Goal: Information Seeking & Learning: Learn about a topic

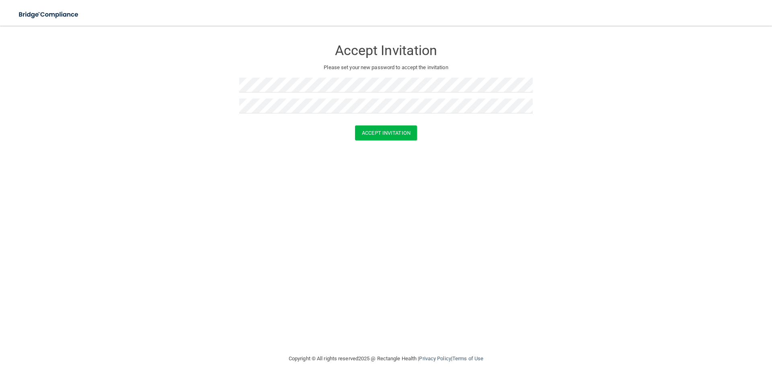
drag, startPoint x: 533, startPoint y: 172, endPoint x: 457, endPoint y: 146, distance: 80.7
click at [532, 172] on div "Accept Invitation Please set your new password to accept the invitation Accept …" at bounding box center [386, 190] width 740 height 312
click at [399, 136] on button "Accept Invitation" at bounding box center [386, 133] width 62 height 15
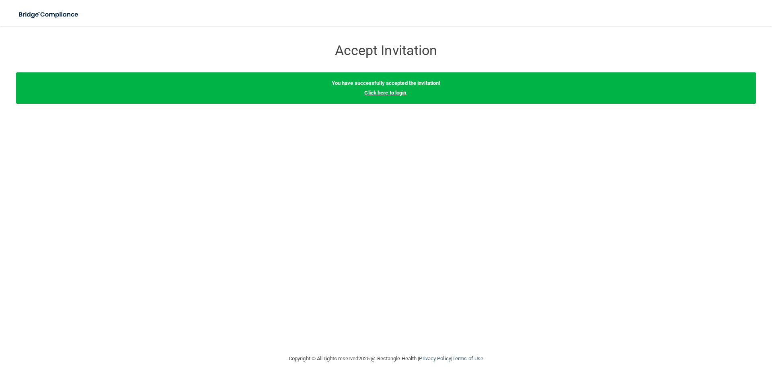
click at [392, 94] on link "Click here to login" at bounding box center [385, 93] width 42 height 6
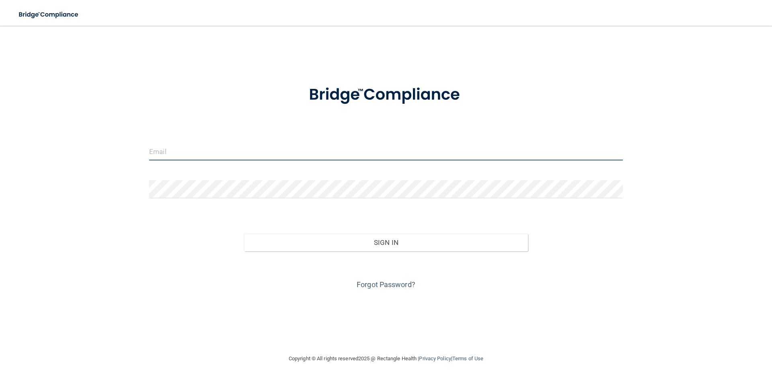
click at [205, 152] on input "email" at bounding box center [386, 151] width 474 height 18
type input "[EMAIL_ADDRESS][DOMAIN_NAME]"
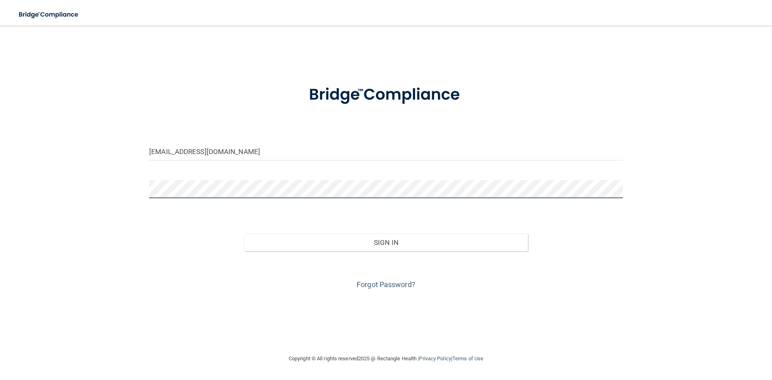
click at [244, 234] on button "Sign In" at bounding box center [386, 243] width 284 height 18
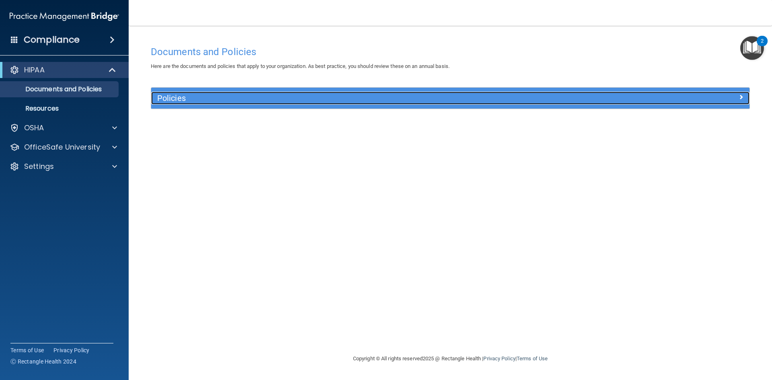
click at [167, 98] on h5 "Policies" at bounding box center [375, 98] width 437 height 9
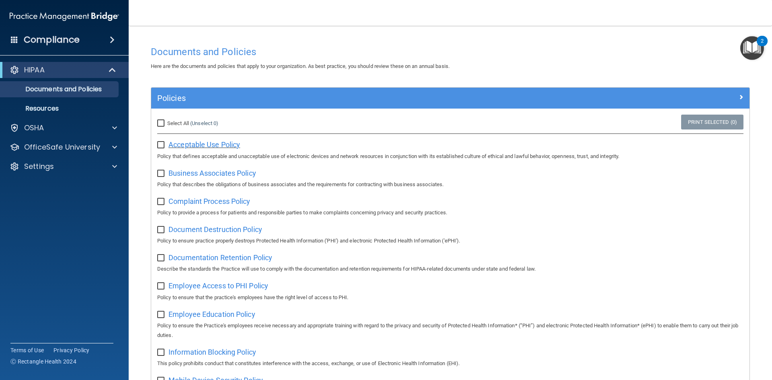
click at [192, 144] on span "Acceptable Use Policy" at bounding box center [205, 144] width 72 height 8
click at [47, 144] on p "OfficeSafe University" at bounding box center [62, 147] width 76 height 10
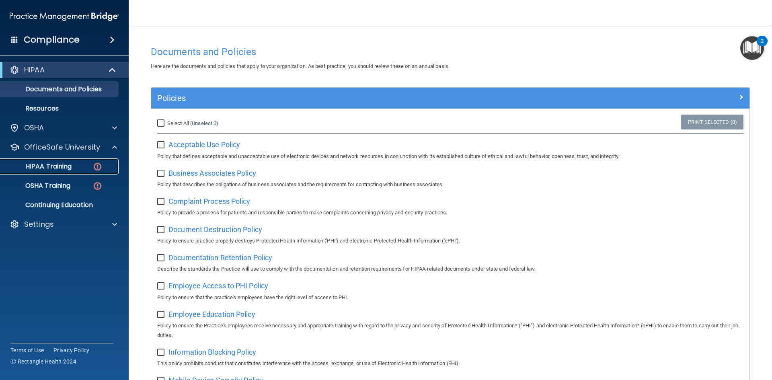
click at [56, 164] on p "HIPAA Training" at bounding box center [38, 167] width 66 height 8
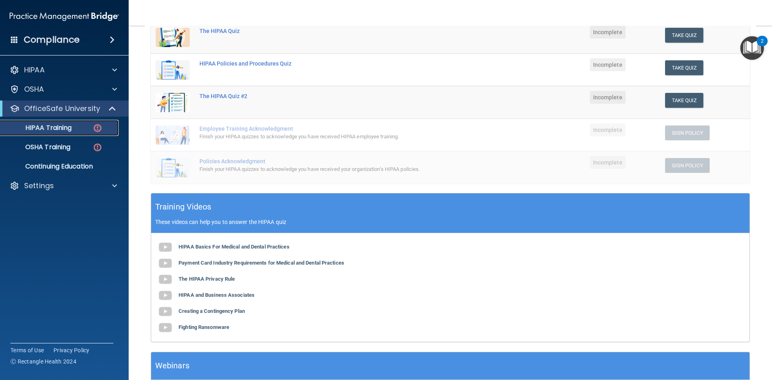
scroll to position [183, 0]
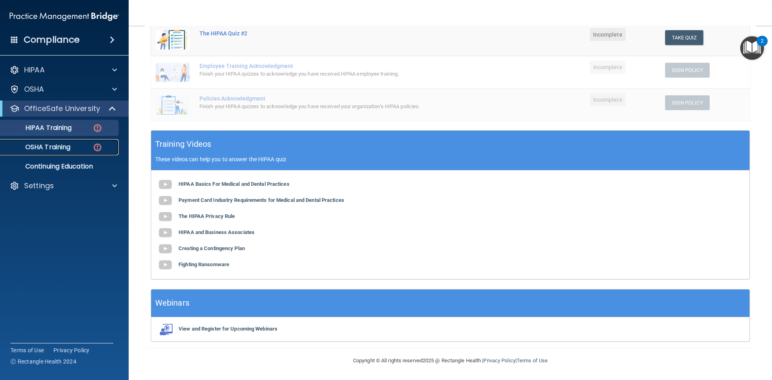
click at [39, 150] on p "OSHA Training" at bounding box center [37, 147] width 65 height 8
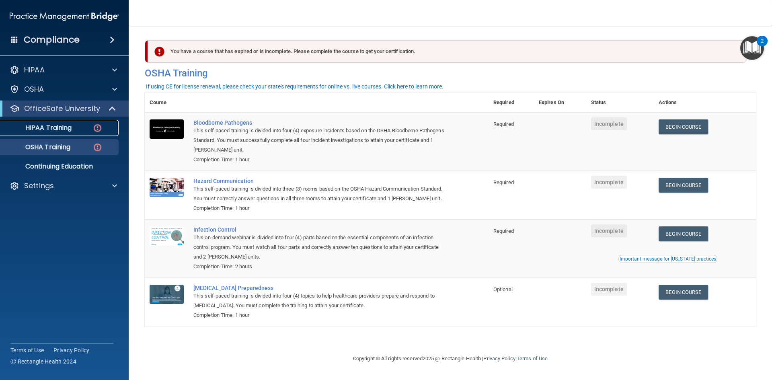
click at [48, 128] on p "HIPAA Training" at bounding box center [38, 128] width 66 height 8
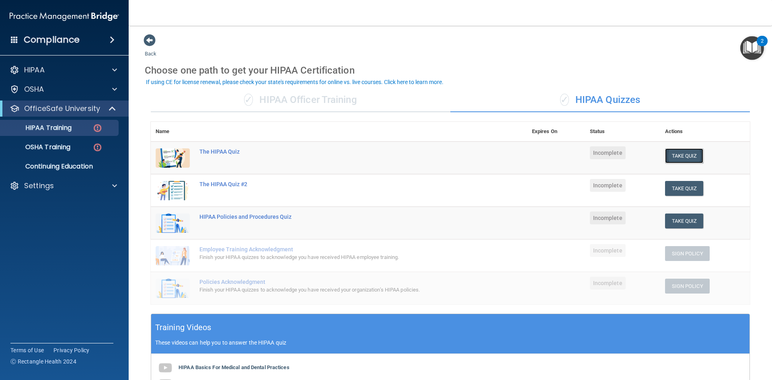
click at [680, 155] on button "Take Quiz" at bounding box center [684, 155] width 39 height 15
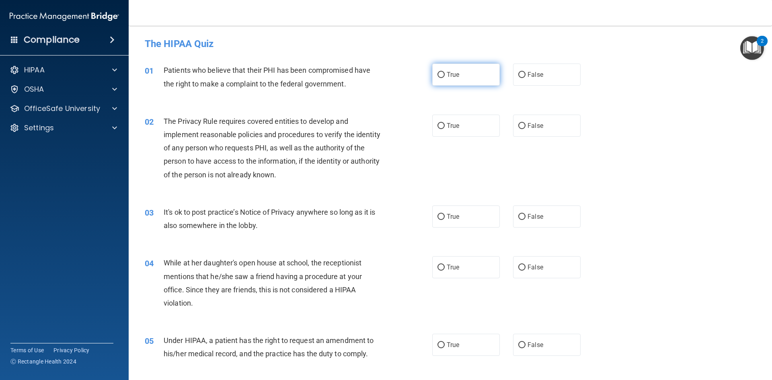
click at [438, 76] on input "True" at bounding box center [441, 75] width 7 height 6
radio input "true"
click at [443, 127] on label "True" at bounding box center [466, 126] width 68 height 22
click at [443, 127] on input "True" at bounding box center [441, 126] width 7 height 6
radio input "true"
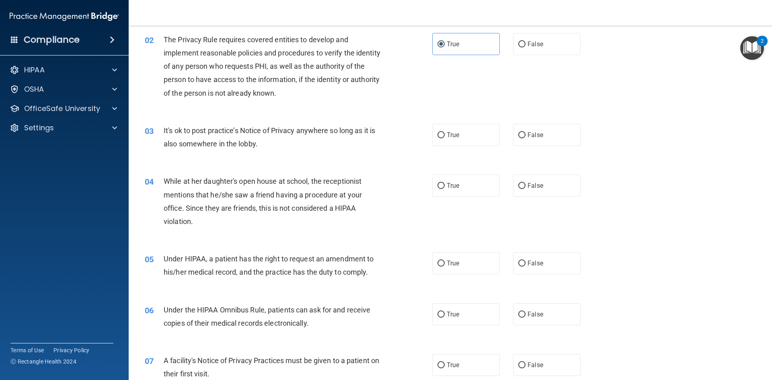
scroll to position [121, 0]
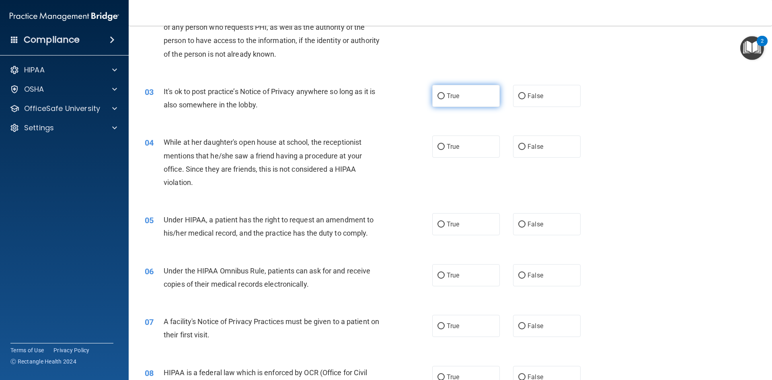
click at [443, 96] on label "True" at bounding box center [466, 96] width 68 height 22
click at [443, 96] on input "True" at bounding box center [441, 96] width 7 height 6
radio input "true"
click at [555, 148] on label "False" at bounding box center [547, 147] width 68 height 22
click at [526, 148] on input "False" at bounding box center [522, 147] width 7 height 6
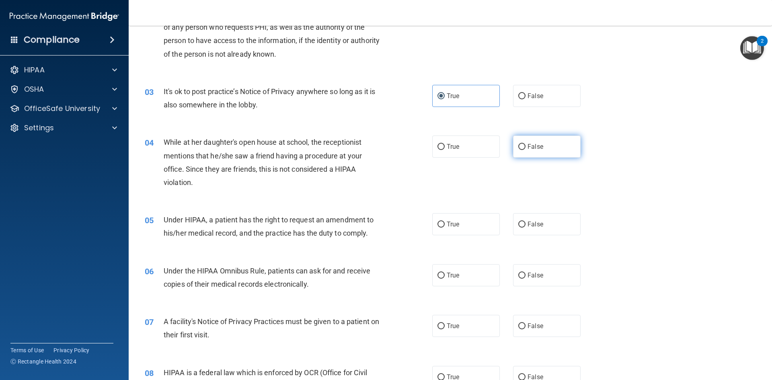
radio input "true"
click at [523, 177] on div "04 While at her daughter's open house at school, the receptionist mentions that…" at bounding box center [451, 165] width 624 height 78
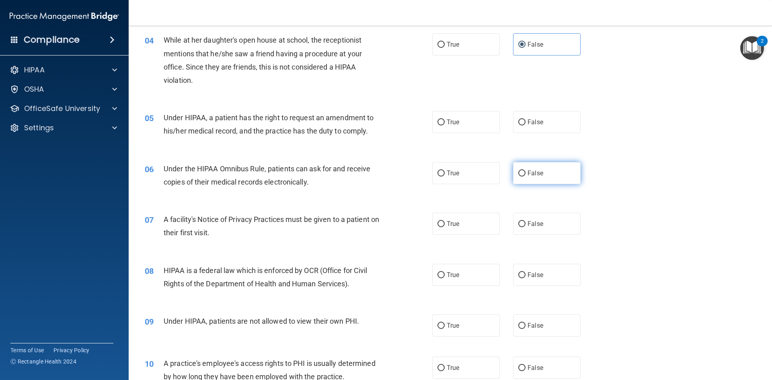
scroll to position [241, 0]
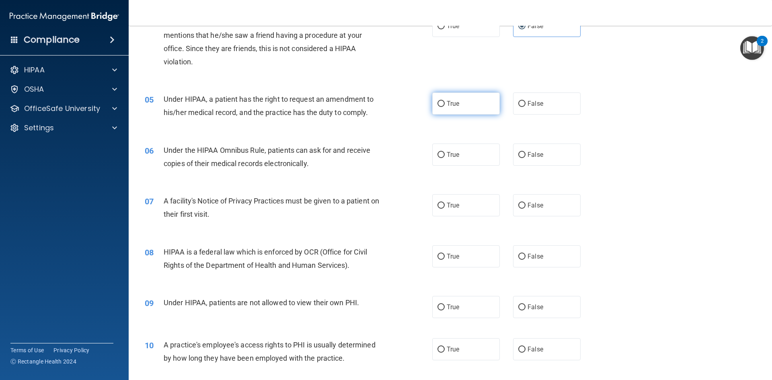
click at [463, 105] on label "True" at bounding box center [466, 104] width 68 height 22
click at [445, 105] on input "True" at bounding box center [441, 104] width 7 height 6
radio input "true"
click at [461, 154] on label "True" at bounding box center [466, 155] width 68 height 22
click at [445, 154] on input "True" at bounding box center [441, 155] width 7 height 6
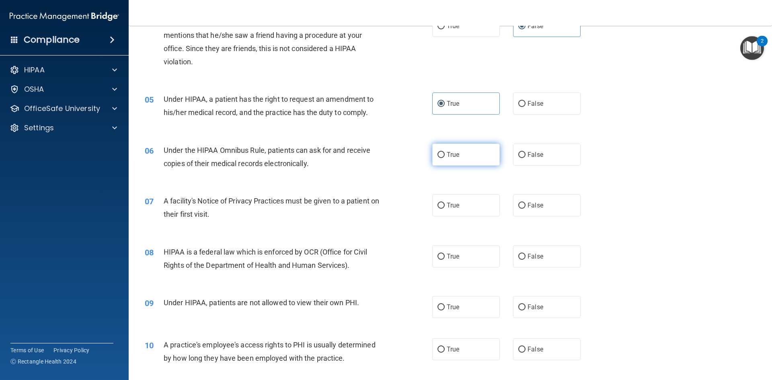
radio input "true"
click at [256, 229] on div "07 A facility's Notice of Privacy Practices must be given to a patient on their…" at bounding box center [451, 209] width 624 height 51
click at [459, 206] on label "True" at bounding box center [466, 205] width 68 height 22
click at [445, 206] on input "True" at bounding box center [441, 206] width 7 height 6
radio input "true"
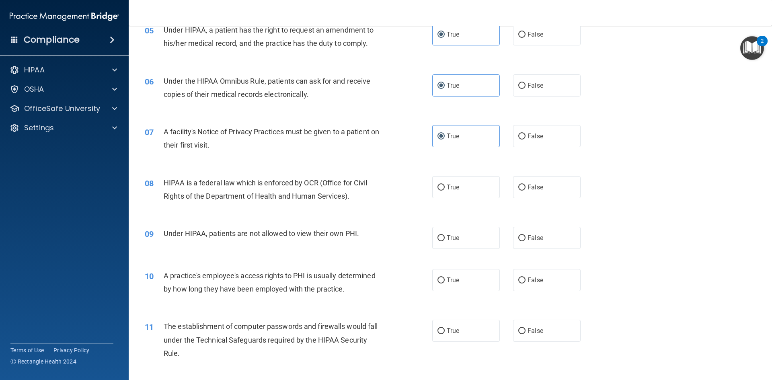
scroll to position [322, 0]
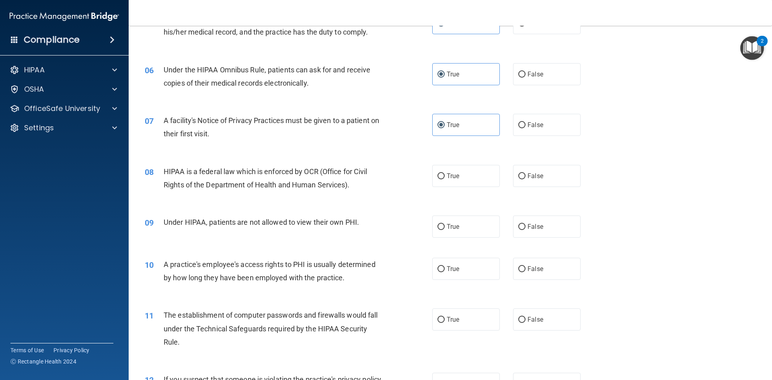
click at [318, 172] on span "HIPAA is a federal law which is enforced by OCR (Office for Civil Rights of the…" at bounding box center [266, 178] width 204 height 22
click at [447, 178] on span "True" at bounding box center [453, 176] width 12 height 8
click at [445, 178] on input "True" at bounding box center [441, 176] width 7 height 6
radio input "true"
click at [554, 227] on label "False" at bounding box center [547, 227] width 68 height 22
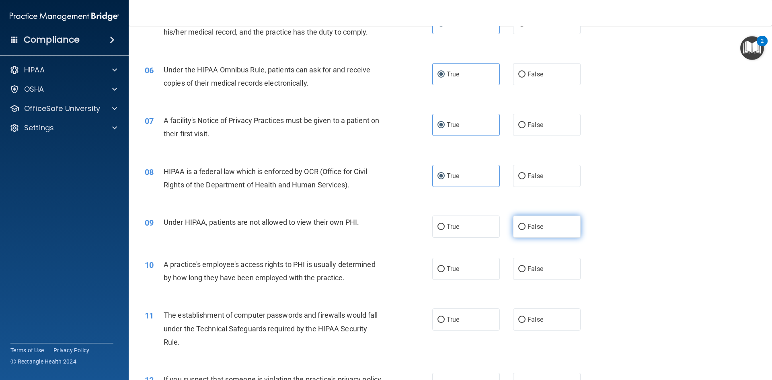
click at [526, 227] on input "False" at bounding box center [522, 227] width 7 height 6
radio input "true"
click at [558, 271] on label "False" at bounding box center [547, 269] width 68 height 22
click at [526, 271] on input "False" at bounding box center [522, 269] width 7 height 6
radio input "true"
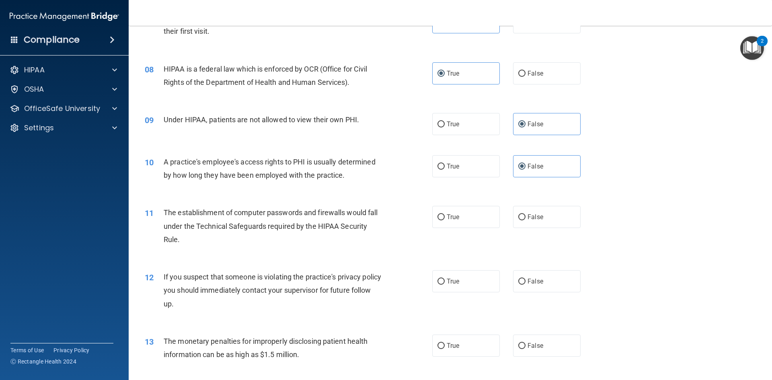
scroll to position [443, 0]
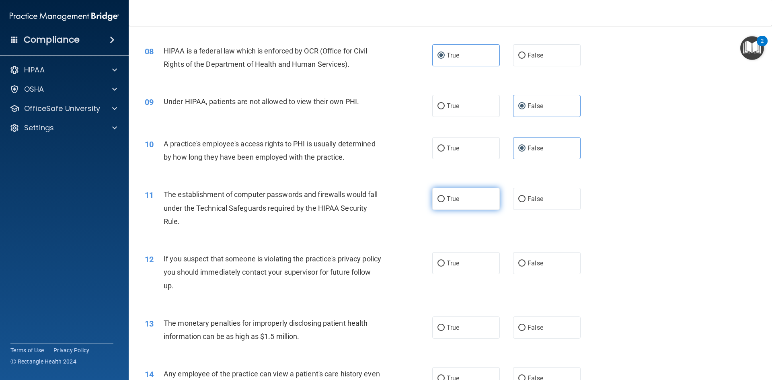
click at [442, 206] on label "True" at bounding box center [466, 199] width 68 height 22
click at [442, 202] on input "True" at bounding box center [441, 199] width 7 height 6
radio input "true"
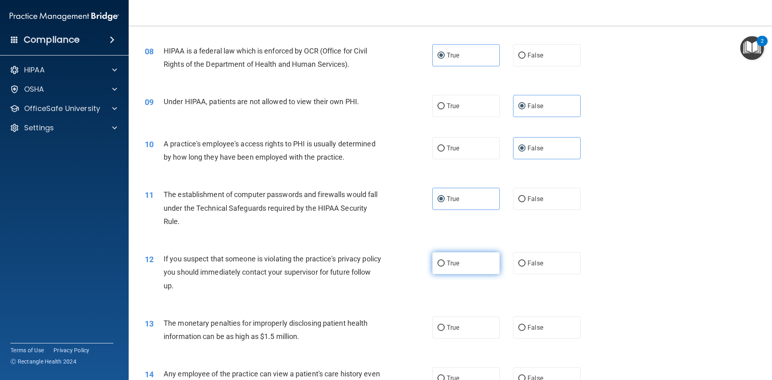
click at [442, 263] on label "True" at bounding box center [466, 263] width 68 height 22
click at [442, 263] on input "True" at bounding box center [441, 264] width 7 height 6
radio input "true"
click at [356, 291] on div "If you suspect that someone is violating the practice's privacy policy you shou…" at bounding box center [276, 272] width 225 height 40
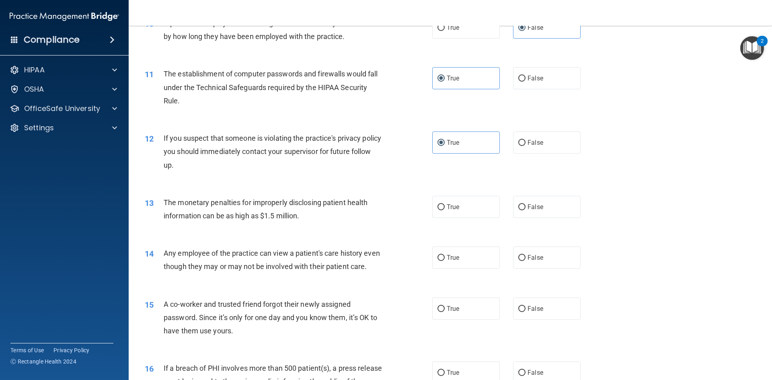
scroll to position [684, 0]
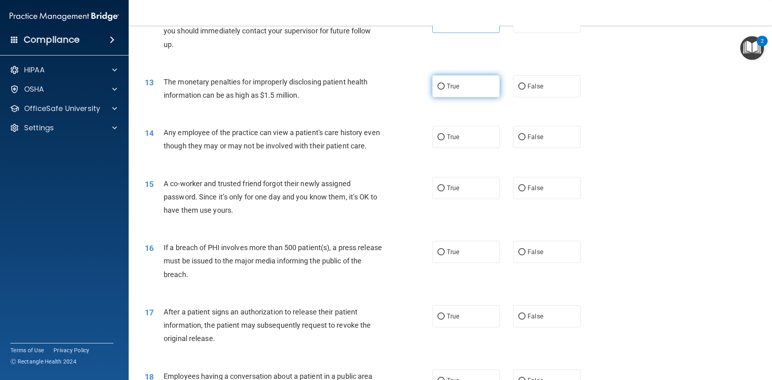
click at [454, 84] on span "True" at bounding box center [453, 86] width 12 height 8
click at [445, 84] on input "True" at bounding box center [441, 87] width 7 height 6
radio input "true"
click at [528, 138] on span "False" at bounding box center [536, 137] width 16 height 8
click at [526, 138] on input "False" at bounding box center [522, 137] width 7 height 6
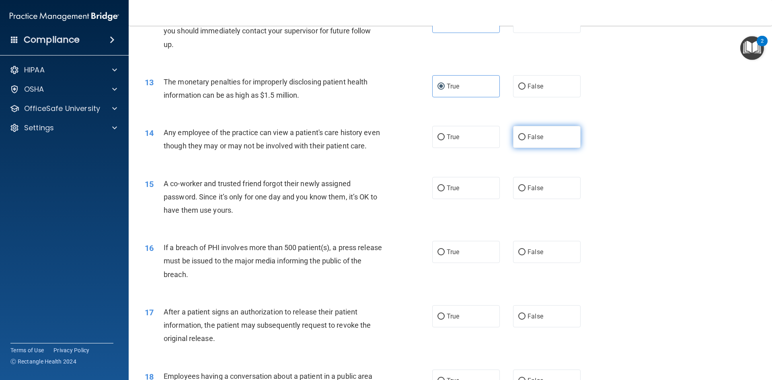
radio input "true"
click at [546, 199] on label "False" at bounding box center [547, 188] width 68 height 22
click at [526, 192] on input "False" at bounding box center [522, 188] width 7 height 6
radio input "true"
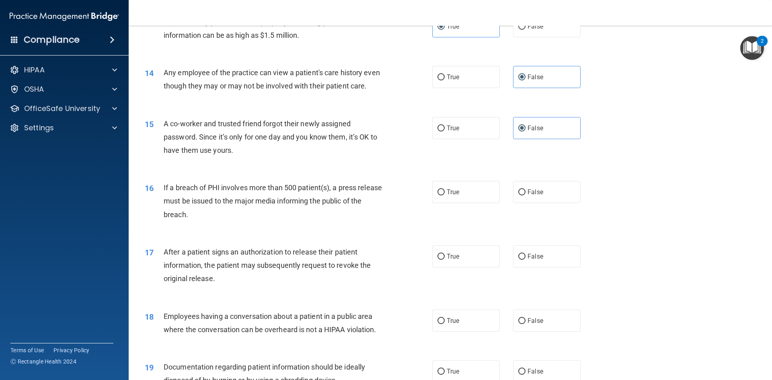
scroll to position [764, 0]
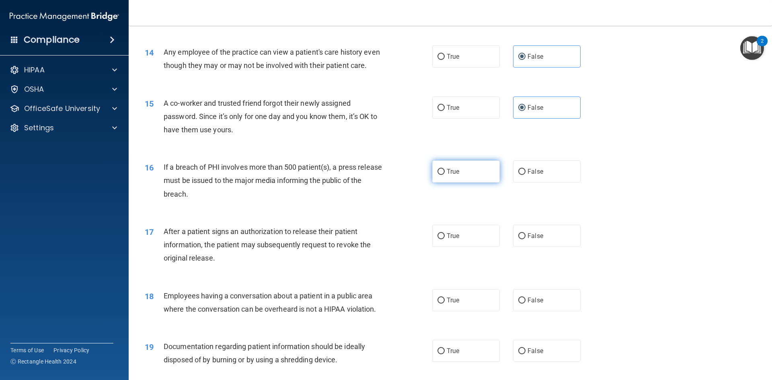
click at [467, 183] on label "True" at bounding box center [466, 172] width 68 height 22
click at [445, 175] on input "True" at bounding box center [441, 172] width 7 height 6
radio input "true"
click at [443, 247] on label "True" at bounding box center [466, 236] width 68 height 22
click at [443, 239] on input "True" at bounding box center [441, 236] width 7 height 6
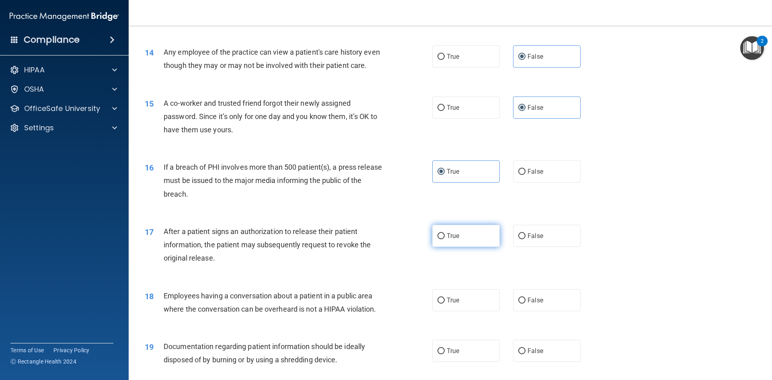
radio input "true"
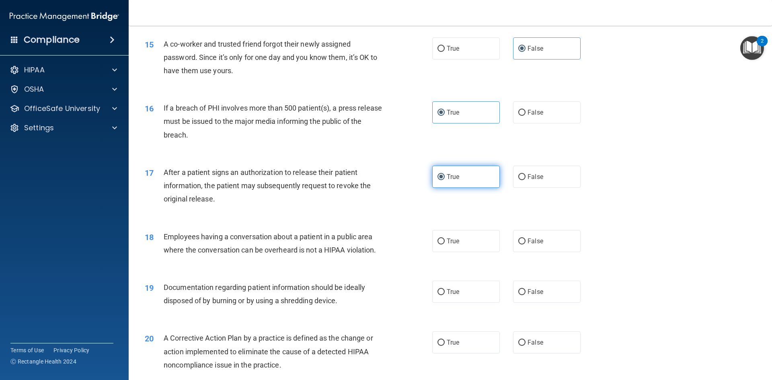
scroll to position [845, 0]
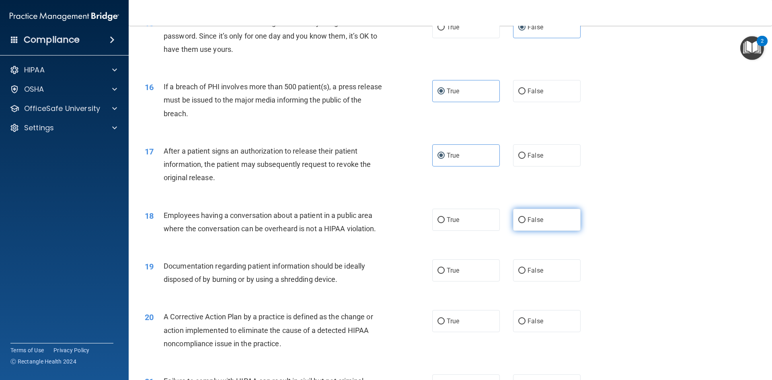
click at [540, 231] on label "False" at bounding box center [547, 220] width 68 height 22
click at [526, 223] on input "False" at bounding box center [522, 220] width 7 height 6
radio input "true"
click at [440, 274] on input "True" at bounding box center [441, 271] width 7 height 6
radio input "true"
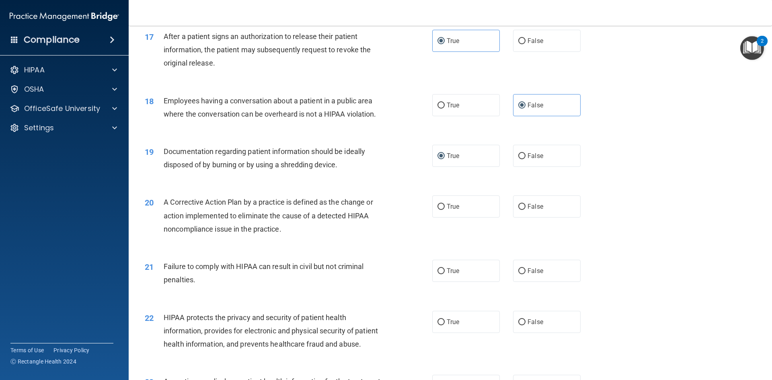
scroll to position [966, 0]
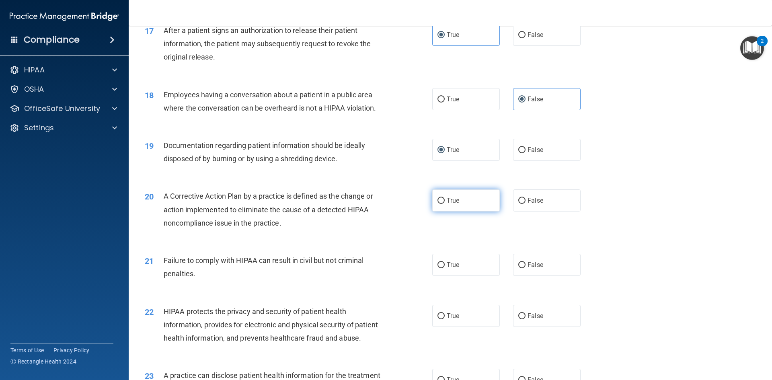
click at [451, 204] on span "True" at bounding box center [453, 201] width 12 height 8
click at [445, 204] on input "True" at bounding box center [441, 201] width 7 height 6
radio input "true"
click at [553, 276] on label "False" at bounding box center [547, 265] width 68 height 22
click at [526, 268] on input "False" at bounding box center [522, 265] width 7 height 6
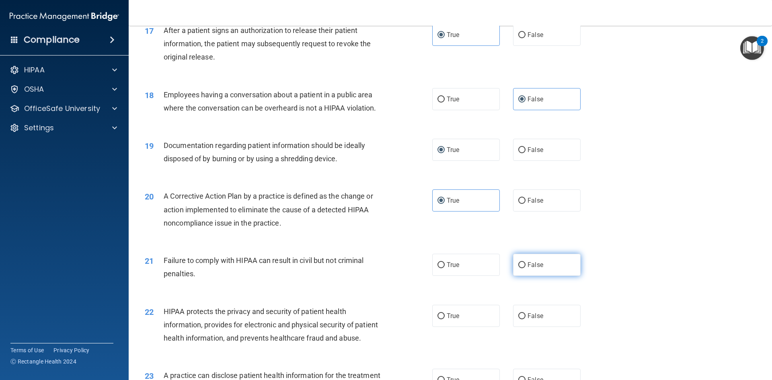
radio input "true"
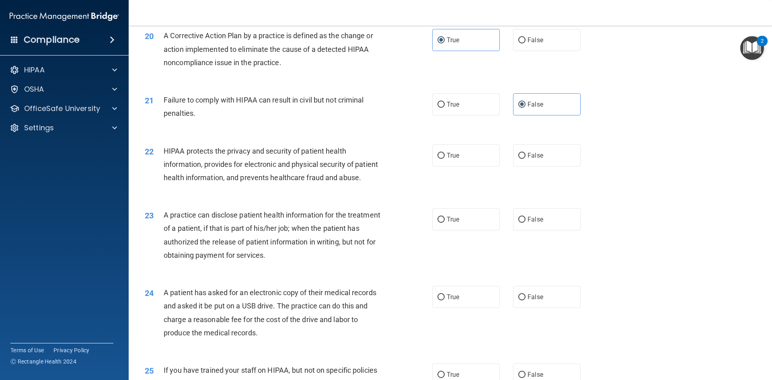
scroll to position [1126, 0]
click at [460, 166] on label "True" at bounding box center [466, 155] width 68 height 22
click at [445, 159] on input "True" at bounding box center [441, 155] width 7 height 6
radio input "true"
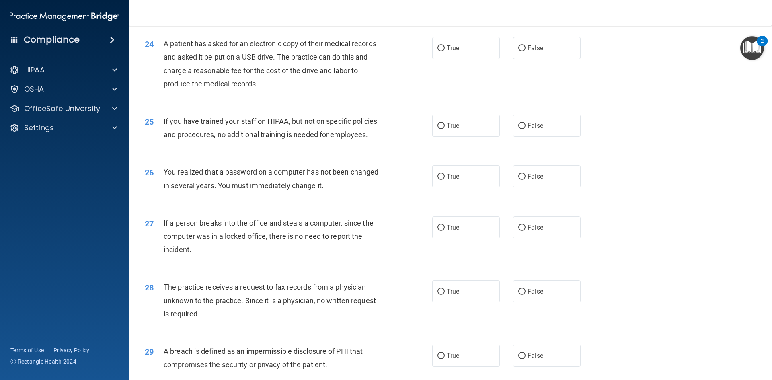
scroll to position [1242, 0]
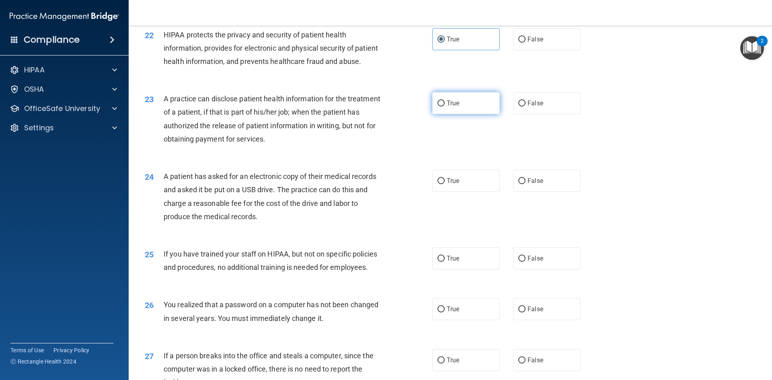
click at [466, 114] on label "True" at bounding box center [466, 103] width 68 height 22
click at [445, 107] on input "True" at bounding box center [441, 104] width 7 height 6
radio input "true"
click at [443, 192] on label "True" at bounding box center [466, 181] width 68 height 22
click at [443, 184] on input "True" at bounding box center [441, 181] width 7 height 6
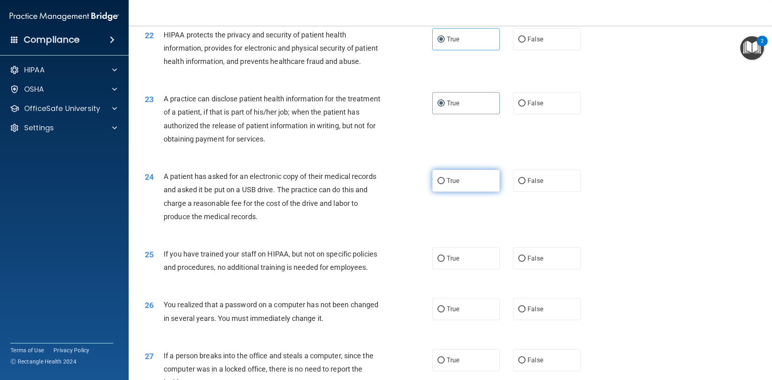
radio input "true"
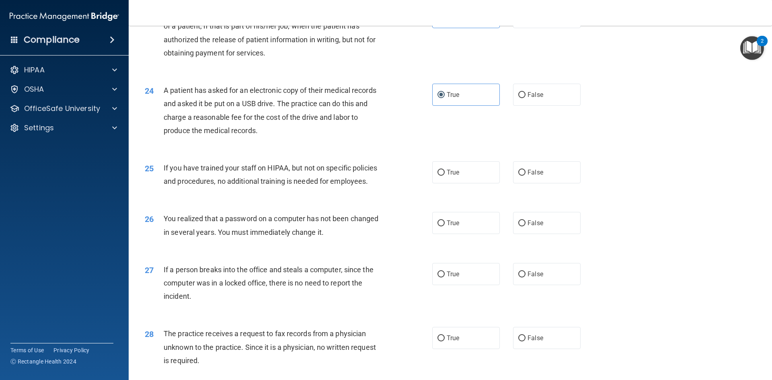
scroll to position [1363, 0]
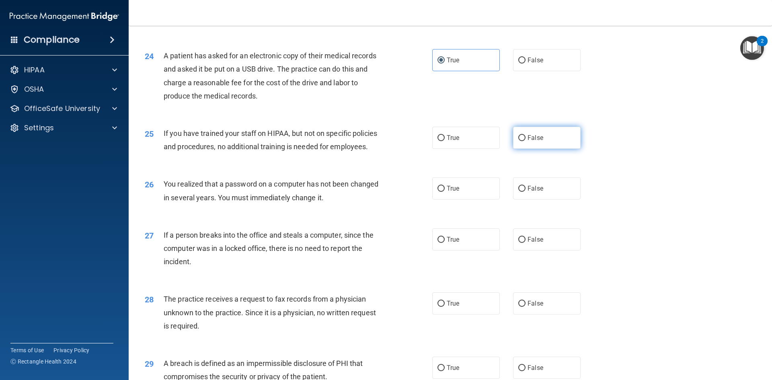
click at [547, 149] on label "False" at bounding box center [547, 138] width 68 height 22
click at [526, 141] on input "False" at bounding box center [522, 138] width 7 height 6
radio input "true"
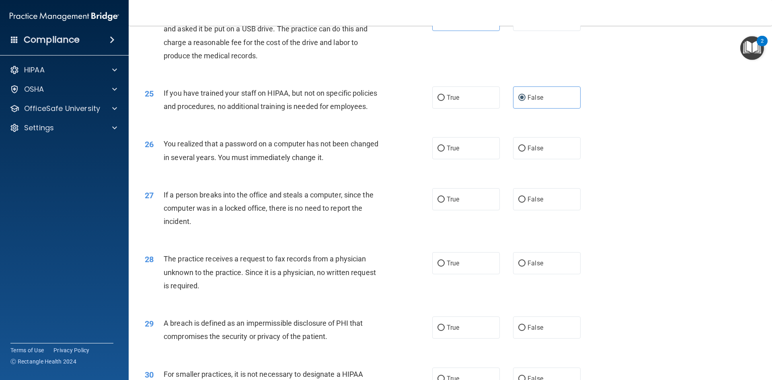
scroll to position [1444, 0]
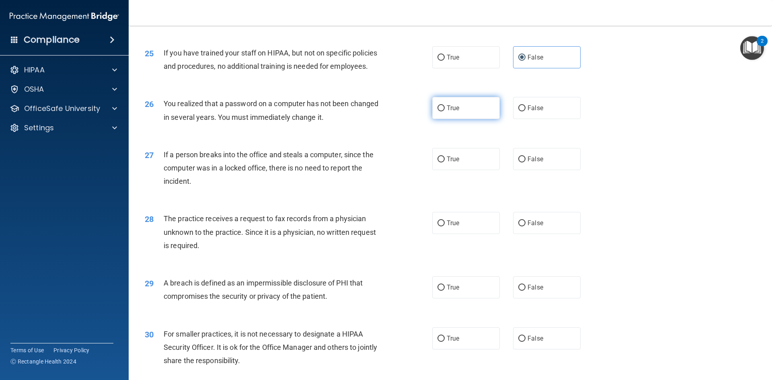
click at [438, 111] on input "True" at bounding box center [441, 108] width 7 height 6
radio input "true"
click at [537, 163] on span "False" at bounding box center [536, 159] width 16 height 8
click at [526, 163] on input "False" at bounding box center [522, 160] width 7 height 6
radio input "true"
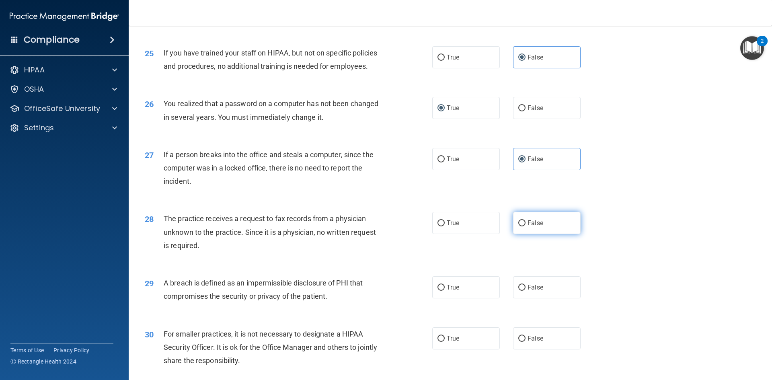
click at [538, 227] on span "False" at bounding box center [536, 223] width 16 height 8
click at [526, 227] on input "False" at bounding box center [522, 223] width 7 height 6
radio input "true"
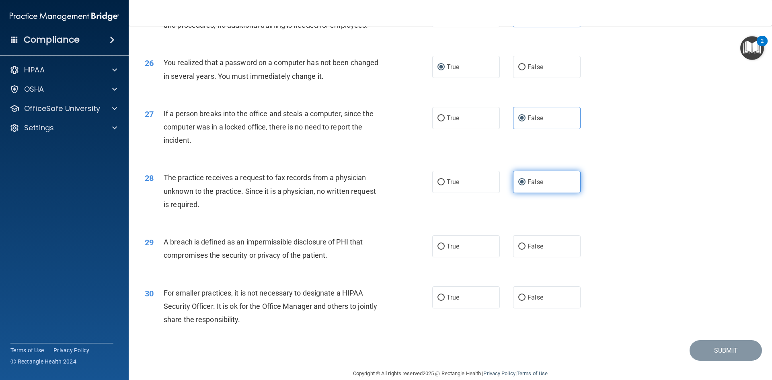
scroll to position [1524, 0]
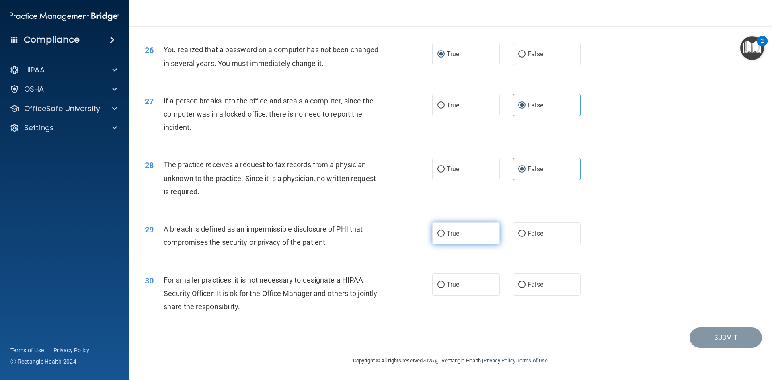
click at [444, 233] on label "True" at bounding box center [466, 233] width 68 height 22
click at [444, 233] on input "True" at bounding box center [441, 234] width 7 height 6
radio input "true"
click at [536, 286] on span "False" at bounding box center [536, 285] width 16 height 8
click at [526, 286] on input "False" at bounding box center [522, 285] width 7 height 6
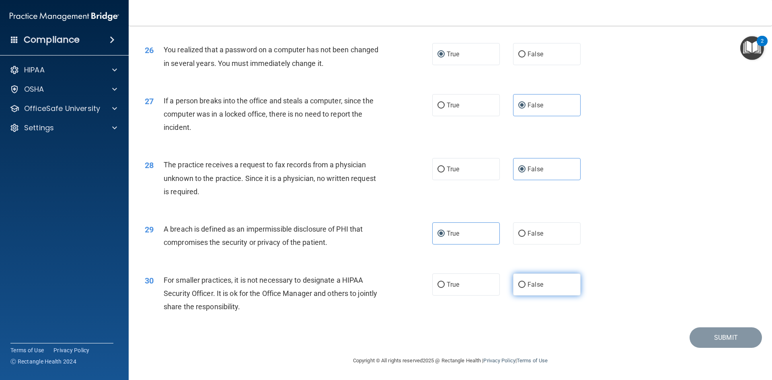
radio input "true"
click at [722, 339] on button "Submit" at bounding box center [726, 337] width 72 height 21
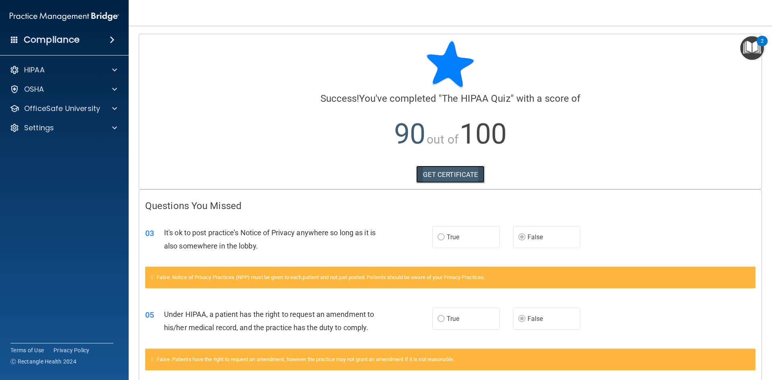
click at [447, 174] on link "GET CERTIFICATE" at bounding box center [450, 175] width 69 height 18
click at [78, 110] on p "OfficeSafe University" at bounding box center [62, 109] width 76 height 10
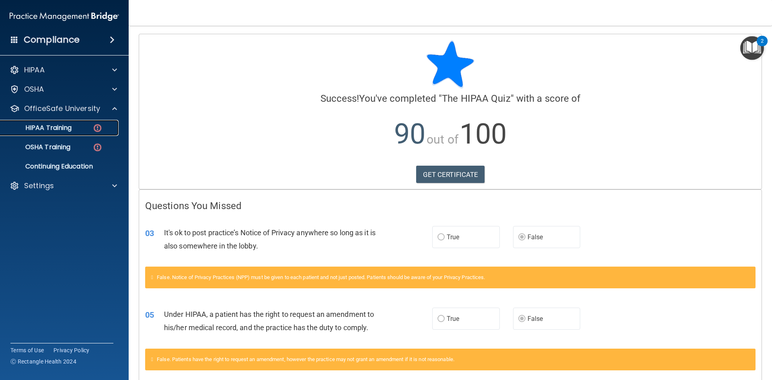
click at [63, 129] on p "HIPAA Training" at bounding box center [38, 128] width 66 height 8
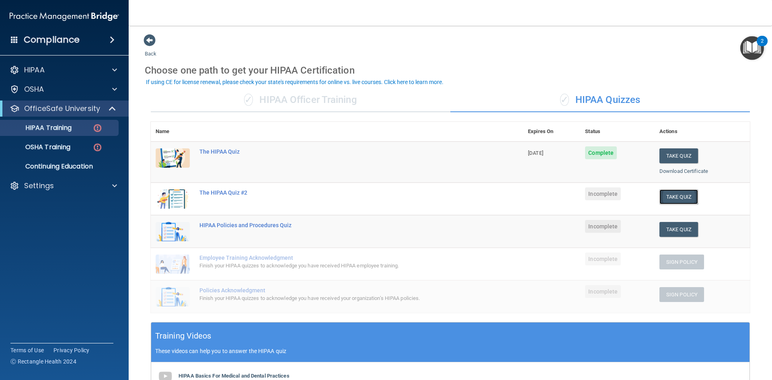
click at [684, 197] on button "Take Quiz" at bounding box center [679, 196] width 39 height 15
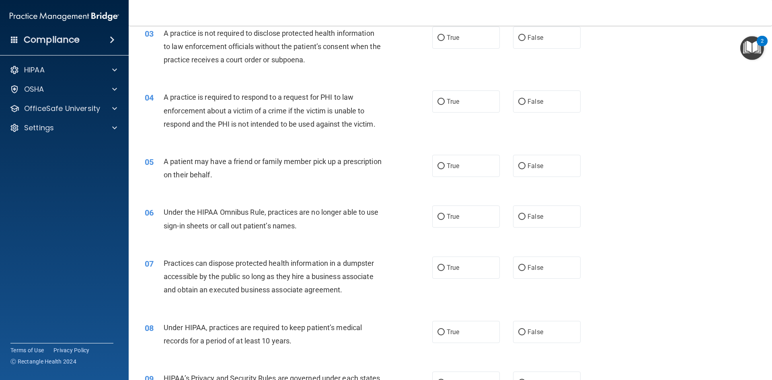
scroll to position [165, 0]
click at [479, 165] on label "True" at bounding box center [466, 167] width 68 height 22
click at [445, 165] on input "True" at bounding box center [441, 167] width 7 height 6
radio input "true"
click at [519, 100] on input "False" at bounding box center [522, 103] width 7 height 6
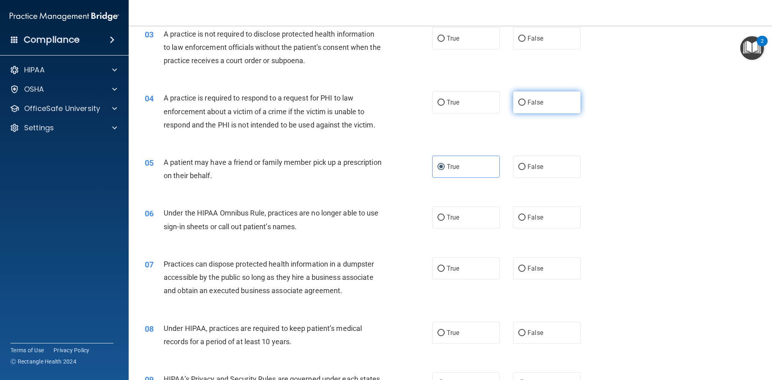
radio input "true"
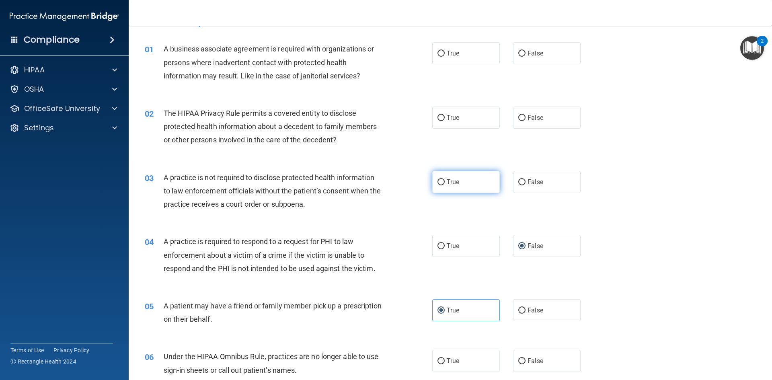
scroll to position [0, 0]
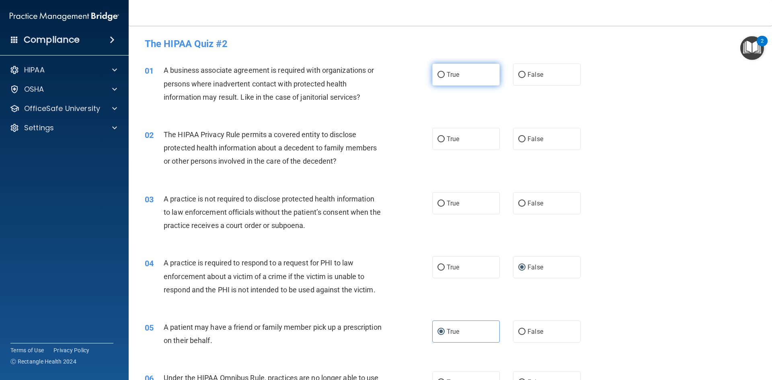
click at [461, 72] on label "True" at bounding box center [466, 75] width 68 height 22
click at [445, 72] on input "True" at bounding box center [441, 75] width 7 height 6
radio input "true"
click at [519, 140] on input "False" at bounding box center [522, 139] width 7 height 6
radio input "true"
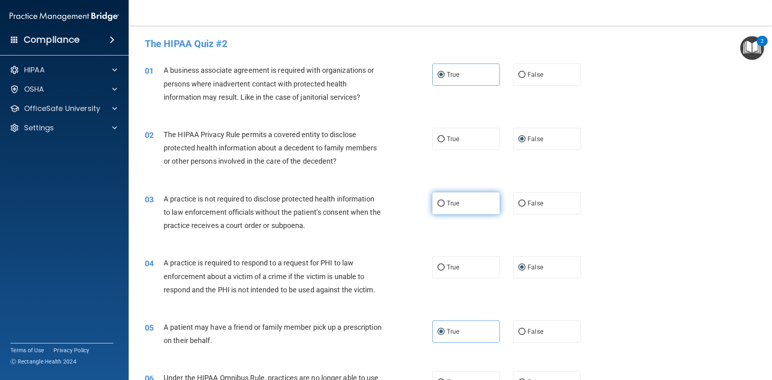
click at [473, 202] on label "True" at bounding box center [466, 203] width 68 height 22
click at [445, 202] on input "True" at bounding box center [441, 204] width 7 height 6
radio input "true"
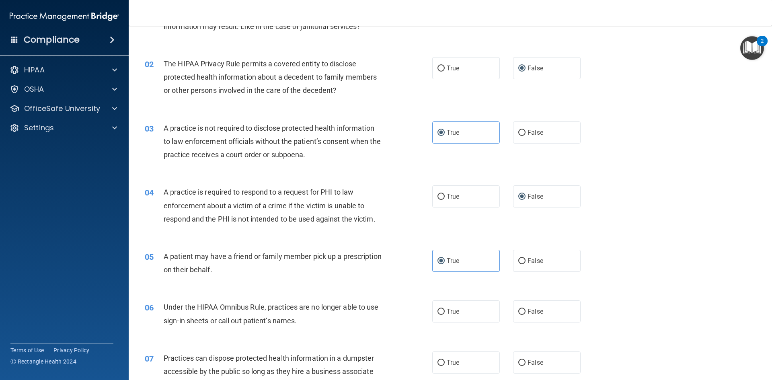
scroll to position [121, 0]
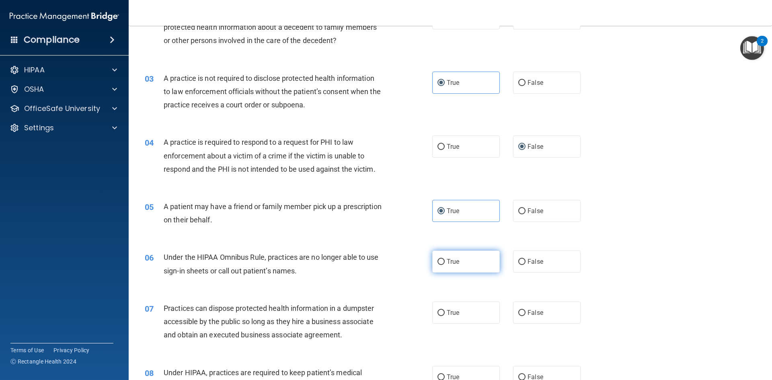
click at [468, 268] on label "True" at bounding box center [466, 262] width 68 height 22
click at [445, 265] on input "True" at bounding box center [441, 262] width 7 height 6
radio input "true"
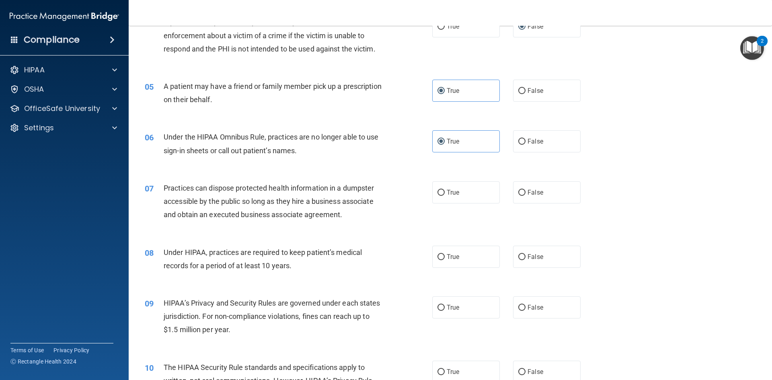
scroll to position [282, 0]
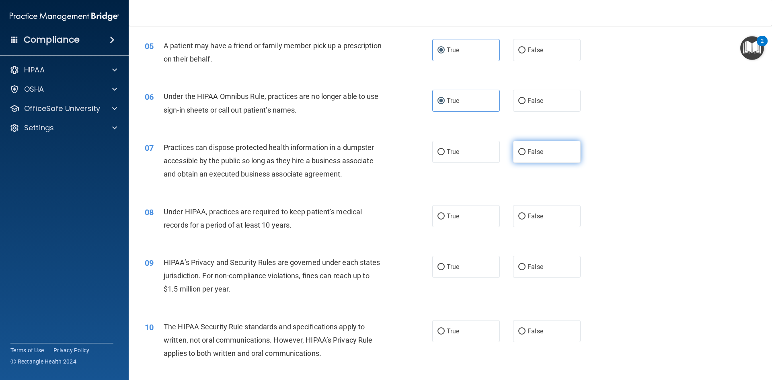
click at [548, 161] on label "False" at bounding box center [547, 152] width 68 height 22
click at [526, 155] on input "False" at bounding box center [522, 152] width 7 height 6
radio input "true"
click at [566, 221] on label "False" at bounding box center [547, 216] width 68 height 22
click at [526, 220] on input "False" at bounding box center [522, 217] width 7 height 6
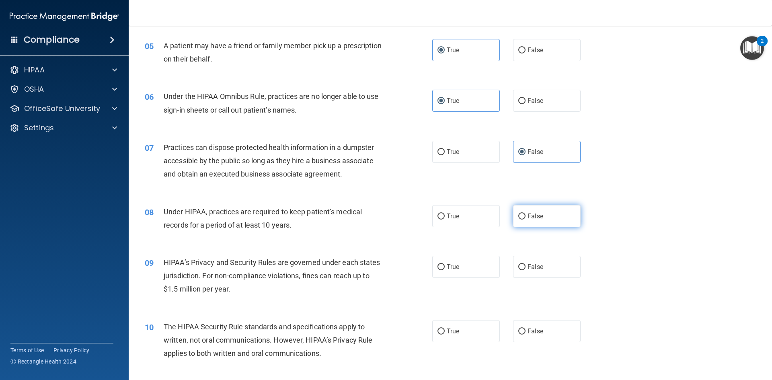
radio input "true"
click at [457, 265] on label "True" at bounding box center [466, 267] width 68 height 22
click at [445, 265] on input "True" at bounding box center [441, 267] width 7 height 6
radio input "true"
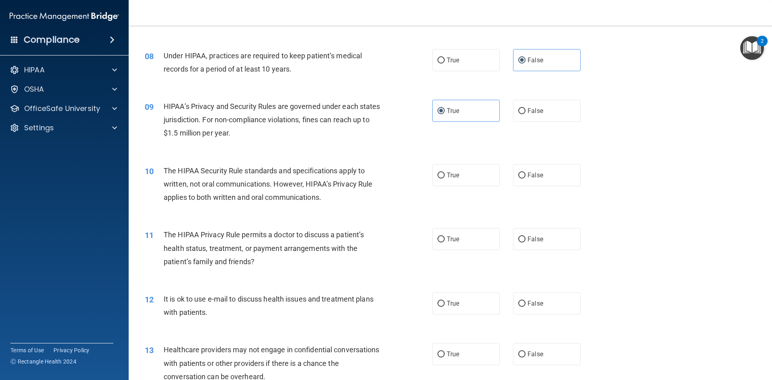
scroll to position [443, 0]
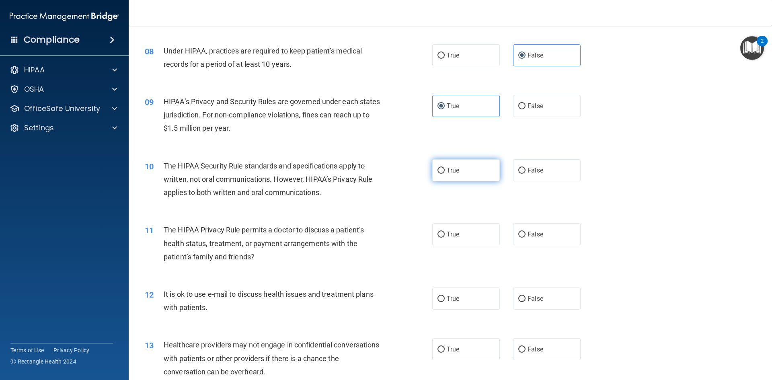
click at [453, 170] on span "True" at bounding box center [453, 171] width 12 height 8
click at [445, 170] on input "True" at bounding box center [441, 171] width 7 height 6
radio input "true"
click at [548, 235] on label "False" at bounding box center [547, 234] width 68 height 22
click at [526, 235] on input "False" at bounding box center [522, 235] width 7 height 6
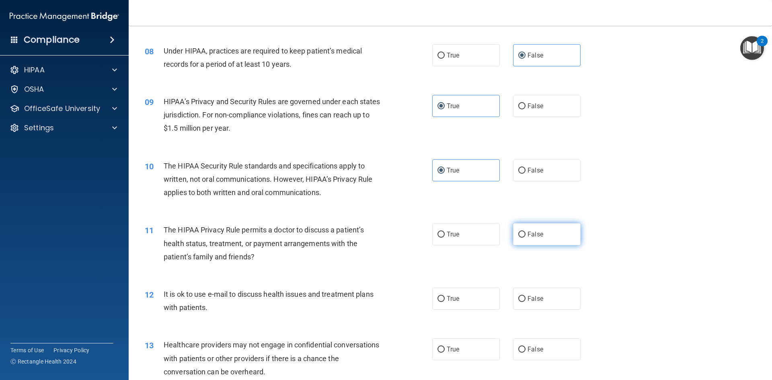
radio input "true"
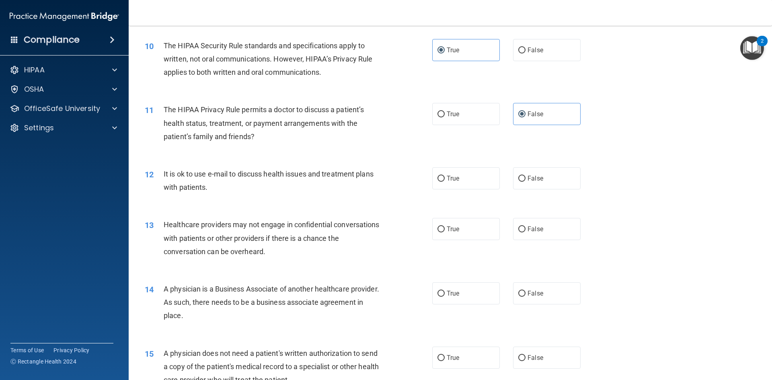
scroll to position [563, 0]
click at [553, 177] on label "False" at bounding box center [547, 178] width 68 height 22
click at [526, 177] on input "False" at bounding box center [522, 178] width 7 height 6
radio input "true"
click at [445, 234] on label "True" at bounding box center [466, 229] width 68 height 22
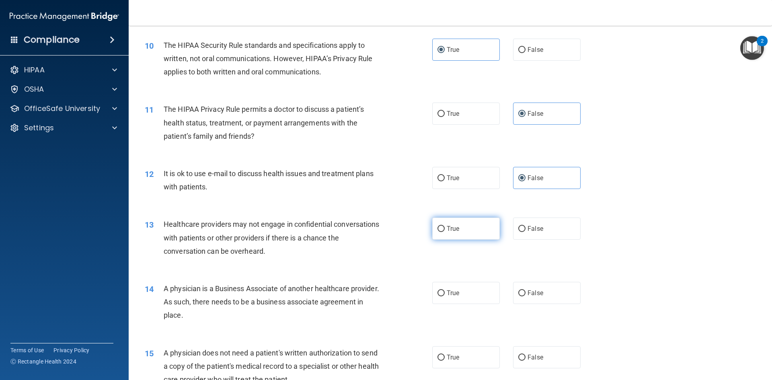
click at [445, 232] on input "True" at bounding box center [441, 229] width 7 height 6
radio input "true"
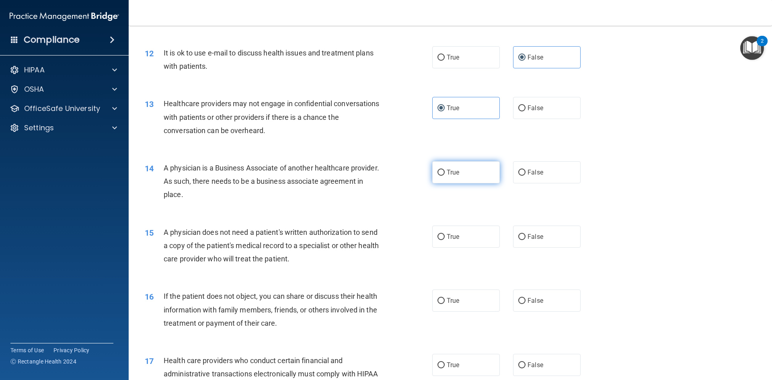
click at [476, 175] on label "True" at bounding box center [466, 172] width 68 height 22
click at [445, 175] on input "True" at bounding box center [441, 173] width 7 height 6
radio input "true"
click at [542, 174] on label "False" at bounding box center [547, 172] width 68 height 22
click at [526, 174] on input "False" at bounding box center [522, 173] width 7 height 6
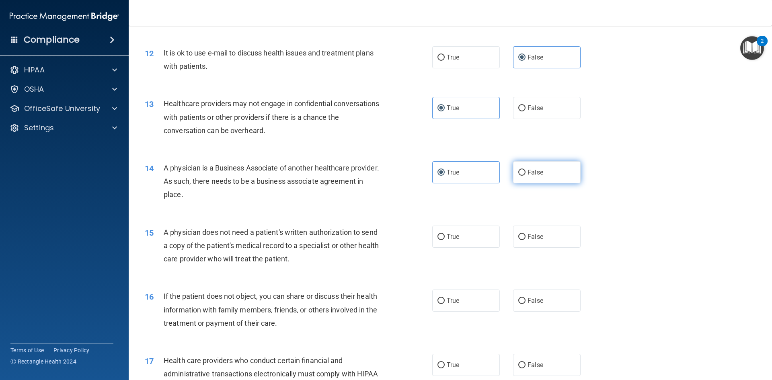
radio input "true"
radio input "false"
click at [461, 235] on label "True" at bounding box center [466, 237] width 68 height 22
click at [445, 235] on input "True" at bounding box center [441, 237] width 7 height 6
radio input "true"
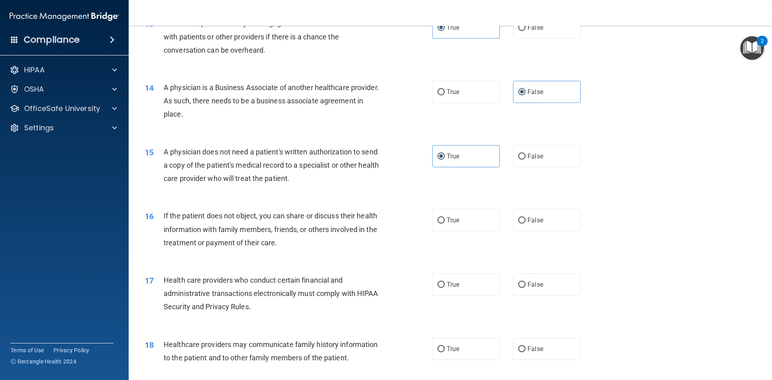
scroll to position [805, 0]
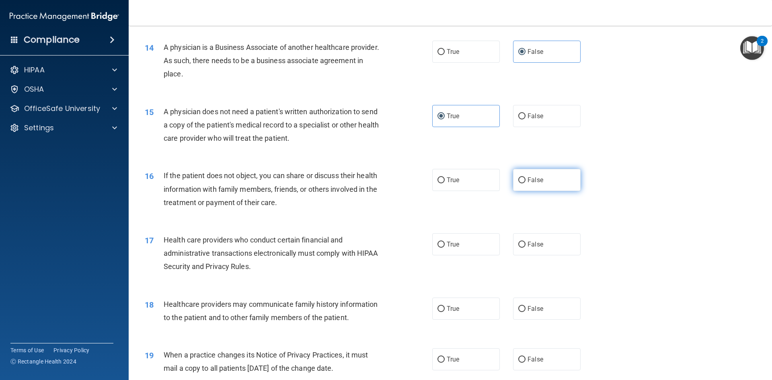
click at [534, 178] on span "False" at bounding box center [536, 180] width 16 height 8
click at [526, 178] on input "False" at bounding box center [522, 180] width 7 height 6
radio input "true"
click at [466, 247] on label "True" at bounding box center [466, 244] width 68 height 22
click at [445, 247] on input "True" at bounding box center [441, 245] width 7 height 6
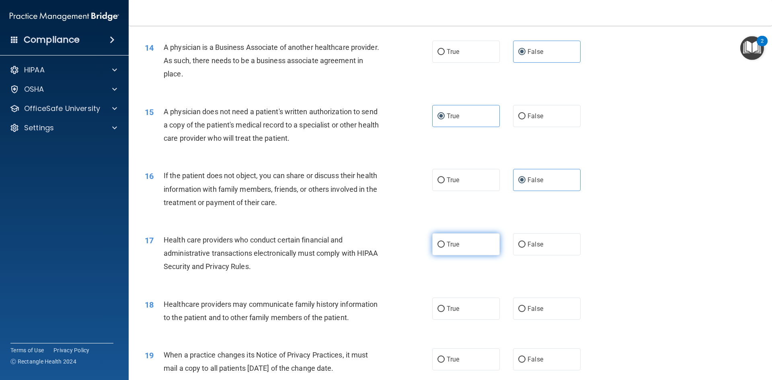
radio input "true"
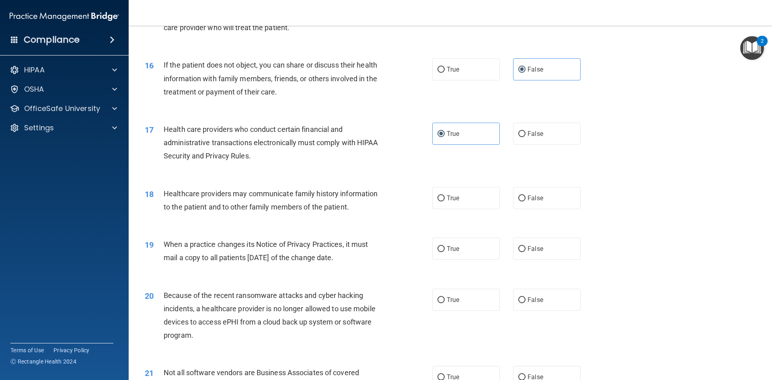
scroll to position [925, 0]
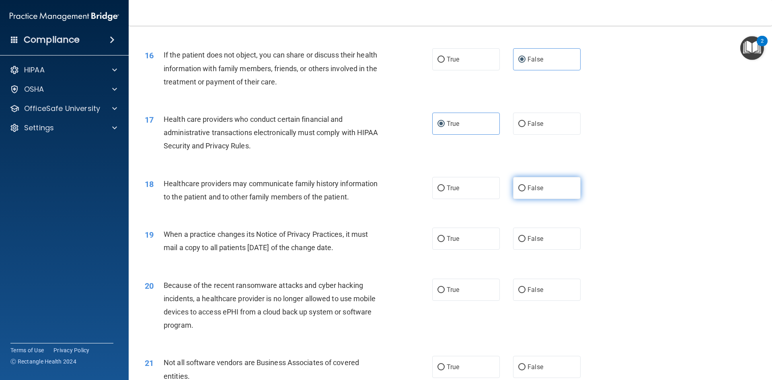
click at [519, 189] on input "False" at bounding box center [522, 188] width 7 height 6
radio input "true"
click at [448, 243] on label "True" at bounding box center [466, 239] width 68 height 22
click at [445, 242] on input "True" at bounding box center [441, 239] width 7 height 6
radio input "true"
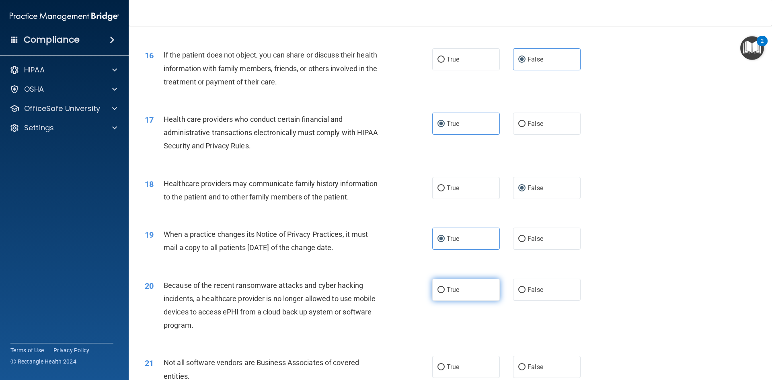
click at [456, 292] on span "True" at bounding box center [453, 290] width 12 height 8
click at [445, 292] on input "True" at bounding box center [441, 290] width 7 height 6
radio input "true"
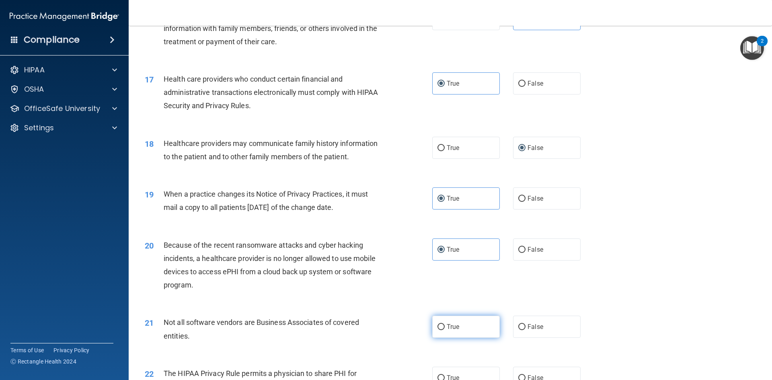
scroll to position [1006, 0]
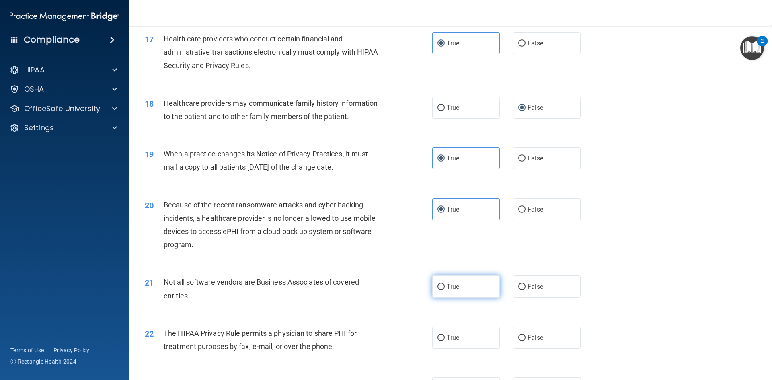
click at [452, 289] on span "True" at bounding box center [453, 287] width 12 height 8
click at [445, 289] on input "True" at bounding box center [441, 287] width 7 height 6
radio input "true"
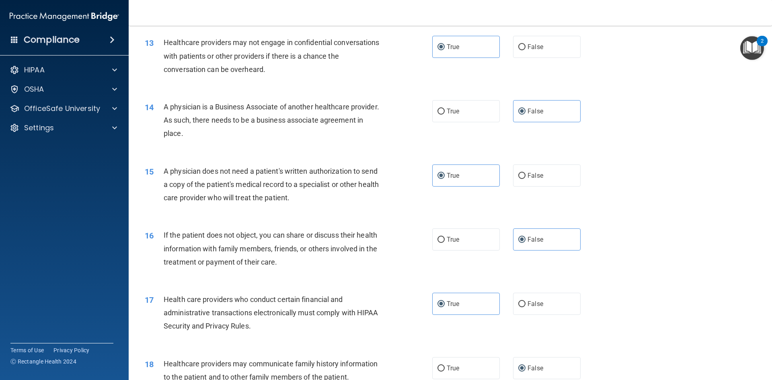
scroll to position [724, 0]
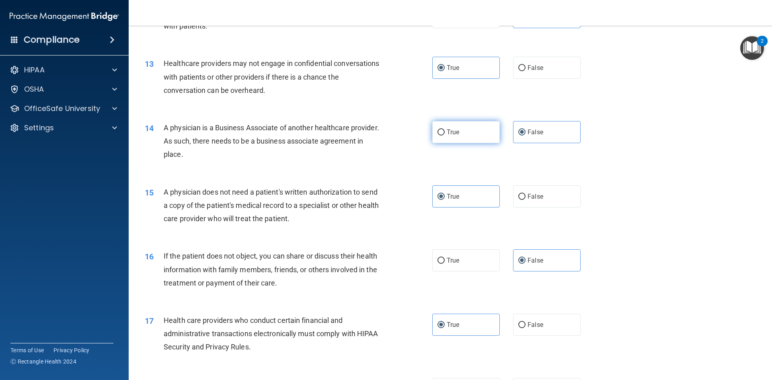
click at [478, 138] on label "True" at bounding box center [466, 132] width 68 height 22
click at [445, 136] on input "True" at bounding box center [441, 133] width 7 height 6
radio input "true"
radio input "false"
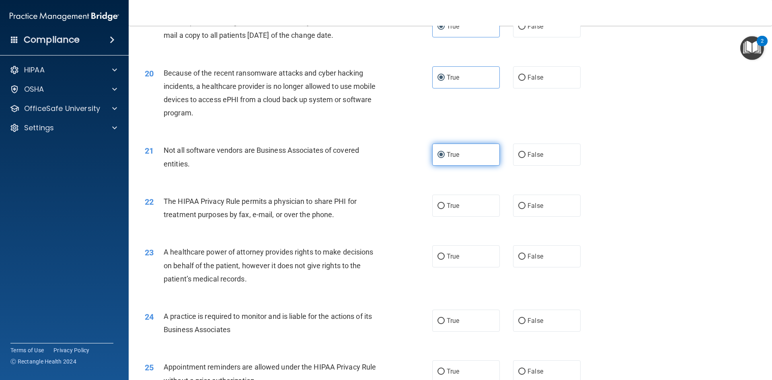
scroll to position [1207, 0]
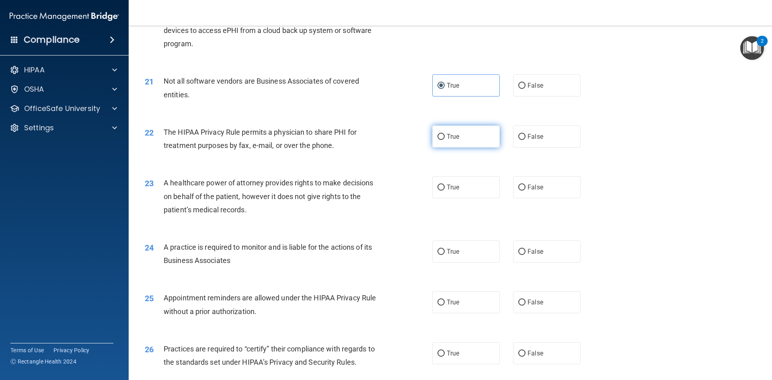
click at [443, 142] on label "True" at bounding box center [466, 137] width 68 height 22
click at [443, 140] on input "True" at bounding box center [441, 137] width 7 height 6
radio input "true"
click at [461, 188] on label "True" at bounding box center [466, 187] width 68 height 22
click at [445, 188] on input "True" at bounding box center [441, 188] width 7 height 6
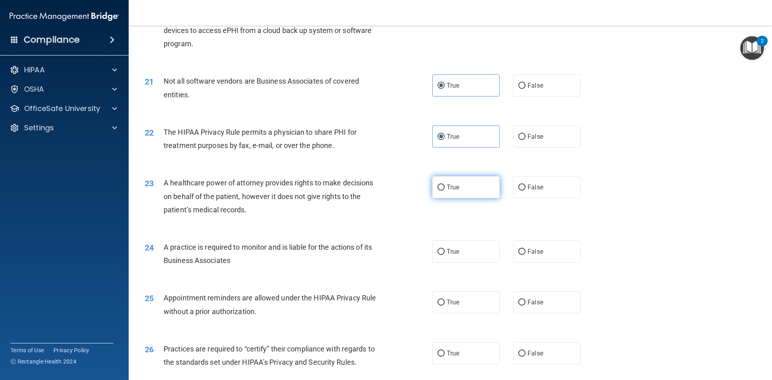
radio input "true"
click at [438, 254] on input "True" at bounding box center [441, 252] width 7 height 6
radio input "true"
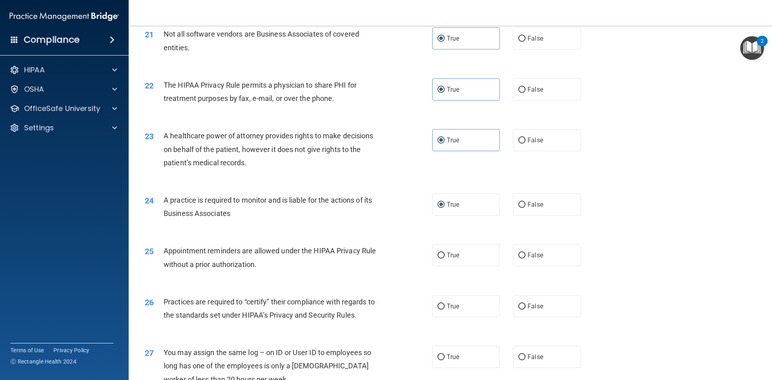
scroll to position [1328, 0]
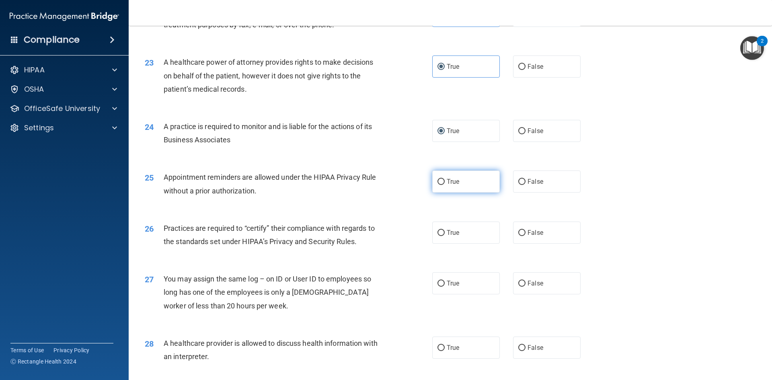
click at [441, 183] on input "True" at bounding box center [441, 182] width 7 height 6
radio input "true"
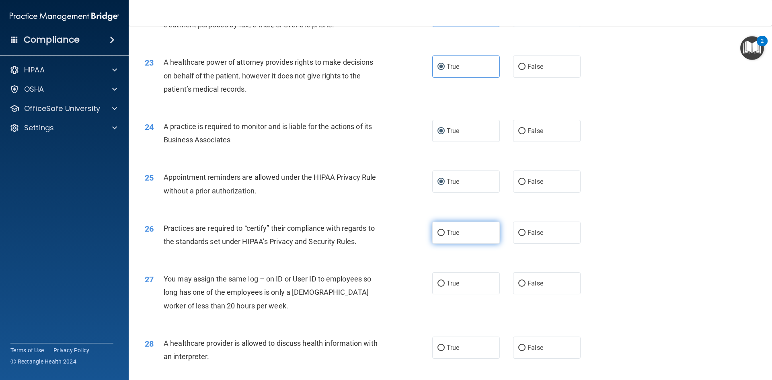
click at [456, 233] on span "True" at bounding box center [453, 233] width 12 height 8
click at [445, 233] on input "True" at bounding box center [441, 233] width 7 height 6
radio input "true"
click at [546, 286] on label "False" at bounding box center [547, 283] width 68 height 22
click at [526, 286] on input "False" at bounding box center [522, 284] width 7 height 6
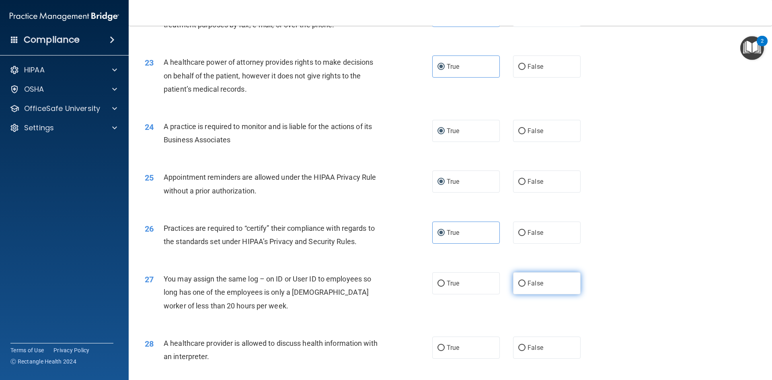
radio input "true"
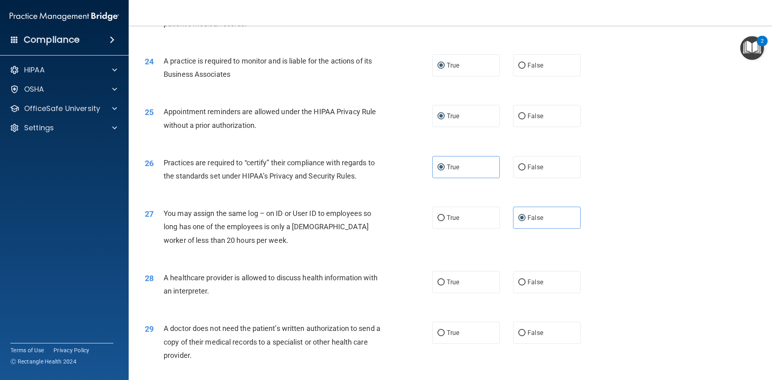
scroll to position [1408, 0]
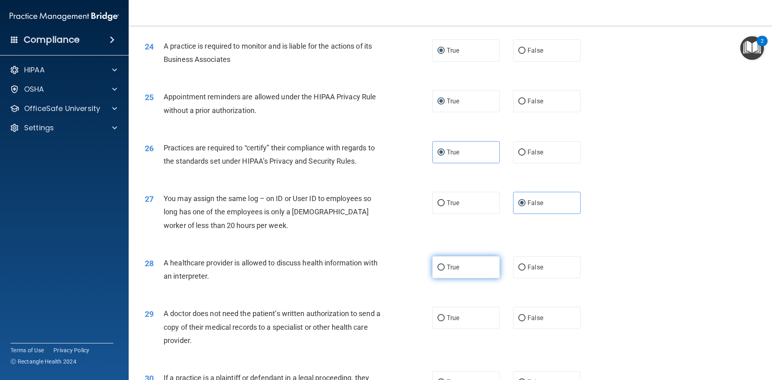
click at [438, 269] on input "True" at bounding box center [441, 268] width 7 height 6
radio input "true"
click at [450, 318] on span "True" at bounding box center [453, 318] width 12 height 8
click at [445, 318] on input "True" at bounding box center [441, 318] width 7 height 6
radio input "true"
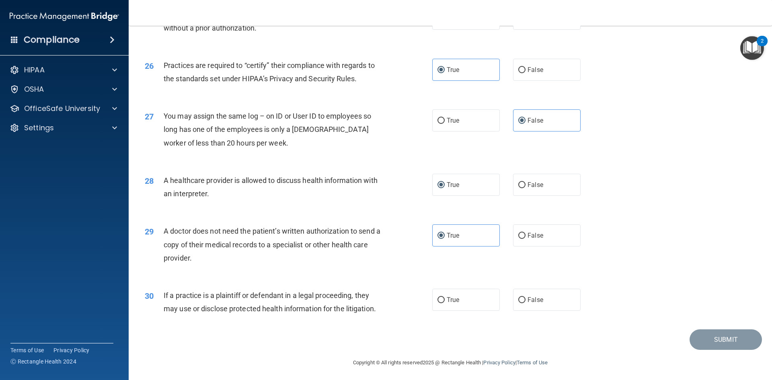
scroll to position [1493, 0]
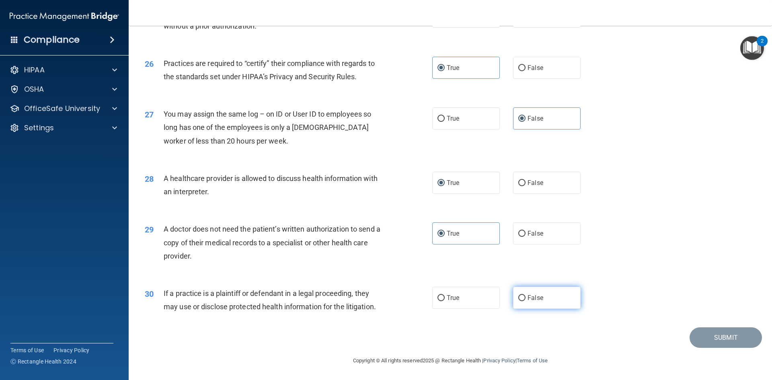
click at [535, 298] on span "False" at bounding box center [536, 298] width 16 height 8
click at [526, 298] on input "False" at bounding box center [522, 298] width 7 height 6
radio input "true"
click at [725, 334] on button "Submit" at bounding box center [726, 337] width 72 height 21
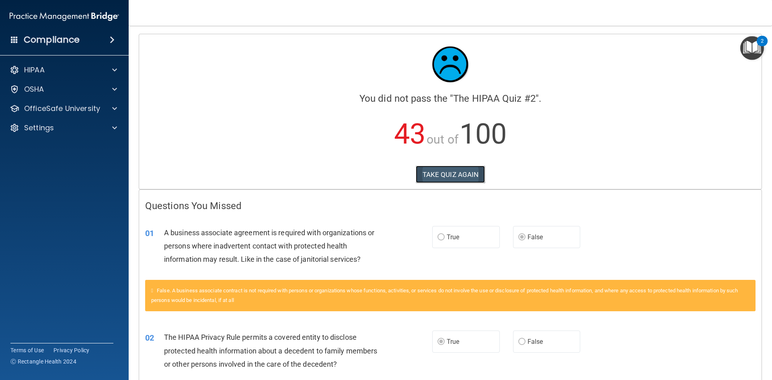
click at [430, 175] on button "TAKE QUIZ AGAIN" at bounding box center [451, 175] width 70 height 18
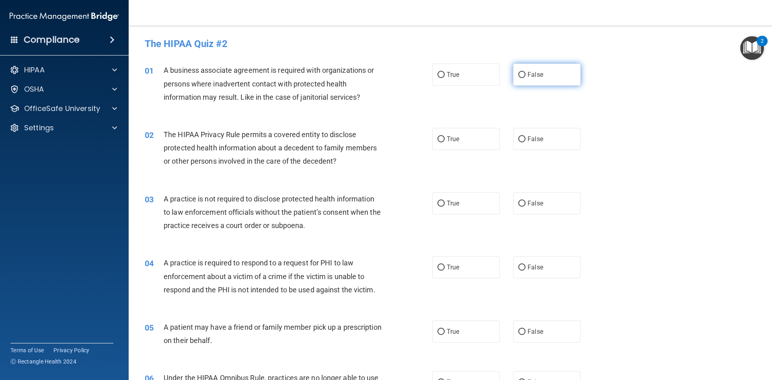
click at [520, 76] on input "False" at bounding box center [522, 75] width 7 height 6
radio input "true"
click at [447, 140] on span "True" at bounding box center [453, 139] width 12 height 8
click at [445, 140] on input "True" at bounding box center [441, 139] width 7 height 6
radio input "true"
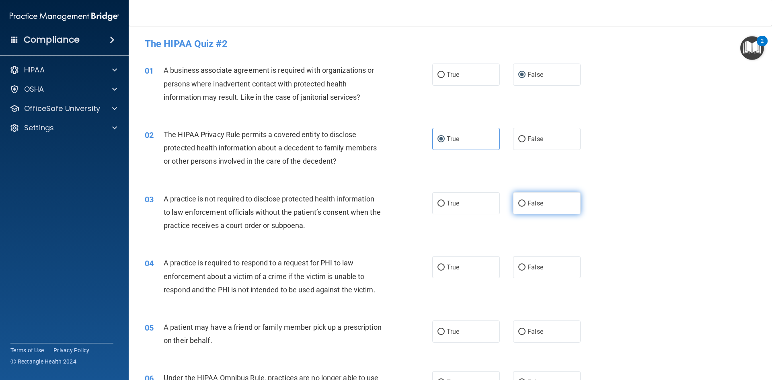
click at [550, 203] on label "False" at bounding box center [547, 203] width 68 height 22
click at [526, 203] on input "False" at bounding box center [522, 204] width 7 height 6
radio input "true"
click at [447, 267] on span "True" at bounding box center [453, 268] width 12 height 8
click at [445, 267] on input "True" at bounding box center [441, 268] width 7 height 6
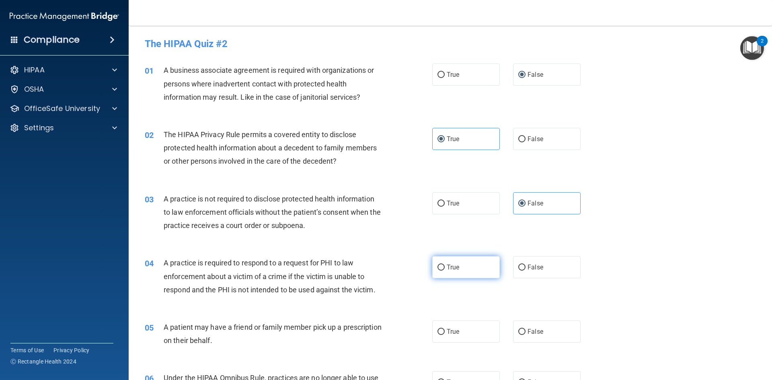
radio input "true"
click at [467, 329] on label "True" at bounding box center [466, 332] width 68 height 22
click at [445, 329] on input "True" at bounding box center [441, 332] width 7 height 6
radio input "true"
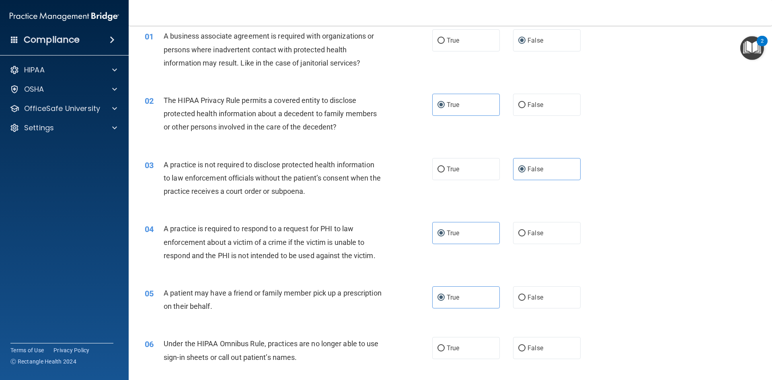
scroll to position [121, 0]
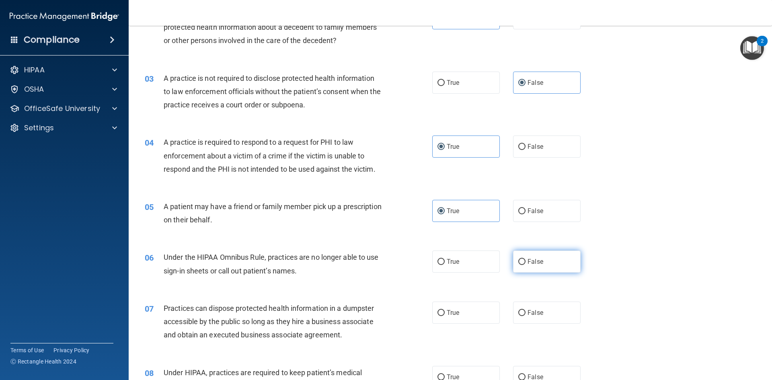
click at [528, 261] on span "False" at bounding box center [536, 262] width 16 height 8
click at [526, 261] on input "False" at bounding box center [522, 262] width 7 height 6
radio input "true"
click at [528, 316] on span "False" at bounding box center [536, 313] width 16 height 8
click at [526, 316] on input "False" at bounding box center [522, 313] width 7 height 6
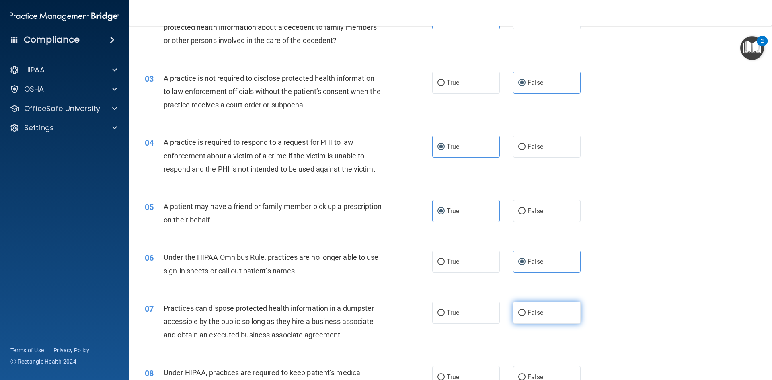
radio input "true"
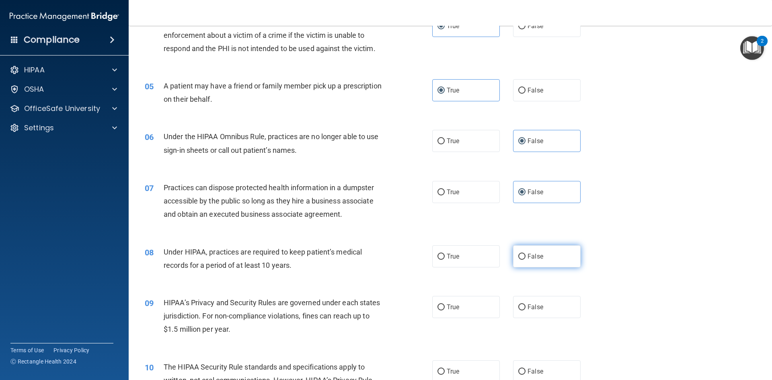
click at [532, 261] on label "False" at bounding box center [547, 256] width 68 height 22
click at [526, 260] on input "False" at bounding box center [522, 257] width 7 height 6
radio input "true"
click at [531, 304] on span "False" at bounding box center [536, 307] width 16 height 8
click at [526, 305] on input "False" at bounding box center [522, 308] width 7 height 6
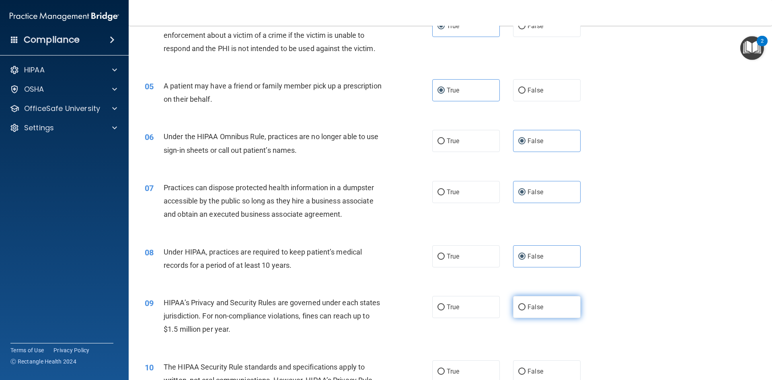
radio input "true"
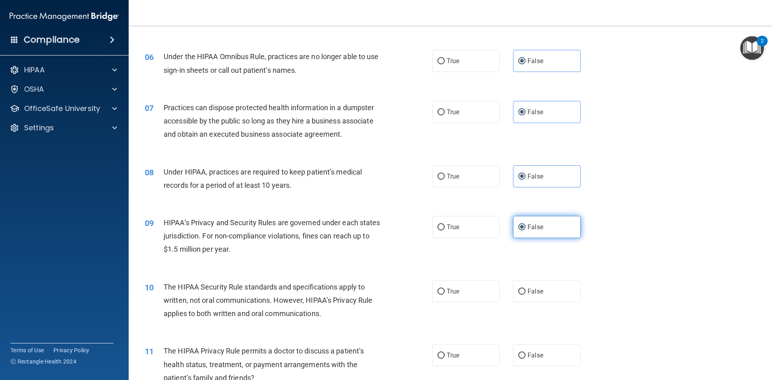
scroll to position [322, 0]
click at [455, 288] on span "True" at bounding box center [453, 291] width 12 height 8
click at [445, 288] on input "True" at bounding box center [441, 291] width 7 height 6
radio input "true"
click at [341, 340] on div "11 The HIPAA Privacy Rule permits a doctor to discuss a patient’s health status…" at bounding box center [451, 366] width 624 height 64
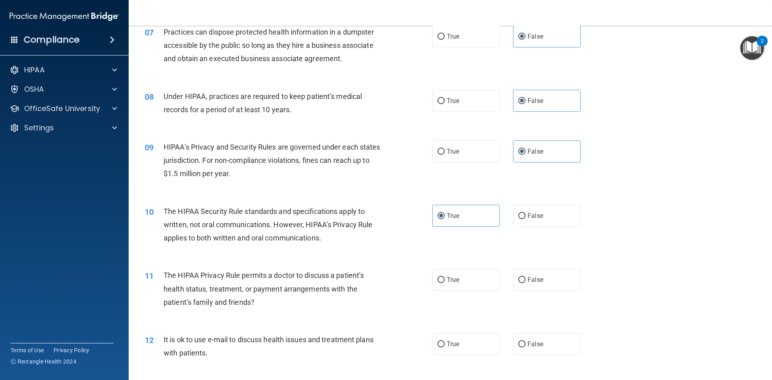
scroll to position [402, 0]
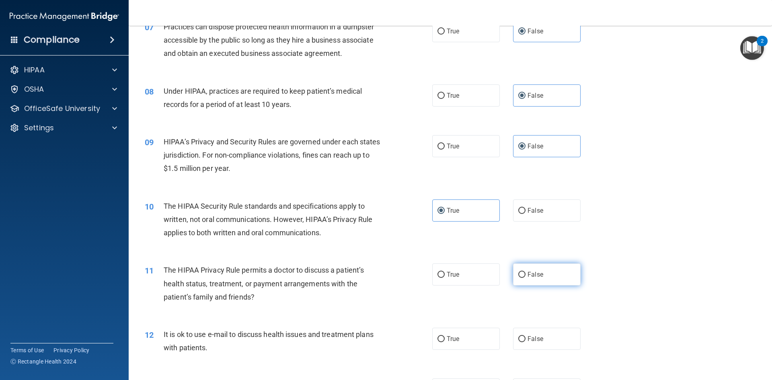
click at [521, 278] on input "False" at bounding box center [522, 275] width 7 height 6
radio input "true"
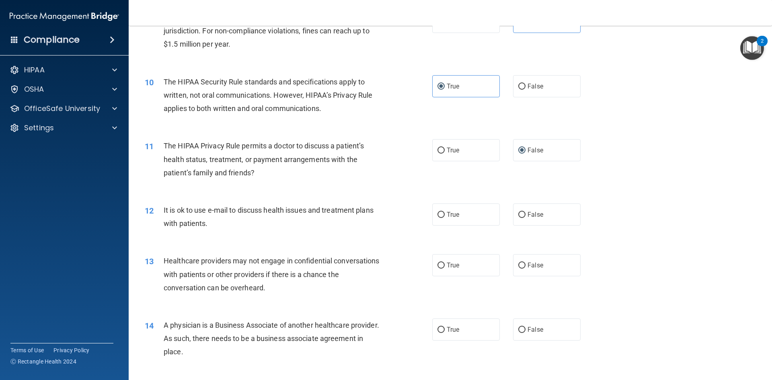
scroll to position [563, 0]
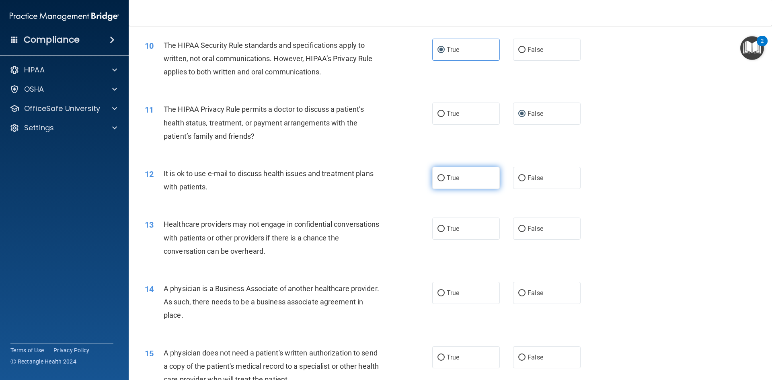
click at [445, 185] on label "True" at bounding box center [466, 178] width 68 height 22
click at [445, 181] on input "True" at bounding box center [441, 178] width 7 height 6
radio input "true"
click at [533, 231] on span "False" at bounding box center [536, 229] width 16 height 8
click at [526, 231] on input "False" at bounding box center [522, 229] width 7 height 6
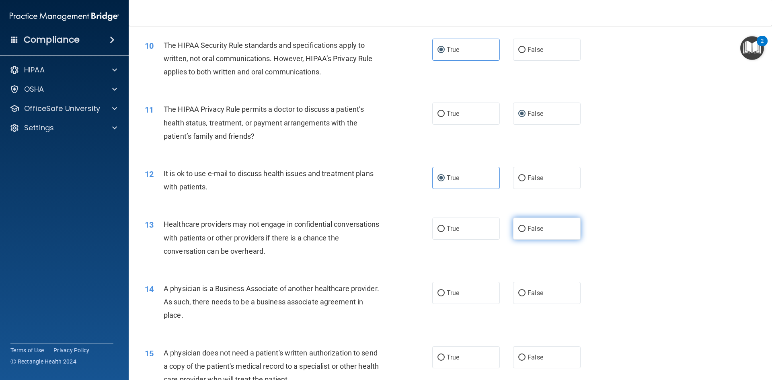
radio input "true"
click at [489, 264] on div "13 Healthcare providers may not engage in confidential conversations with patie…" at bounding box center [451, 240] width 624 height 64
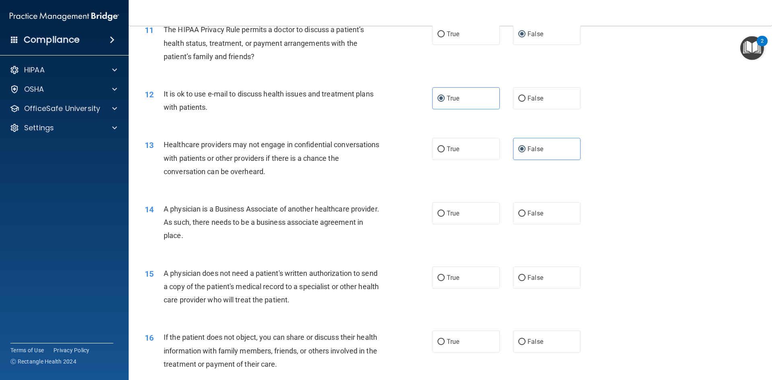
scroll to position [644, 0]
click at [520, 215] on input "False" at bounding box center [522, 213] width 7 height 6
radio input "true"
click at [478, 277] on label "True" at bounding box center [466, 277] width 68 height 22
click at [445, 277] on input "True" at bounding box center [441, 277] width 7 height 6
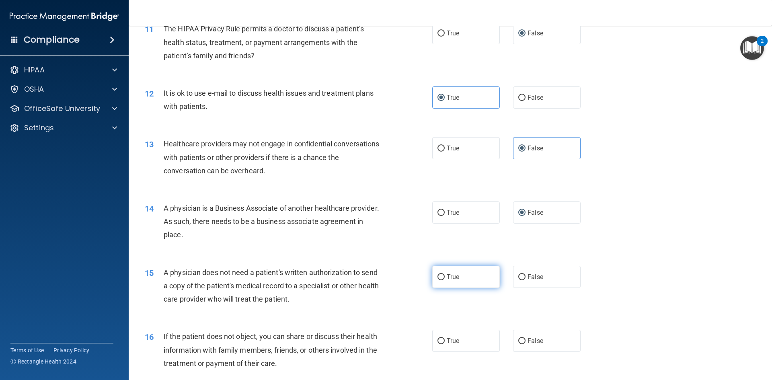
radio input "true"
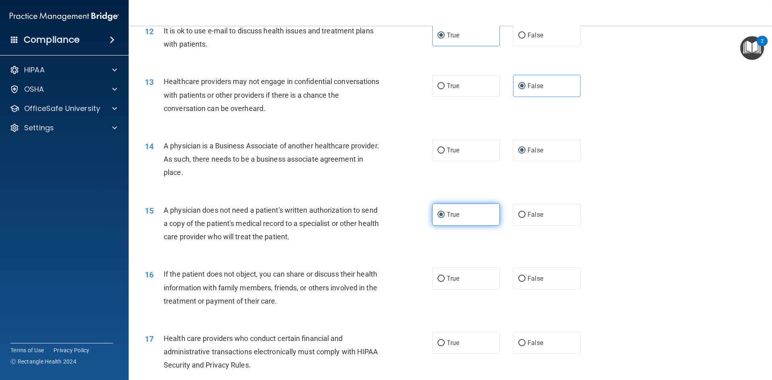
scroll to position [805, 0]
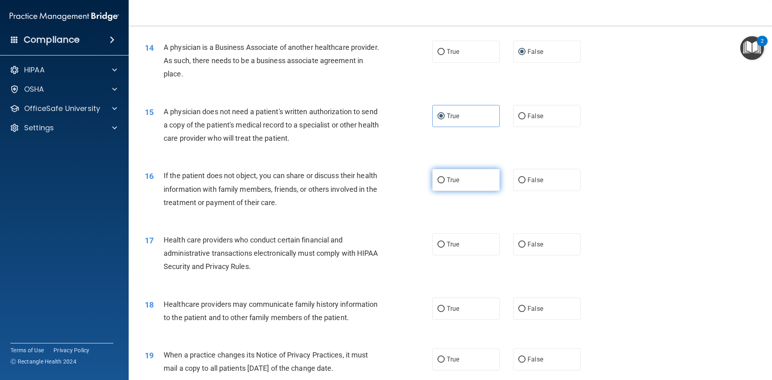
click at [462, 181] on label "True" at bounding box center [466, 180] width 68 height 22
click at [445, 181] on input "True" at bounding box center [441, 180] width 7 height 6
radio input "true"
click at [451, 243] on span "True" at bounding box center [453, 245] width 12 height 8
click at [445, 243] on input "True" at bounding box center [441, 245] width 7 height 6
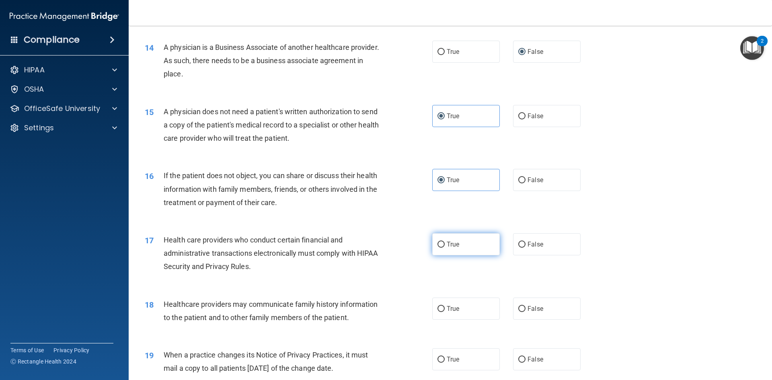
radio input "true"
click at [542, 314] on label "False" at bounding box center [547, 309] width 68 height 22
click at [526, 312] on input "False" at bounding box center [522, 309] width 7 height 6
radio input "true"
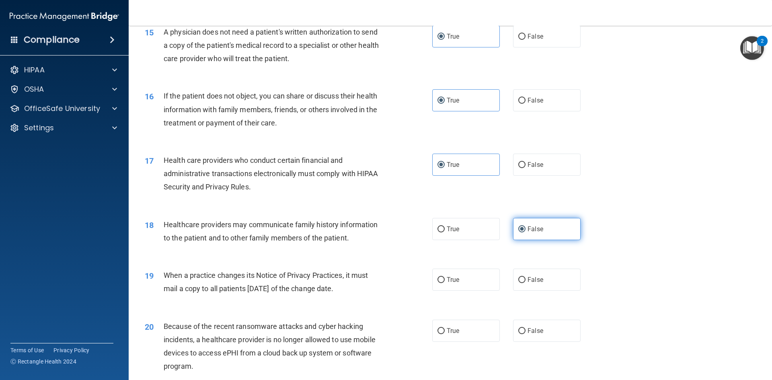
scroll to position [885, 0]
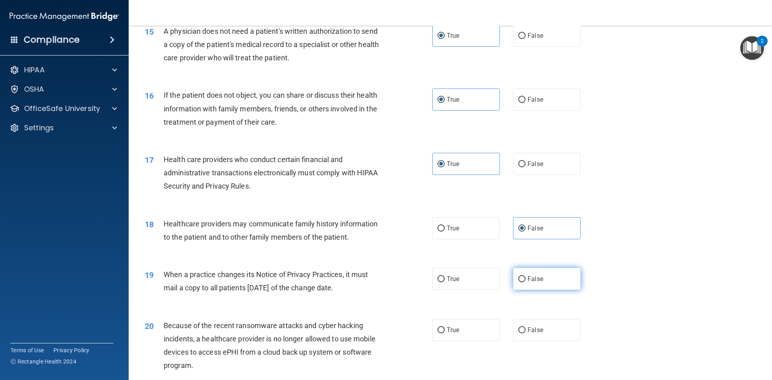
click at [528, 278] on span "False" at bounding box center [536, 279] width 16 height 8
click at [526, 278] on input "False" at bounding box center [522, 279] width 7 height 6
radio input "true"
click at [543, 334] on label "False" at bounding box center [547, 330] width 68 height 22
click at [526, 334] on input "False" at bounding box center [522, 330] width 7 height 6
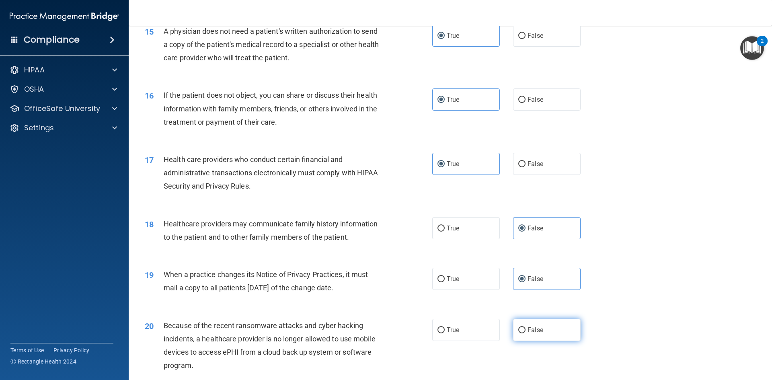
radio input "true"
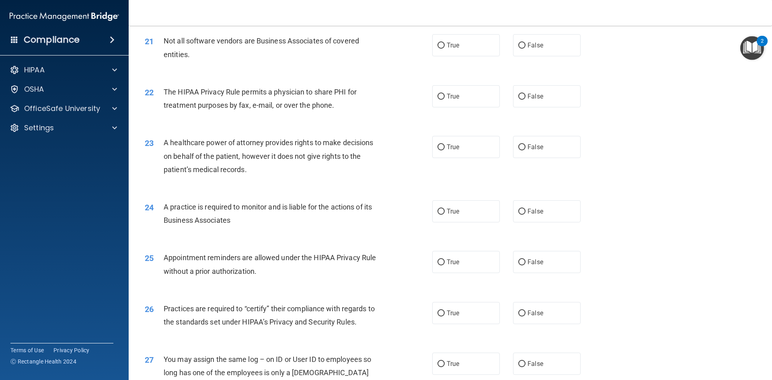
scroll to position [1126, 0]
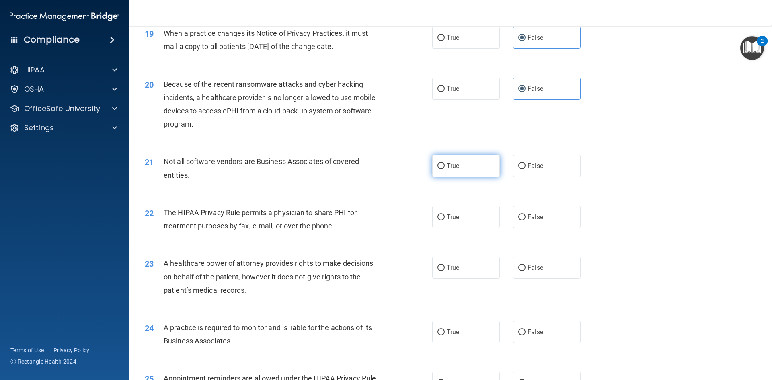
click at [448, 171] on label "True" at bounding box center [466, 166] width 68 height 22
click at [445, 169] on input "True" at bounding box center [441, 166] width 7 height 6
radio input "true"
click at [455, 222] on label "True" at bounding box center [466, 217] width 68 height 22
click at [445, 220] on input "True" at bounding box center [441, 217] width 7 height 6
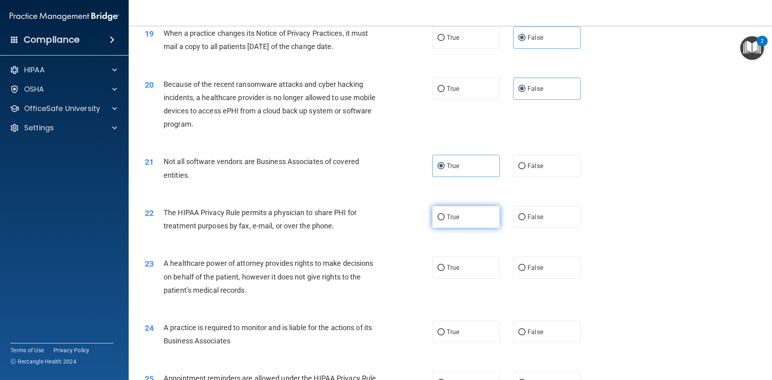
radio input "true"
click at [540, 272] on label "False" at bounding box center [547, 268] width 68 height 22
click at [526, 271] on input "False" at bounding box center [522, 268] width 7 height 6
radio input "true"
click at [537, 332] on span "False" at bounding box center [536, 332] width 16 height 8
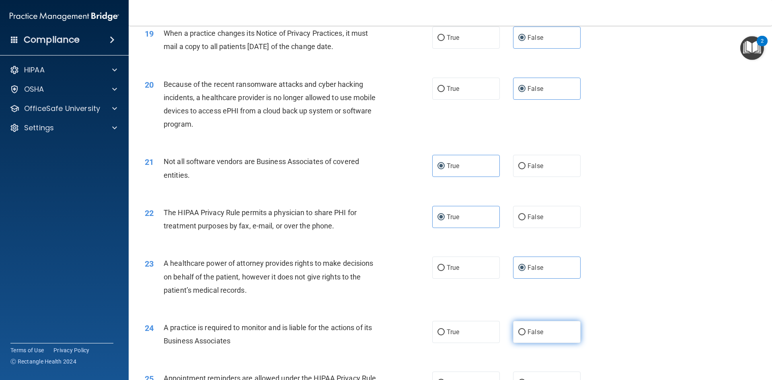
click at [526, 332] on input "False" at bounding box center [522, 332] width 7 height 6
radio input "true"
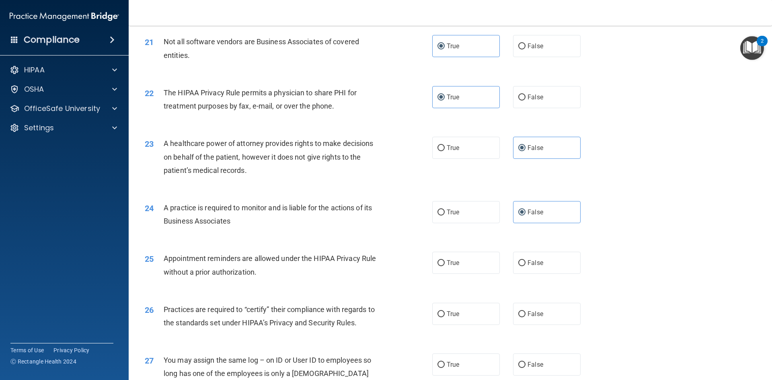
scroll to position [1247, 0]
click at [443, 261] on label "True" at bounding box center [466, 262] width 68 height 22
click at [443, 261] on input "True" at bounding box center [441, 262] width 7 height 6
radio input "true"
click at [546, 319] on label "False" at bounding box center [547, 313] width 68 height 22
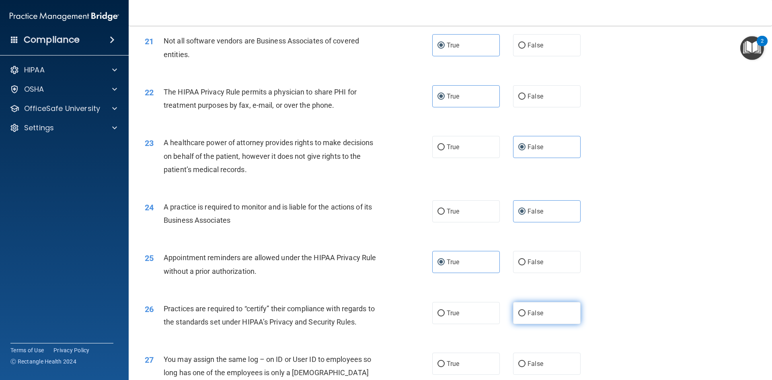
click at [526, 317] on input "False" at bounding box center [522, 314] width 7 height 6
radio input "true"
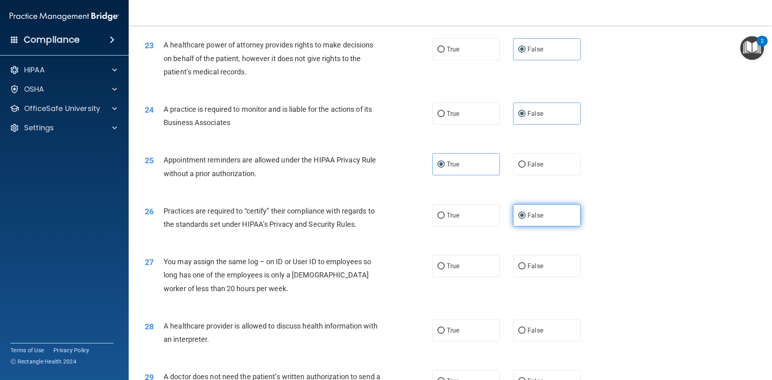
scroll to position [1368, 0]
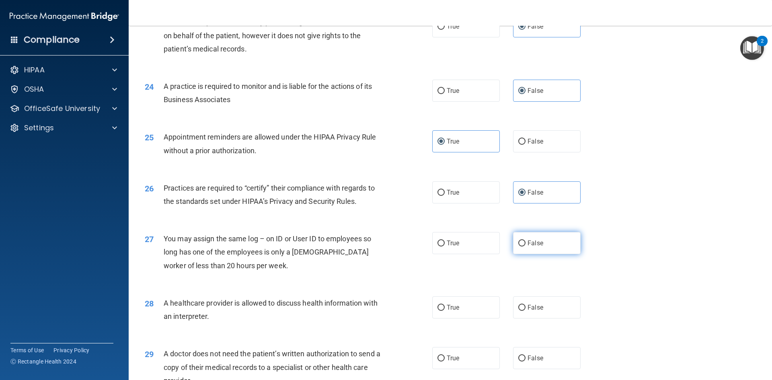
click at [529, 251] on label "False" at bounding box center [547, 243] width 68 height 22
click at [526, 247] on input "False" at bounding box center [522, 244] width 7 height 6
radio input "true"
click at [446, 313] on label "True" at bounding box center [466, 308] width 68 height 22
click at [445, 311] on input "True" at bounding box center [441, 308] width 7 height 6
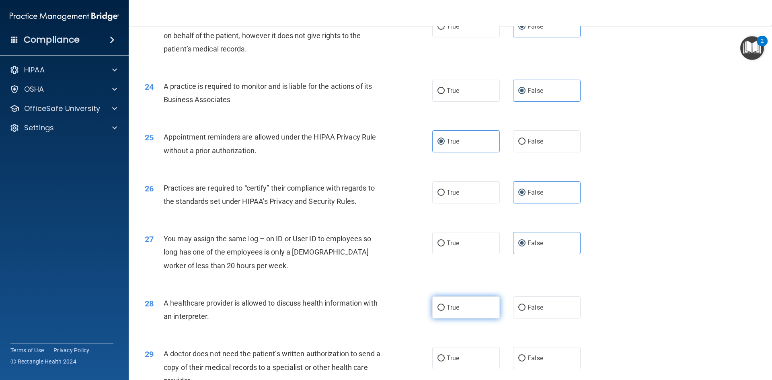
radio input "true"
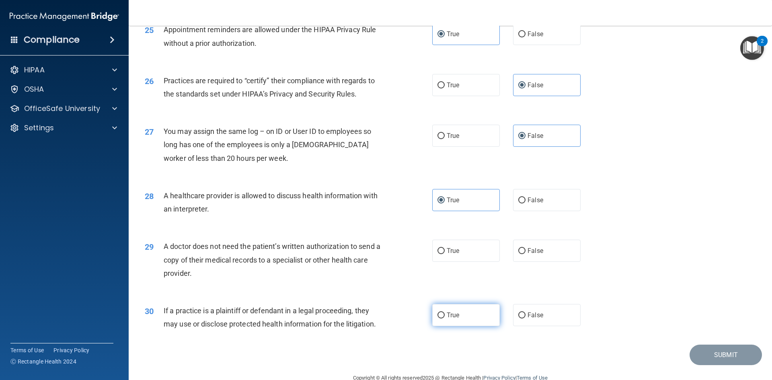
scroll to position [1489, 0]
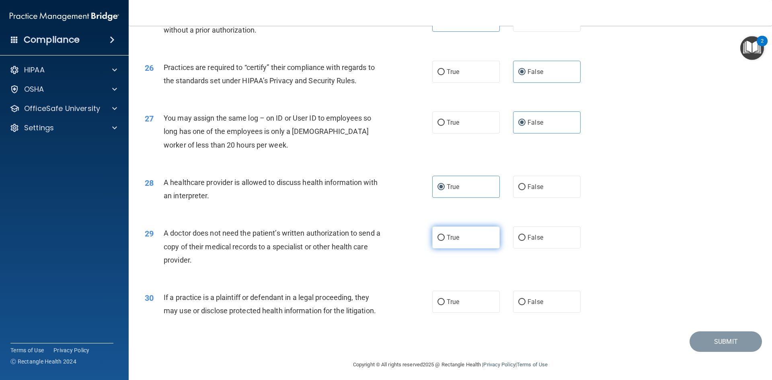
click at [445, 242] on label "True" at bounding box center [466, 238] width 68 height 22
click at [445, 241] on input "True" at bounding box center [441, 238] width 7 height 6
radio input "true"
click at [461, 302] on label "True" at bounding box center [466, 302] width 68 height 22
click at [445, 302] on input "True" at bounding box center [441, 302] width 7 height 6
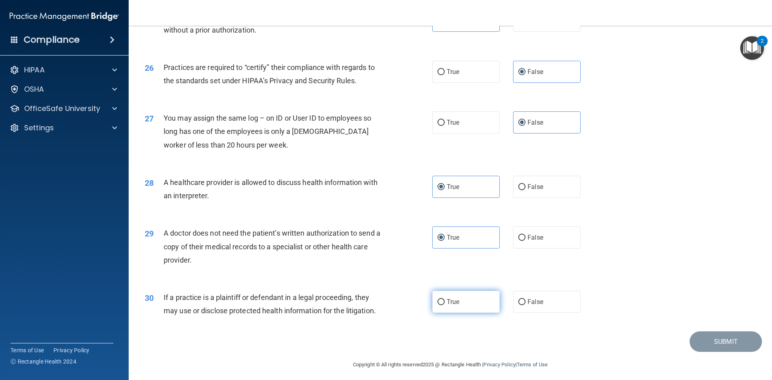
radio input "true"
click at [721, 344] on button "Submit" at bounding box center [726, 342] width 72 height 21
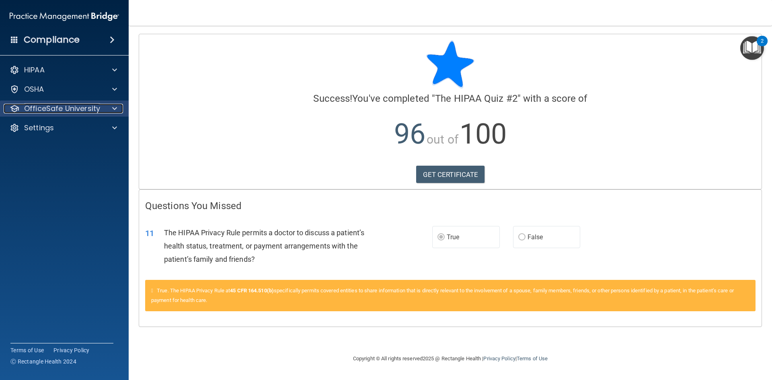
click at [51, 110] on p "OfficeSafe University" at bounding box center [62, 109] width 76 height 10
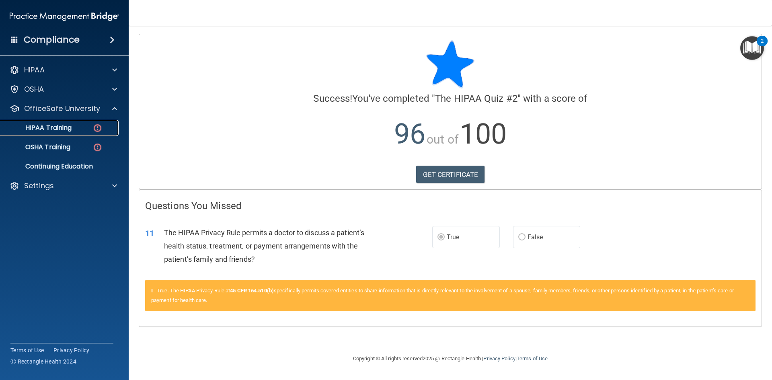
click at [55, 125] on p "HIPAA Training" at bounding box center [38, 128] width 66 height 8
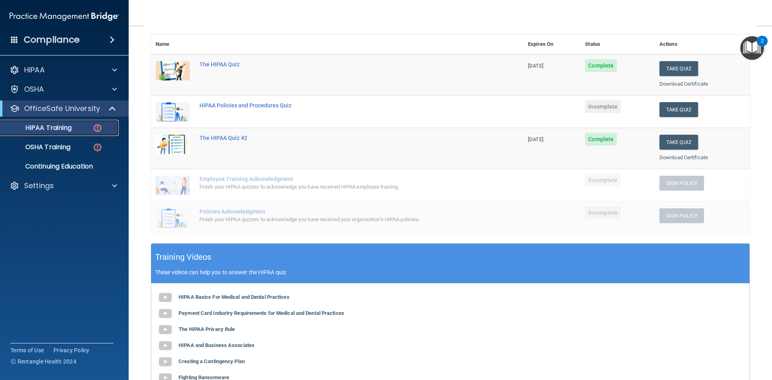
scroll to position [39, 0]
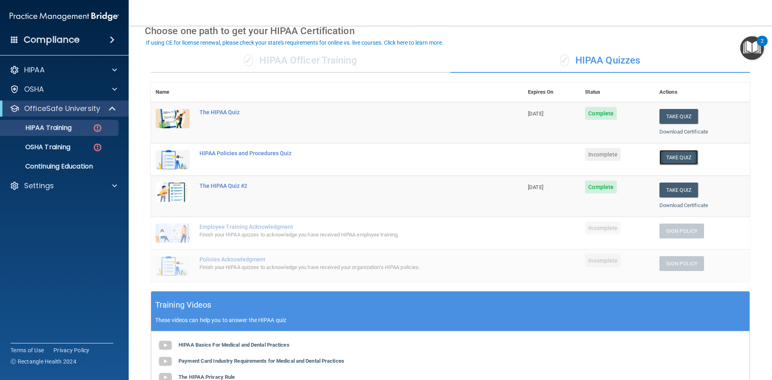
click at [671, 158] on button "Take Quiz" at bounding box center [679, 157] width 39 height 15
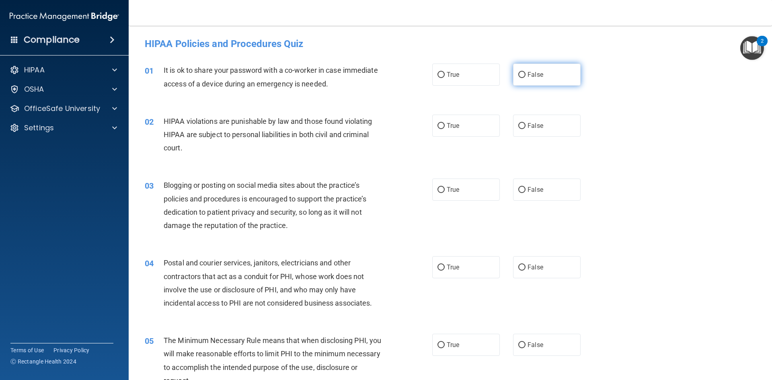
click at [522, 76] on input "False" at bounding box center [522, 75] width 7 height 6
radio input "true"
click at [448, 125] on span "True" at bounding box center [453, 126] width 12 height 8
click at [445, 125] on input "True" at bounding box center [441, 126] width 7 height 6
radio input "true"
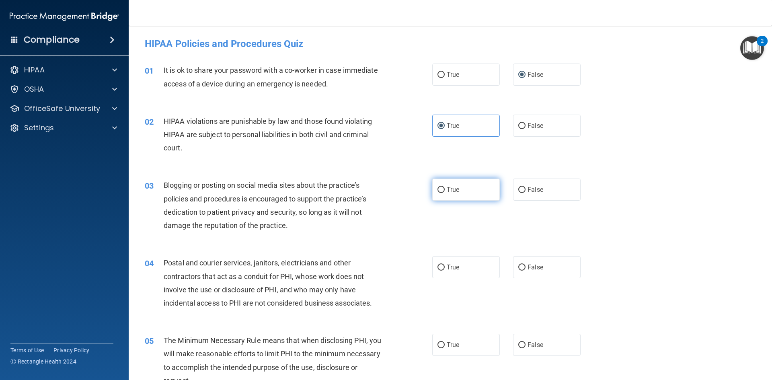
click at [447, 186] on span "True" at bounding box center [453, 190] width 12 height 8
click at [444, 187] on input "True" at bounding box center [441, 190] width 7 height 6
radio input "true"
click at [447, 262] on label "True" at bounding box center [466, 267] width 68 height 22
click at [445, 265] on input "True" at bounding box center [441, 268] width 7 height 6
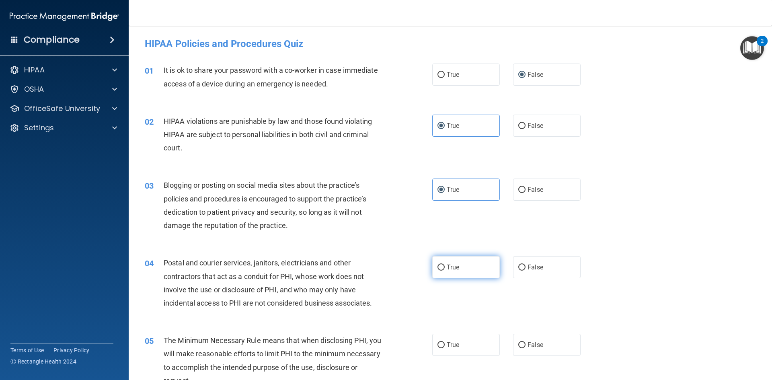
radio input "true"
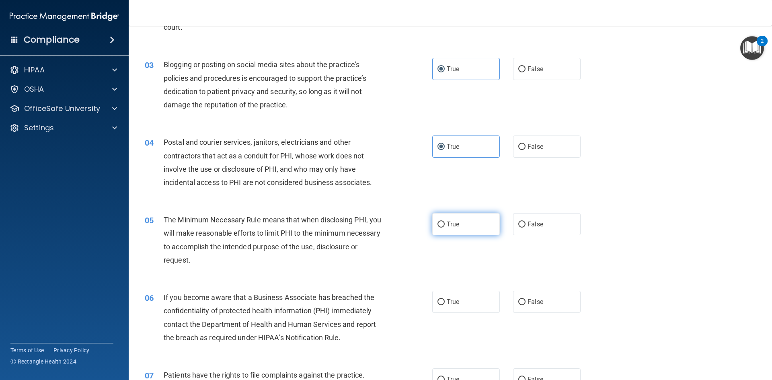
click at [462, 225] on label "True" at bounding box center [466, 224] width 68 height 22
click at [445, 225] on input "True" at bounding box center [441, 225] width 7 height 6
radio input "true"
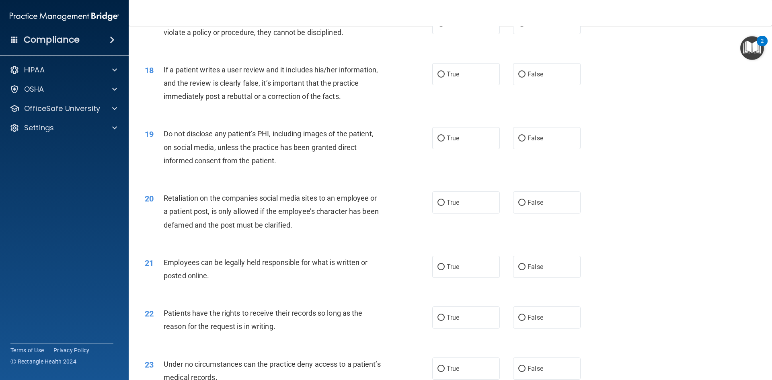
scroll to position [1086, 0]
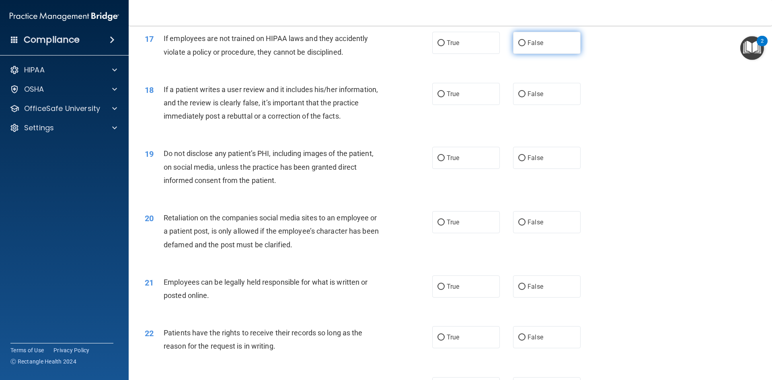
click at [552, 54] on label "False" at bounding box center [547, 43] width 68 height 22
click at [526, 46] on input "False" at bounding box center [522, 43] width 7 height 6
radio input "true"
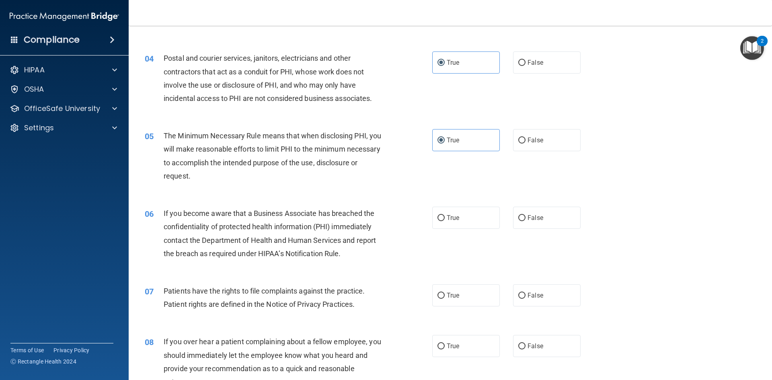
scroll to position [201, 0]
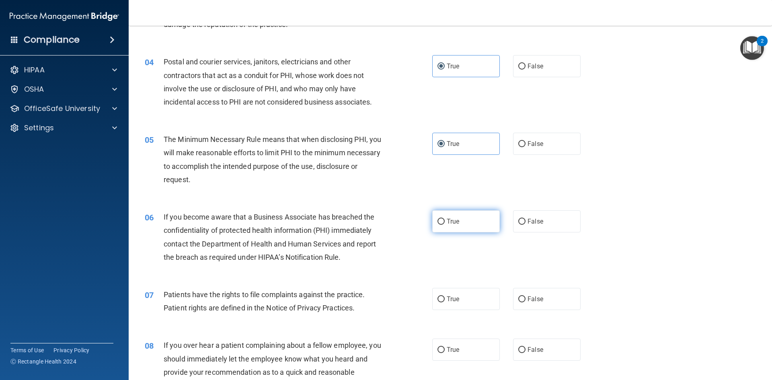
click at [434, 222] on label "True" at bounding box center [466, 221] width 68 height 22
click at [438, 222] on input "True" at bounding box center [441, 222] width 7 height 6
radio input "true"
click at [471, 305] on label "True" at bounding box center [466, 299] width 68 height 22
click at [445, 303] on input "True" at bounding box center [441, 300] width 7 height 6
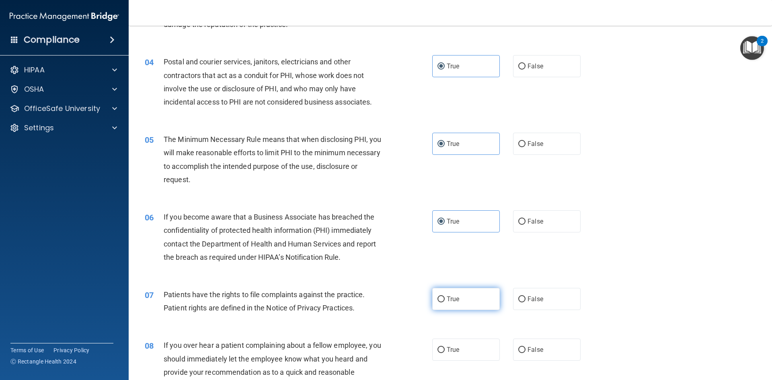
radio input "true"
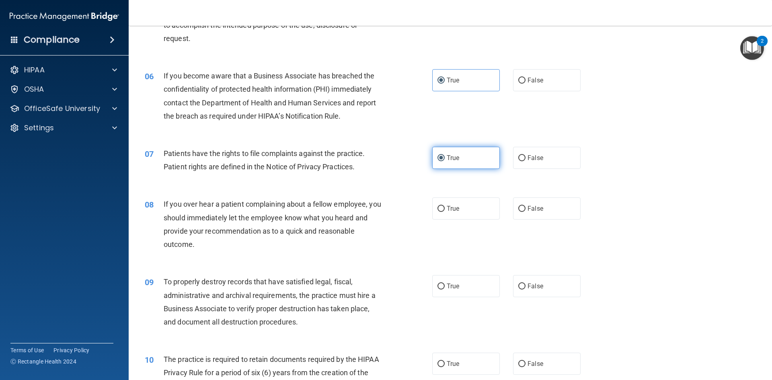
scroll to position [362, 0]
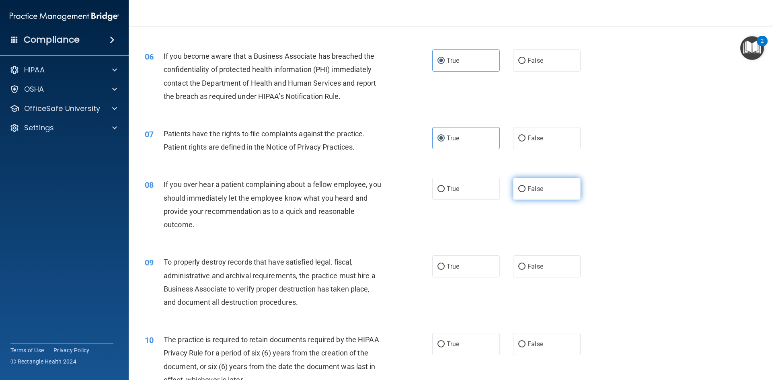
click at [539, 190] on span "False" at bounding box center [536, 189] width 16 height 8
click at [526, 190] on input "False" at bounding box center [522, 189] width 7 height 6
radio input "true"
click at [440, 262] on label "True" at bounding box center [466, 266] width 68 height 22
click at [440, 264] on input "True" at bounding box center [441, 267] width 7 height 6
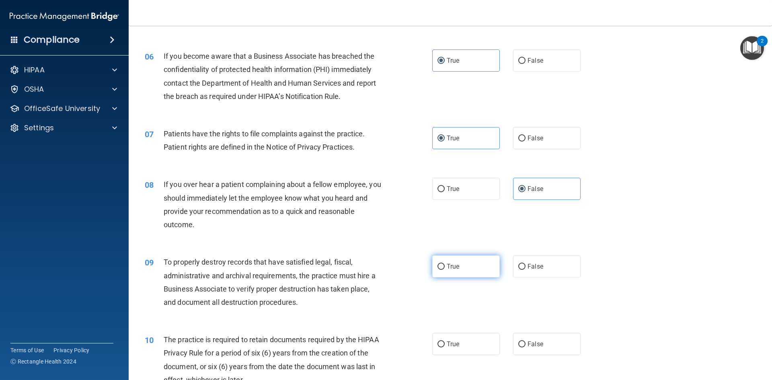
radio input "true"
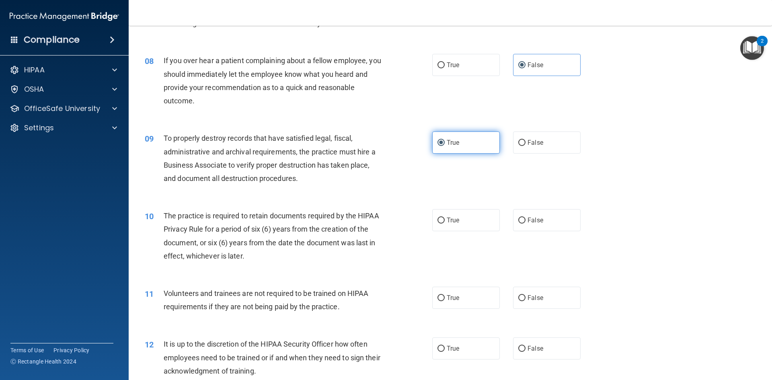
scroll to position [523, 0]
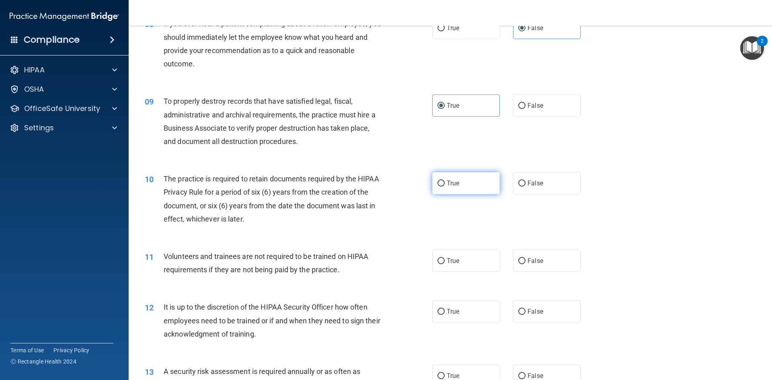
click at [451, 186] on span "True" at bounding box center [453, 183] width 12 height 8
click at [445, 186] on input "True" at bounding box center [441, 184] width 7 height 6
radio input "true"
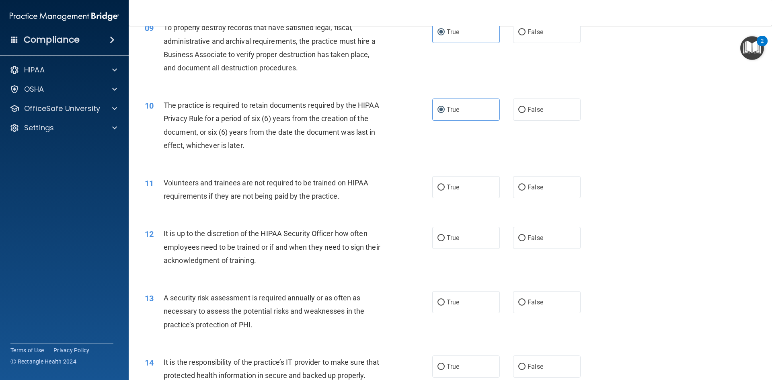
scroll to position [603, 0]
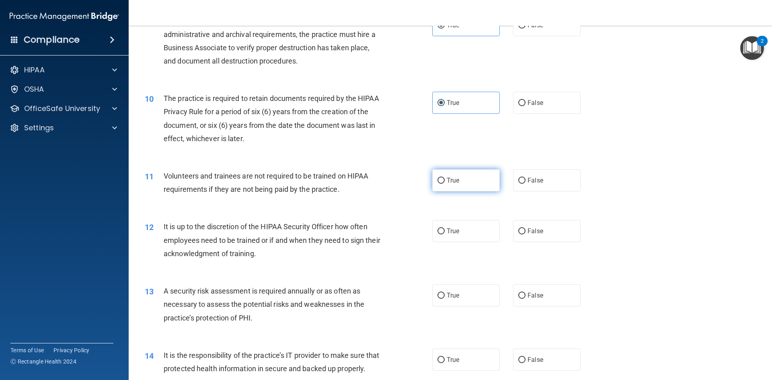
click at [467, 181] on label "True" at bounding box center [466, 180] width 68 height 22
click at [445, 181] on input "True" at bounding box center [441, 181] width 7 height 6
radio input "true"
click at [543, 228] on label "False" at bounding box center [547, 231] width 68 height 22
click at [526, 229] on input "False" at bounding box center [522, 232] width 7 height 6
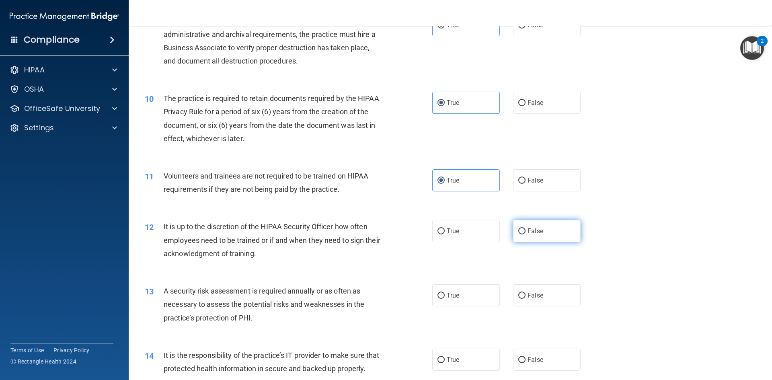
radio input "true"
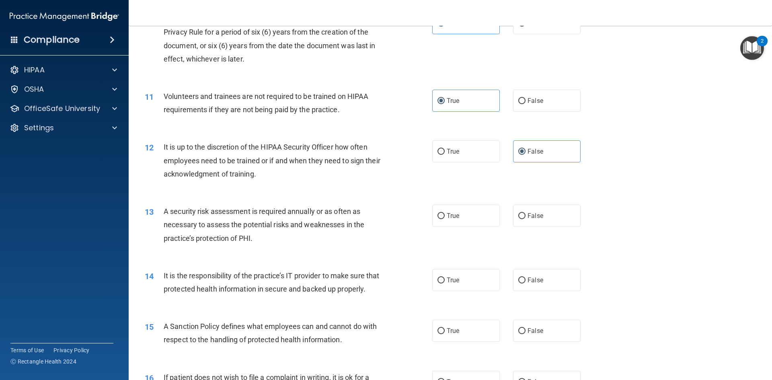
scroll to position [684, 0]
click at [443, 216] on label "True" at bounding box center [466, 215] width 68 height 22
click at [443, 216] on input "True" at bounding box center [441, 215] width 7 height 6
radio input "true"
click at [536, 277] on span "False" at bounding box center [536, 280] width 16 height 8
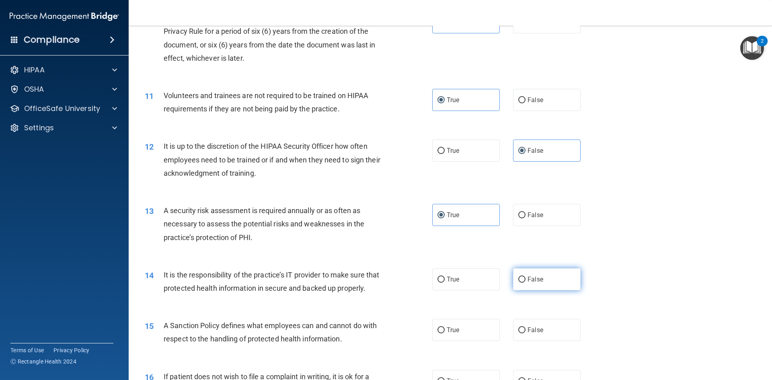
click at [526, 277] on input "False" at bounding box center [522, 280] width 7 height 6
radio input "true"
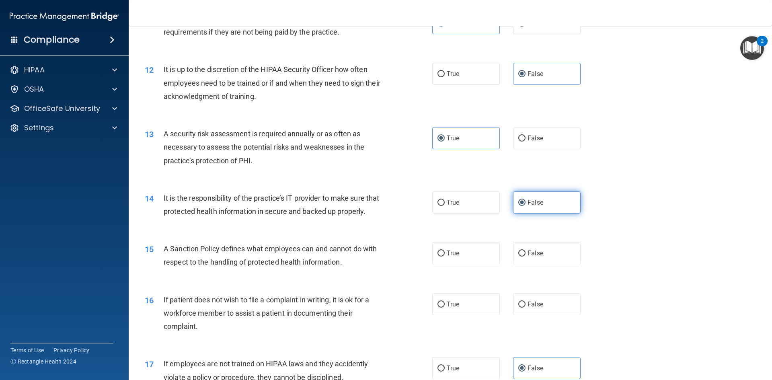
scroll to position [764, 0]
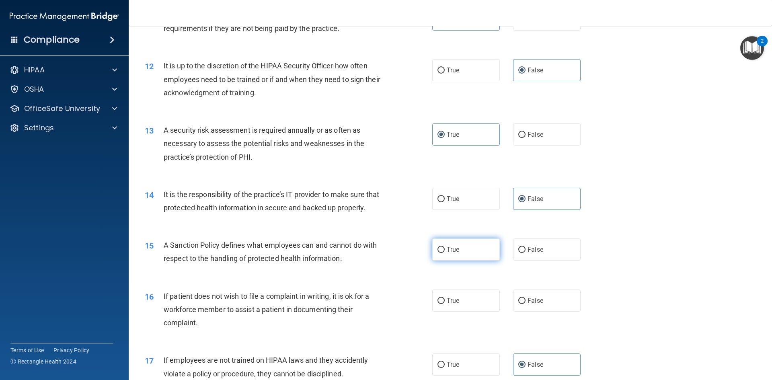
click at [448, 253] on span "True" at bounding box center [453, 250] width 12 height 8
click at [445, 253] on input "True" at bounding box center [441, 250] width 7 height 6
radio input "true"
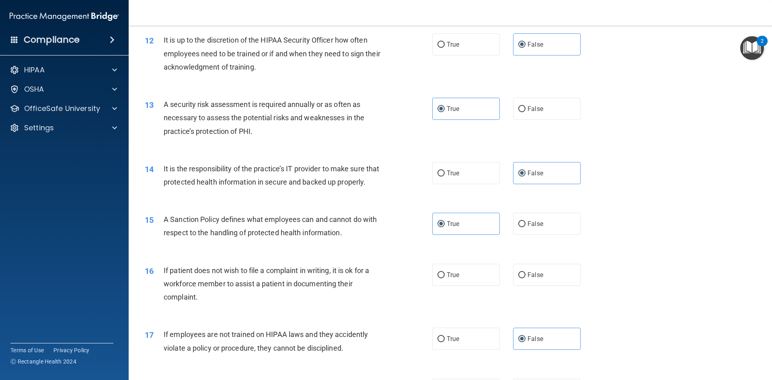
scroll to position [805, 0]
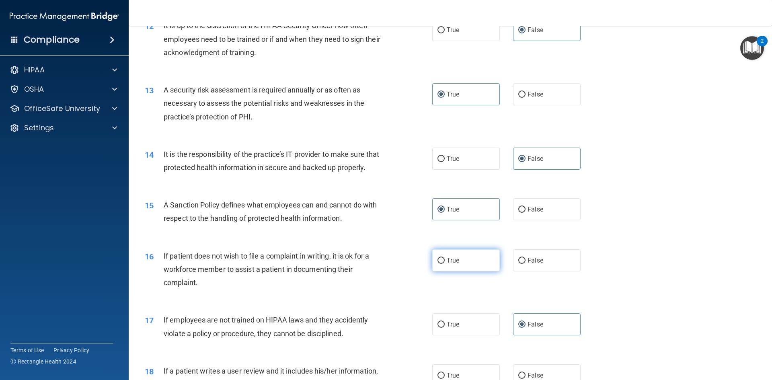
click at [438, 264] on input "True" at bounding box center [441, 261] width 7 height 6
radio input "true"
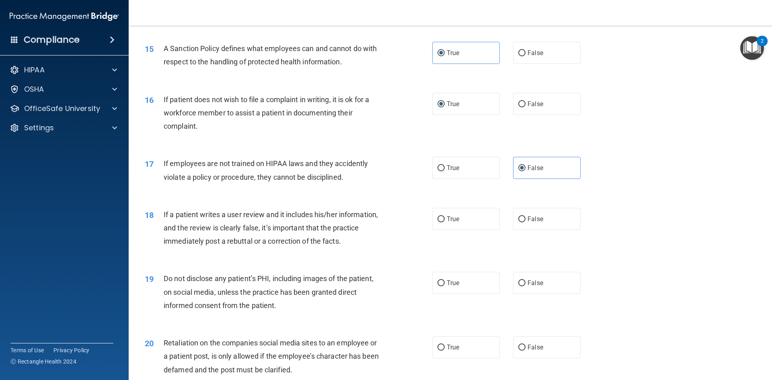
scroll to position [1046, 0]
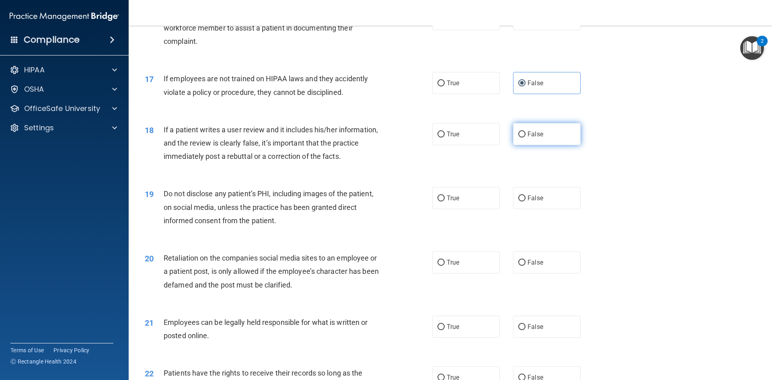
click at [532, 145] on label "False" at bounding box center [547, 134] width 68 height 22
click at [526, 138] on input "False" at bounding box center [522, 135] width 7 height 6
radio input "true"
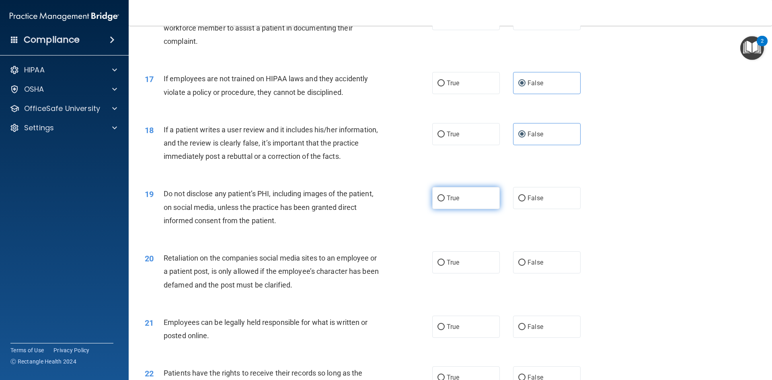
click at [452, 202] on span "True" at bounding box center [453, 198] width 12 height 8
click at [445, 202] on input "True" at bounding box center [441, 199] width 7 height 6
radio input "true"
click at [538, 266] on span "False" at bounding box center [536, 263] width 16 height 8
click at [526, 266] on input "False" at bounding box center [522, 263] width 7 height 6
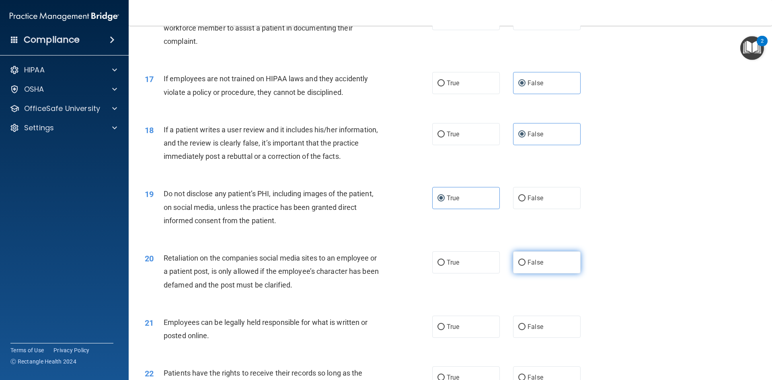
radio input "true"
click at [443, 336] on label "True" at bounding box center [466, 327] width 68 height 22
click at [443, 330] on input "True" at bounding box center [441, 327] width 7 height 6
radio input "true"
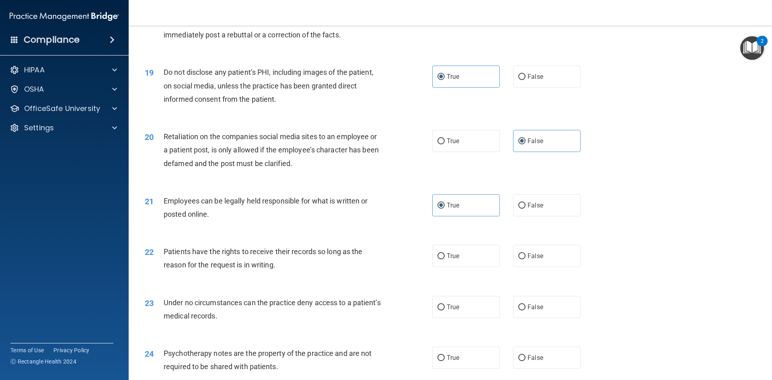
scroll to position [1247, 0]
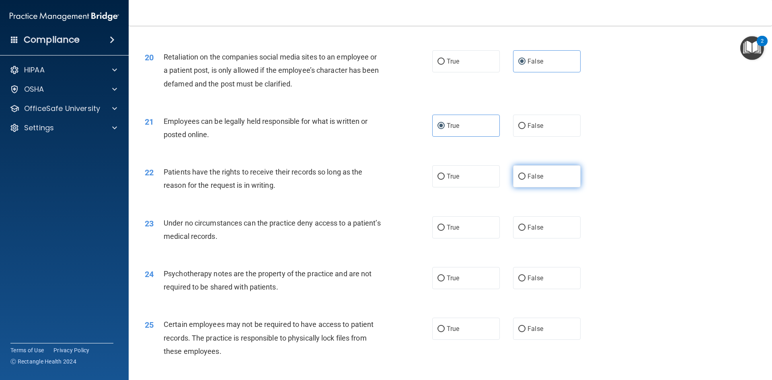
click at [520, 180] on input "False" at bounding box center [522, 177] width 7 height 6
radio input "true"
click at [447, 231] on span "True" at bounding box center [453, 228] width 12 height 8
click at [445, 231] on input "True" at bounding box center [441, 228] width 7 height 6
radio input "true"
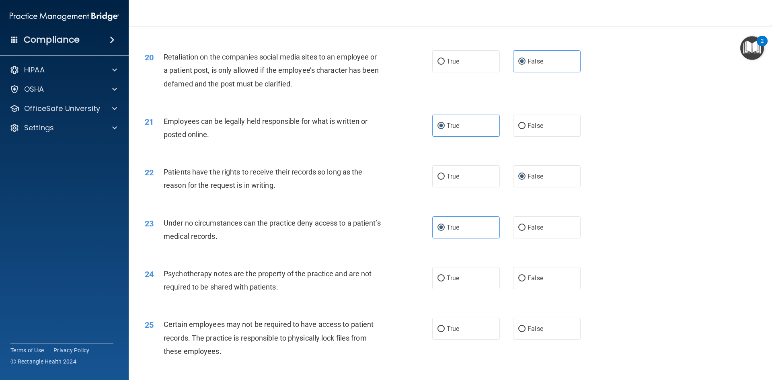
click at [424, 289] on div "24 Psychotherapy notes are the property of the practice and are not required to…" at bounding box center [289, 282] width 312 height 31
click at [450, 282] on span "True" at bounding box center [453, 278] width 12 height 8
click at [445, 282] on input "True" at bounding box center [441, 279] width 7 height 6
radio input "true"
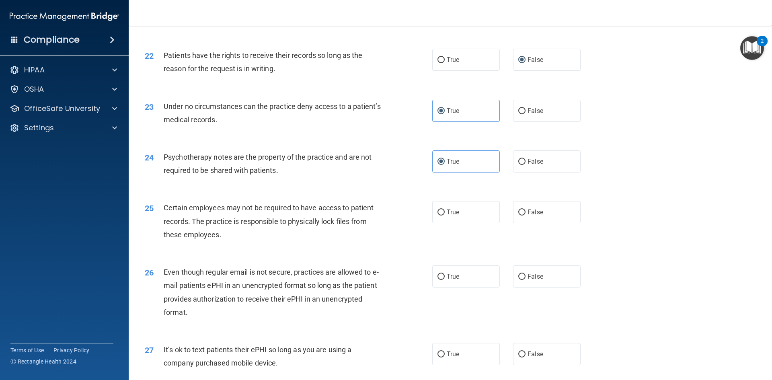
scroll to position [1368, 0]
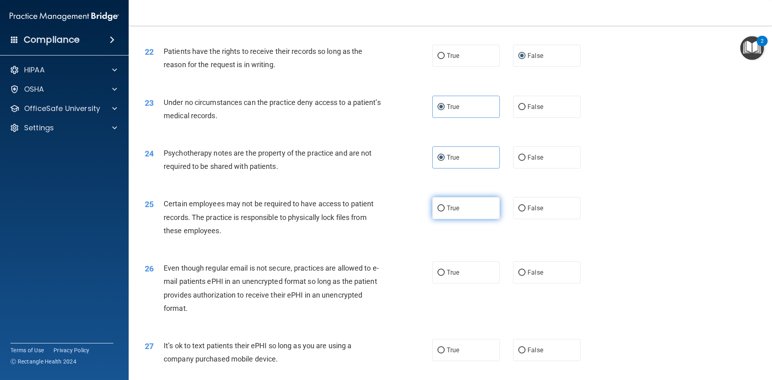
click at [471, 219] on label "True" at bounding box center [466, 208] width 68 height 22
click at [445, 212] on input "True" at bounding box center [441, 209] width 7 height 6
radio input "true"
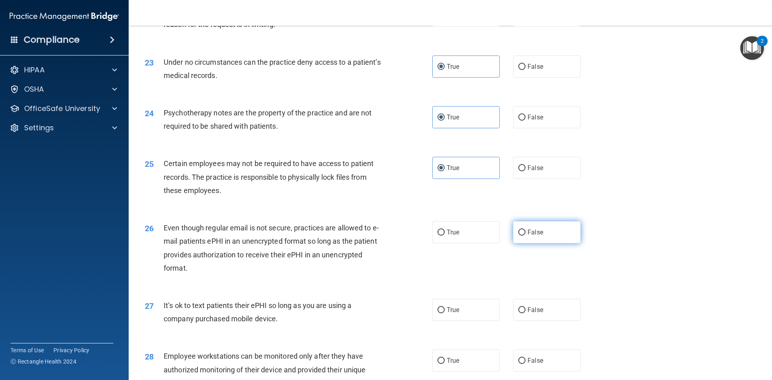
click at [550, 243] on label "False" at bounding box center [547, 232] width 68 height 22
click at [526, 236] on input "False" at bounding box center [522, 233] width 7 height 6
radio input "true"
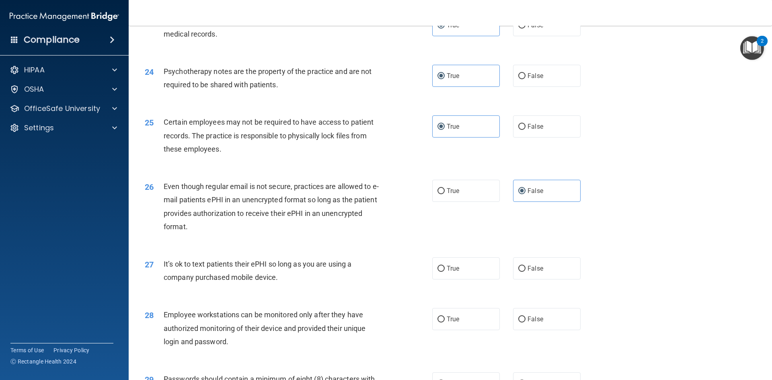
scroll to position [1489, 0]
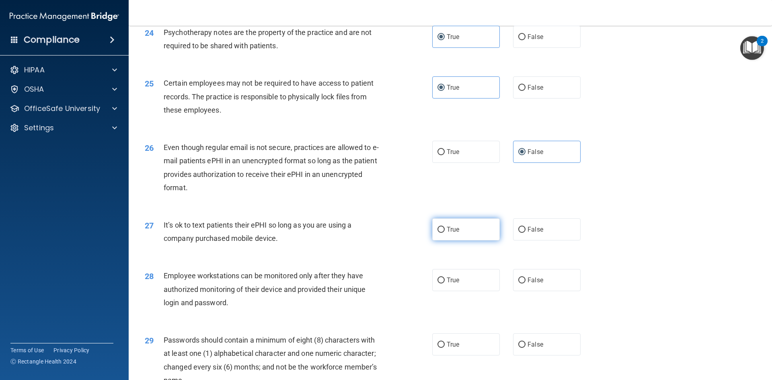
click at [448, 233] on span "True" at bounding box center [453, 230] width 12 height 8
click at [445, 233] on input "True" at bounding box center [441, 230] width 7 height 6
radio input "true"
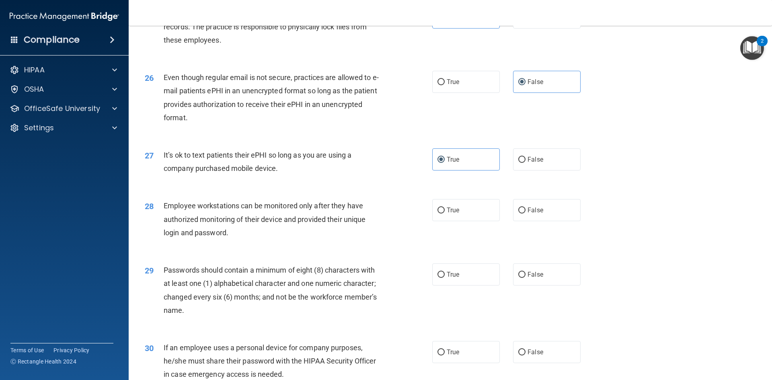
scroll to position [1569, 0]
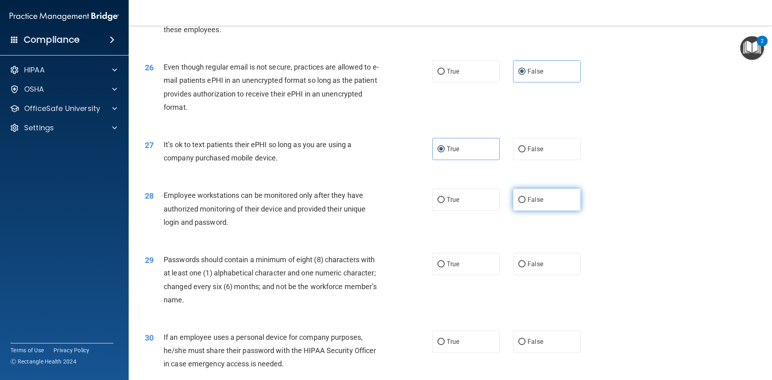
click at [521, 211] on label "False" at bounding box center [547, 200] width 68 height 22
click at [521, 203] on input "False" at bounding box center [522, 200] width 7 height 6
radio input "true"
click at [445, 275] on label "True" at bounding box center [466, 264] width 68 height 22
click at [445, 268] on input "True" at bounding box center [441, 265] width 7 height 6
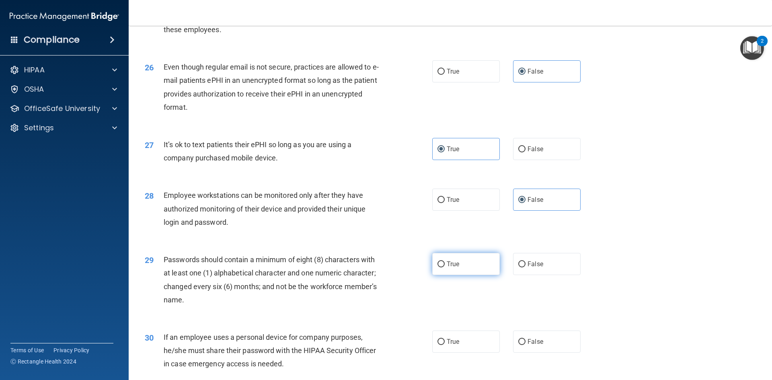
radio input "true"
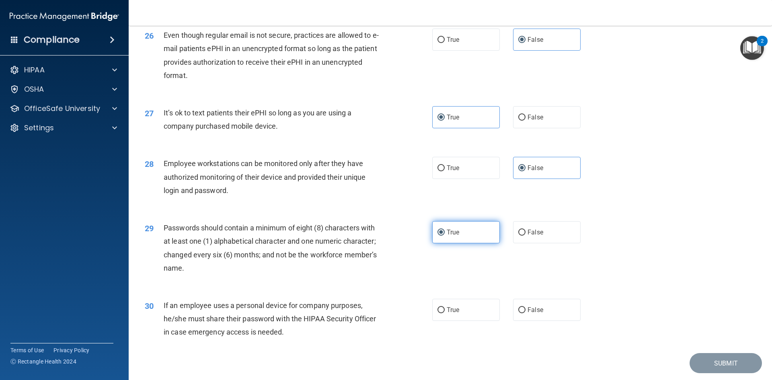
scroll to position [1639, 0]
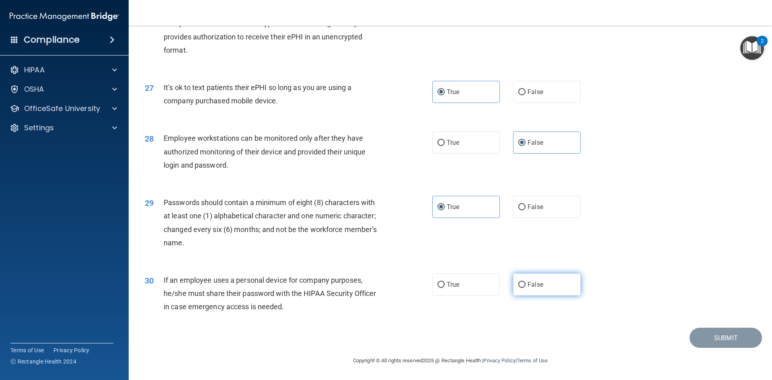
click at [528, 285] on span "False" at bounding box center [536, 285] width 16 height 8
click at [524, 285] on input "False" at bounding box center [522, 285] width 7 height 6
radio input "true"
click at [698, 329] on button "Submit" at bounding box center [726, 338] width 72 height 21
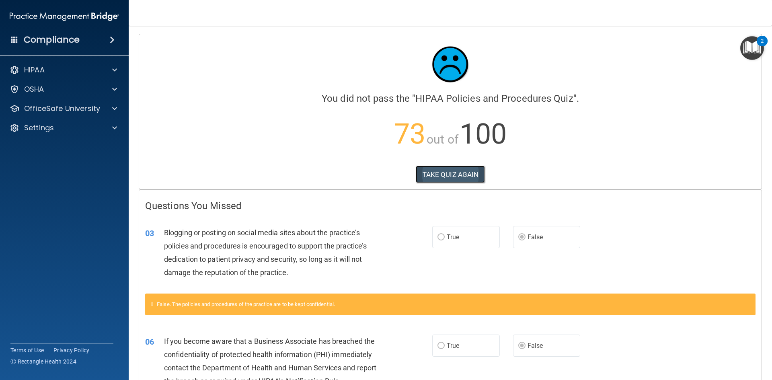
click at [460, 175] on button "TAKE QUIZ AGAIN" at bounding box center [451, 175] width 70 height 18
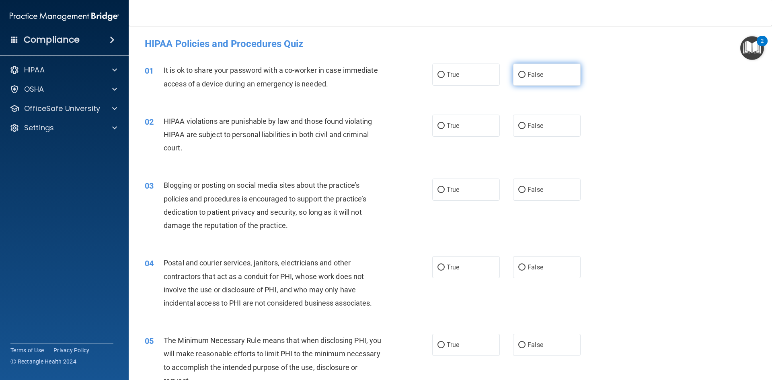
click at [520, 77] on input "False" at bounding box center [522, 75] width 7 height 6
radio input "true"
click at [447, 128] on span "True" at bounding box center [453, 126] width 12 height 8
click at [445, 128] on input "True" at bounding box center [441, 126] width 7 height 6
radio input "true"
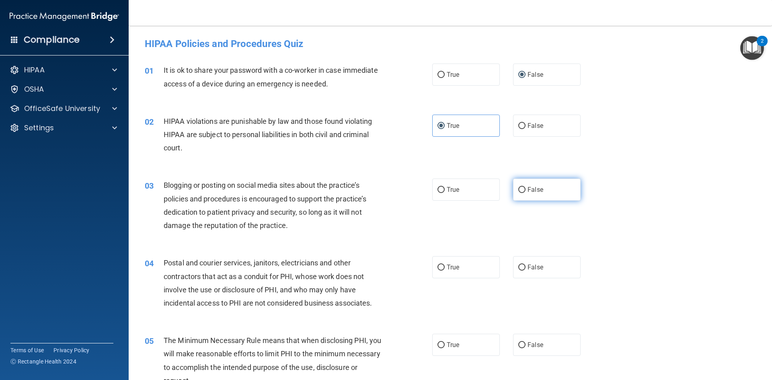
click at [528, 191] on span "False" at bounding box center [536, 190] width 16 height 8
click at [526, 191] on input "False" at bounding box center [522, 190] width 7 height 6
radio input "true"
click at [467, 265] on label "True" at bounding box center [466, 267] width 68 height 22
click at [445, 265] on input "True" at bounding box center [441, 268] width 7 height 6
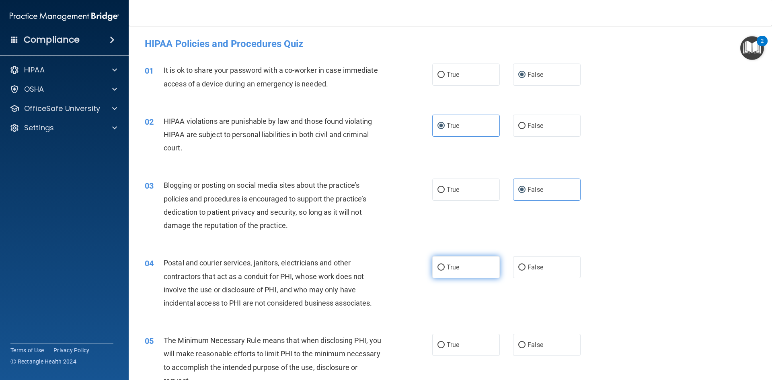
radio input "true"
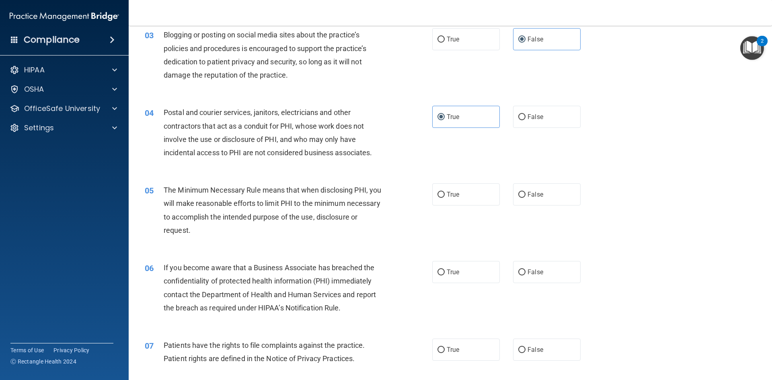
scroll to position [161, 0]
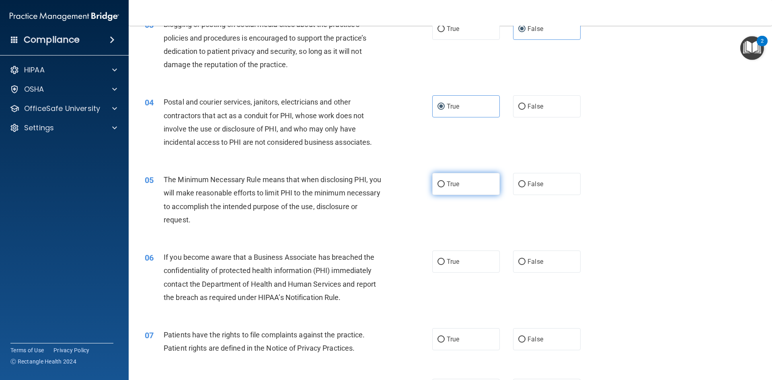
click at [447, 187] on span "True" at bounding box center [453, 184] width 12 height 8
click at [445, 187] on input "True" at bounding box center [441, 184] width 7 height 6
radio input "true"
click at [540, 264] on label "False" at bounding box center [547, 262] width 68 height 22
click at [526, 264] on input "False" at bounding box center [522, 262] width 7 height 6
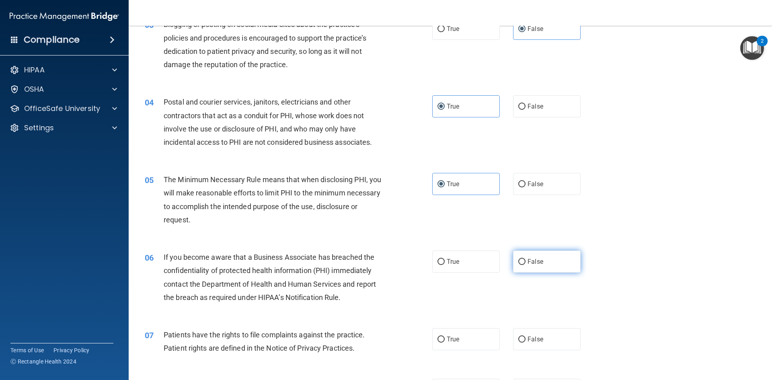
radio input "true"
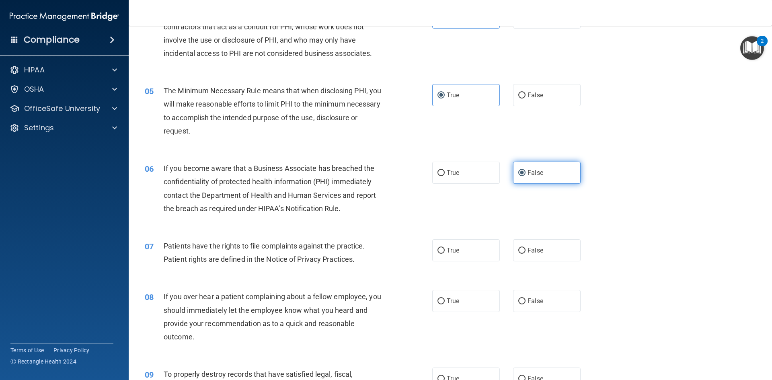
scroll to position [322, 0]
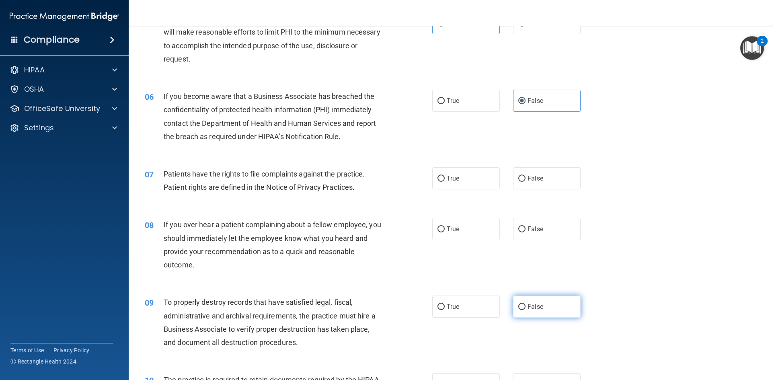
click at [552, 313] on label "False" at bounding box center [547, 307] width 68 height 22
click at [526, 310] on input "False" at bounding box center [522, 307] width 7 height 6
radio input "true"
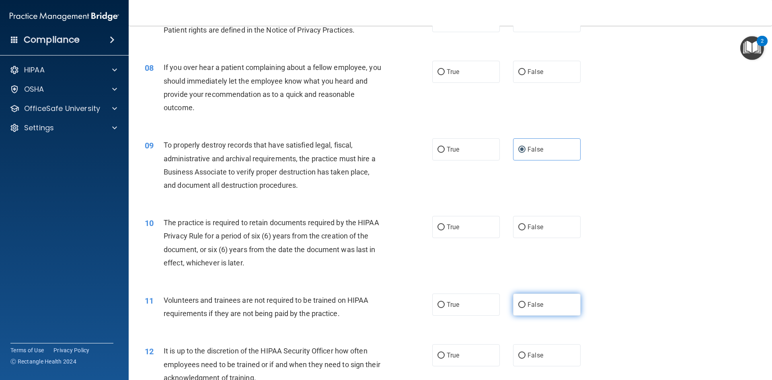
scroll to position [483, 0]
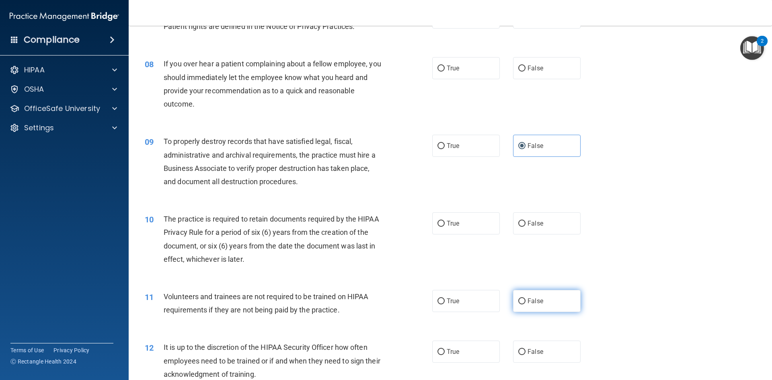
click at [532, 303] on span "False" at bounding box center [536, 301] width 16 height 8
click at [526, 303] on input "False" at bounding box center [522, 302] width 7 height 6
radio input "true"
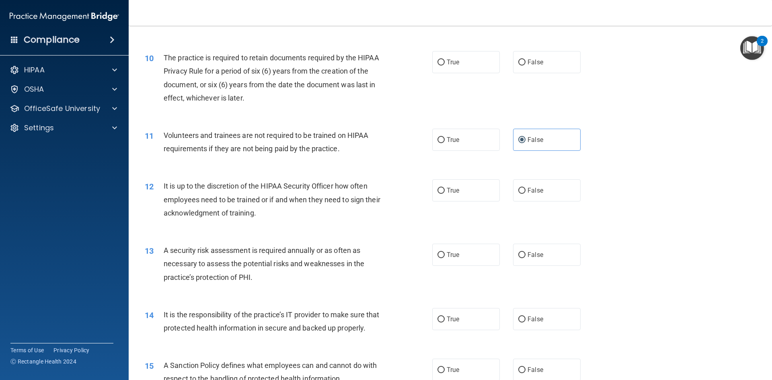
scroll to position [724, 0]
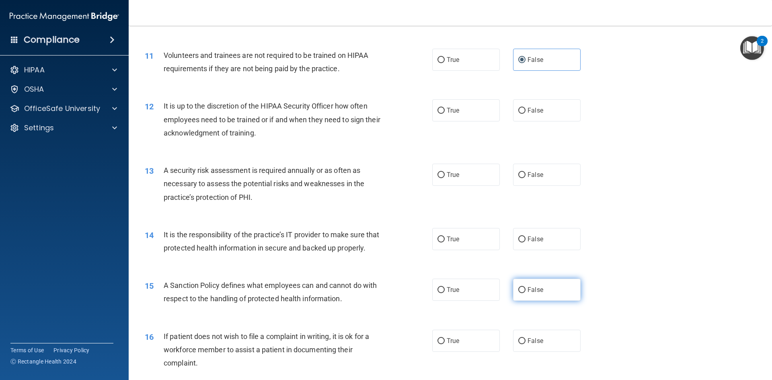
click at [551, 301] on label "False" at bounding box center [547, 290] width 68 height 22
click at [526, 293] on input "False" at bounding box center [522, 290] width 7 height 6
radio input "true"
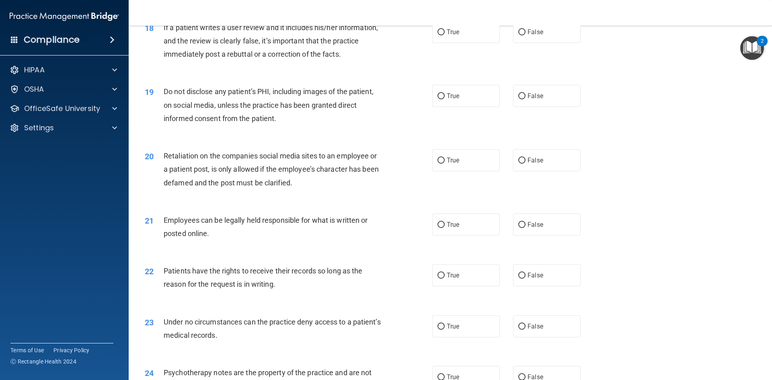
scroll to position [1207, 0]
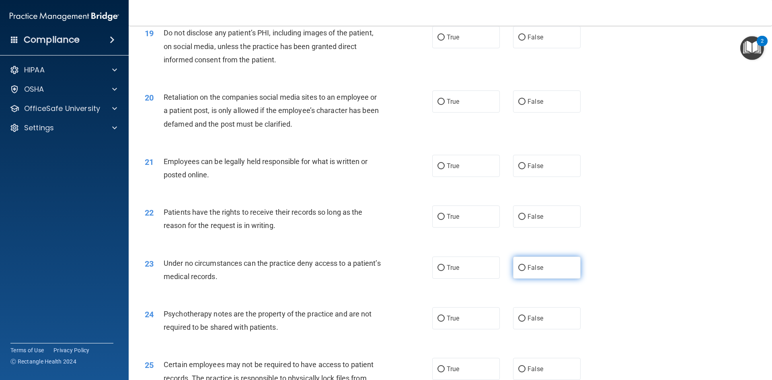
click at [528, 272] on span "False" at bounding box center [536, 268] width 16 height 8
click at [526, 271] on input "False" at bounding box center [522, 268] width 7 height 6
radio input "true"
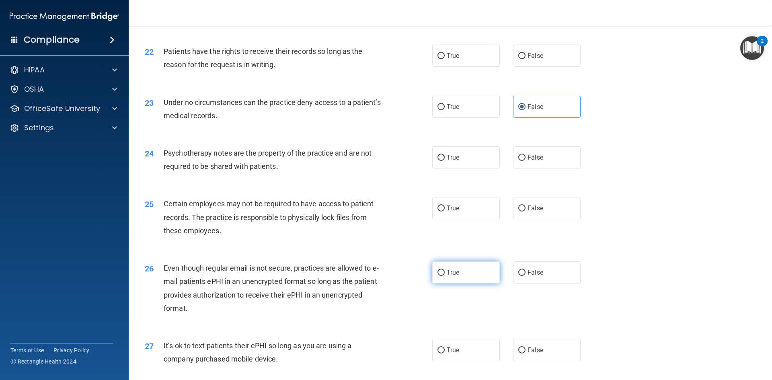
click at [451, 276] on span "True" at bounding box center [453, 273] width 12 height 8
click at [445, 276] on input "True" at bounding box center [441, 273] width 7 height 6
radio input "true"
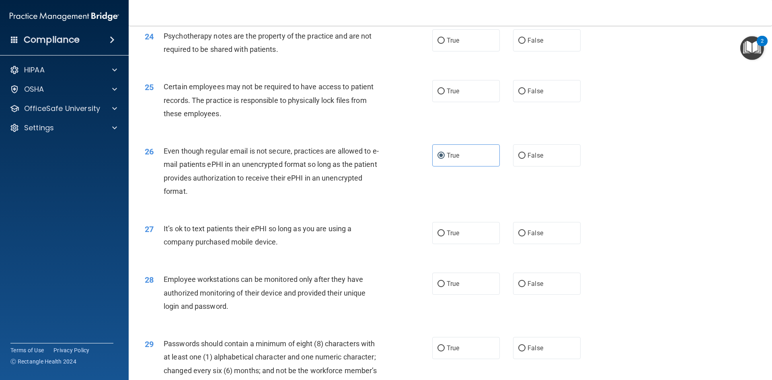
scroll to position [1489, 0]
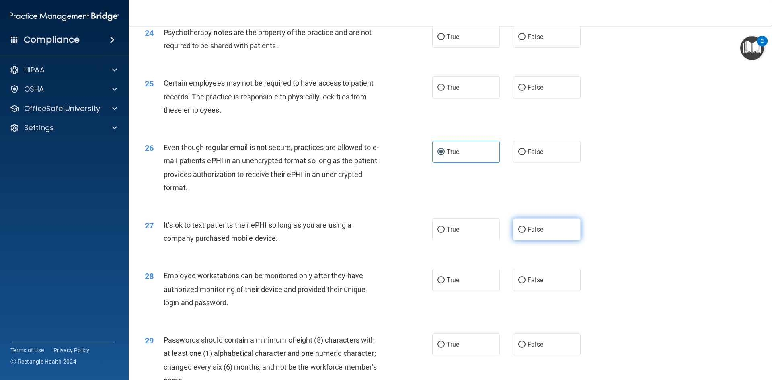
click at [529, 233] on span "False" at bounding box center [536, 230] width 16 height 8
click at [526, 233] on input "False" at bounding box center [522, 230] width 7 height 6
radio input "true"
click at [551, 291] on label "False" at bounding box center [547, 280] width 68 height 22
click at [526, 284] on input "False" at bounding box center [522, 281] width 7 height 6
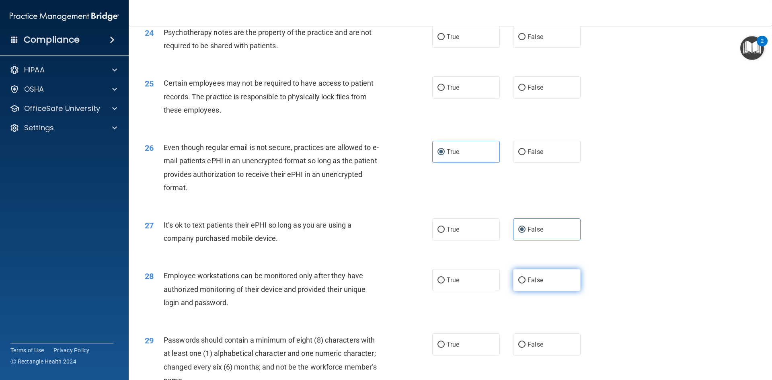
radio input "true"
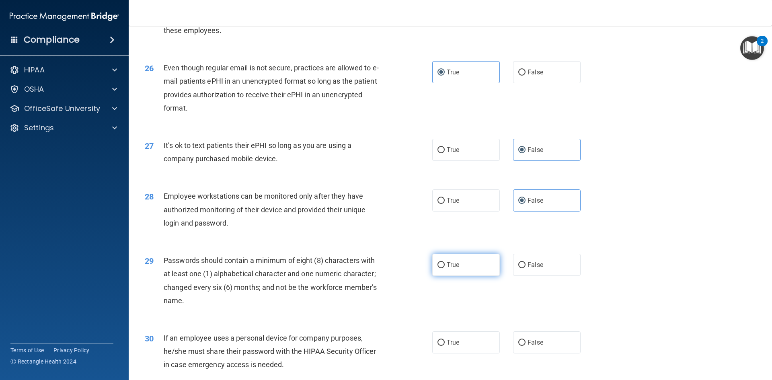
scroll to position [1569, 0]
click at [447, 268] on span "True" at bounding box center [453, 264] width 12 height 8
click at [445, 268] on input "True" at bounding box center [441, 265] width 7 height 6
radio input "true"
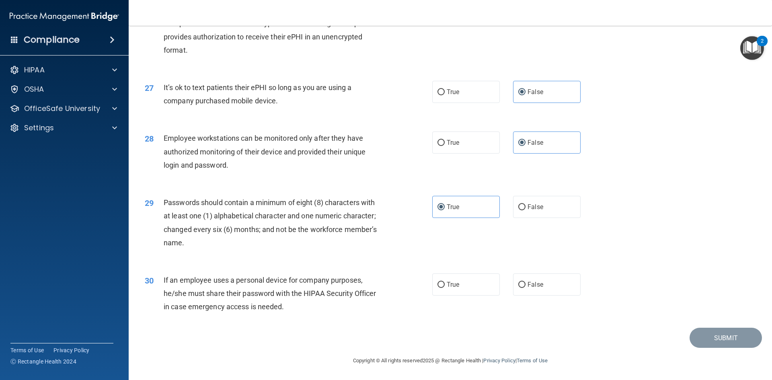
scroll to position [1639, 0]
click at [531, 284] on span "False" at bounding box center [536, 285] width 16 height 8
click at [526, 284] on input "False" at bounding box center [522, 285] width 7 height 6
radio input "true"
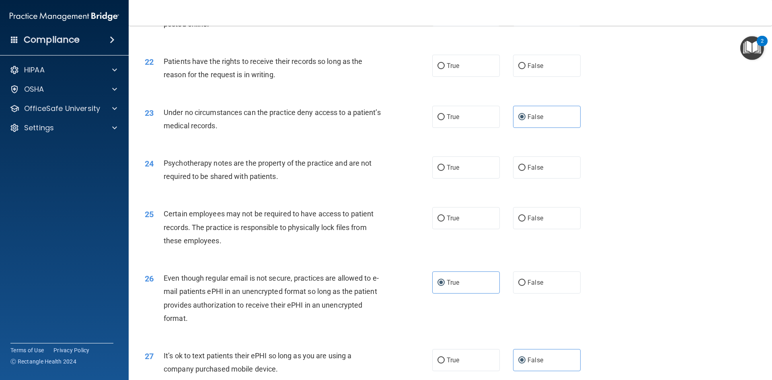
scroll to position [1318, 0]
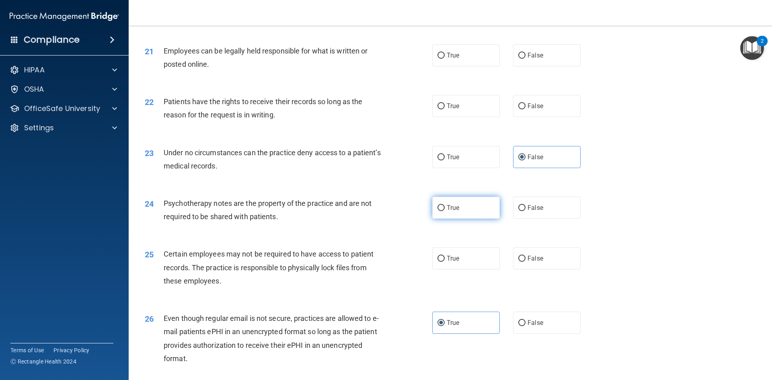
click at [454, 219] on label "True" at bounding box center [466, 208] width 68 height 22
click at [445, 211] on input "True" at bounding box center [441, 208] width 7 height 6
radio input "true"
click at [455, 270] on label "True" at bounding box center [466, 258] width 68 height 22
click at [445, 262] on input "True" at bounding box center [441, 259] width 7 height 6
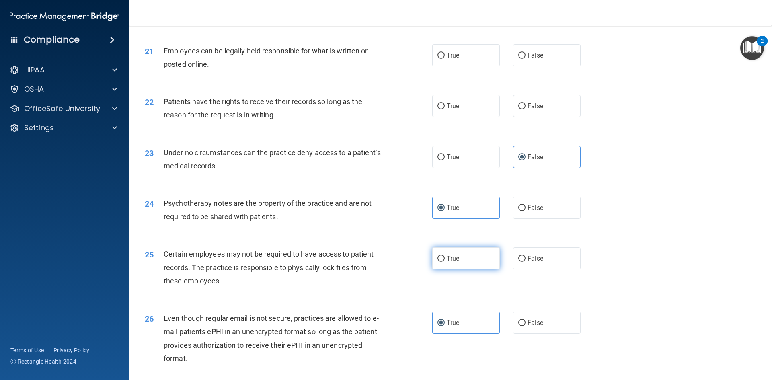
radio input "true"
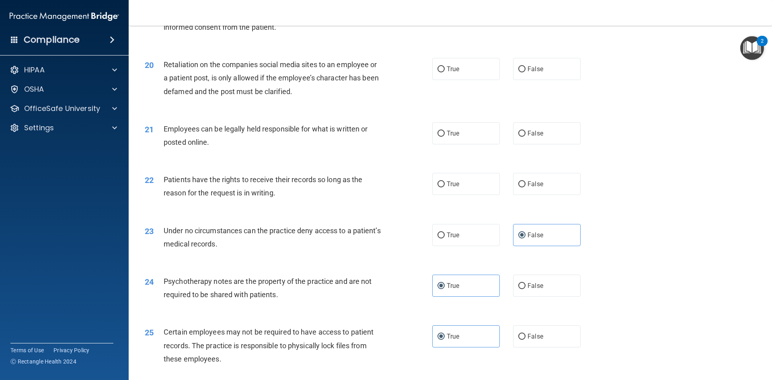
scroll to position [1237, 0]
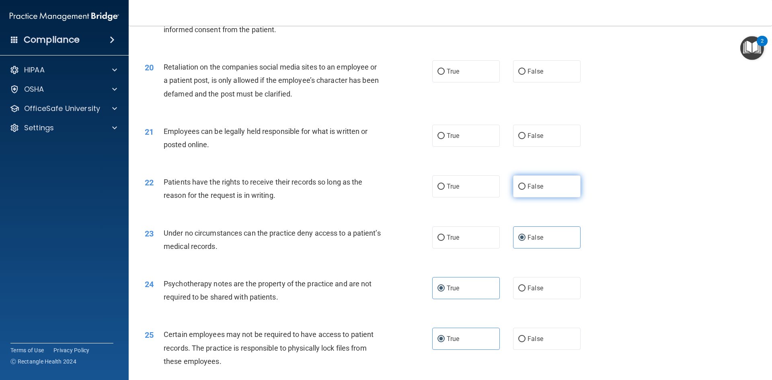
click at [541, 198] on label "False" at bounding box center [547, 186] width 68 height 22
click at [526, 190] on input "False" at bounding box center [522, 187] width 7 height 6
radio input "true"
click at [453, 140] on span "True" at bounding box center [453, 136] width 12 height 8
click at [445, 139] on input "True" at bounding box center [441, 136] width 7 height 6
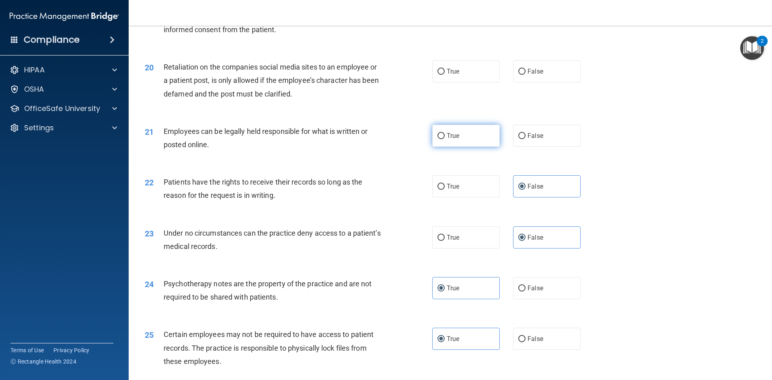
radio input "true"
click at [532, 82] on label "False" at bounding box center [547, 71] width 68 height 22
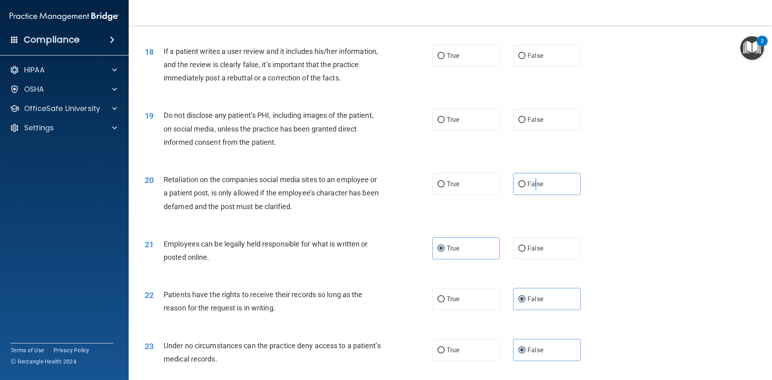
scroll to position [1116, 0]
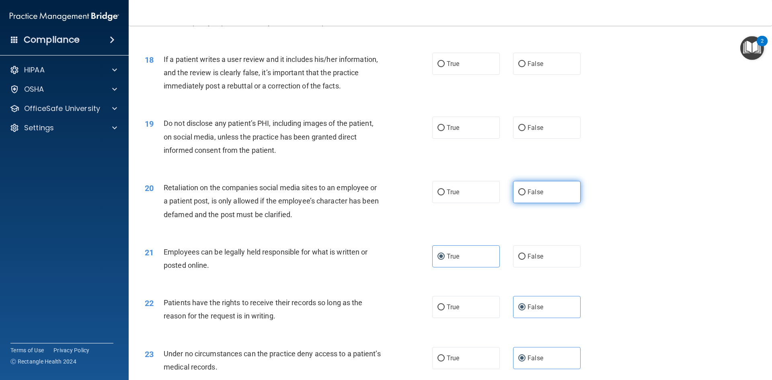
click at [548, 203] on label "False" at bounding box center [547, 192] width 68 height 22
click at [526, 196] on input "False" at bounding box center [522, 192] width 7 height 6
radio input "true"
click at [461, 134] on label "True" at bounding box center [466, 128] width 68 height 22
click at [445, 131] on input "True" at bounding box center [441, 128] width 7 height 6
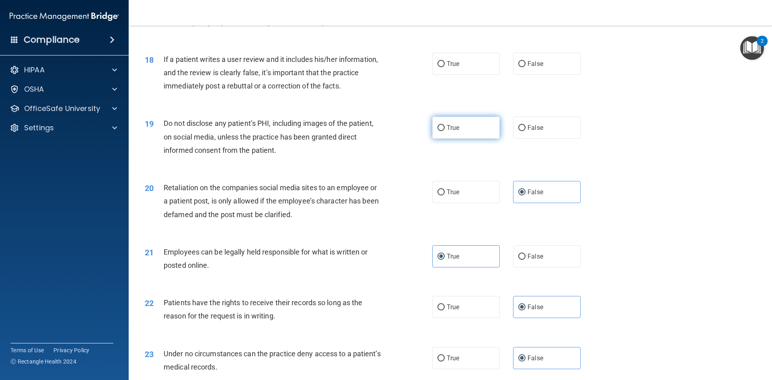
radio input "true"
click at [540, 75] on label "False" at bounding box center [547, 64] width 68 height 22
click at [526, 67] on input "False" at bounding box center [522, 64] width 7 height 6
radio input "true"
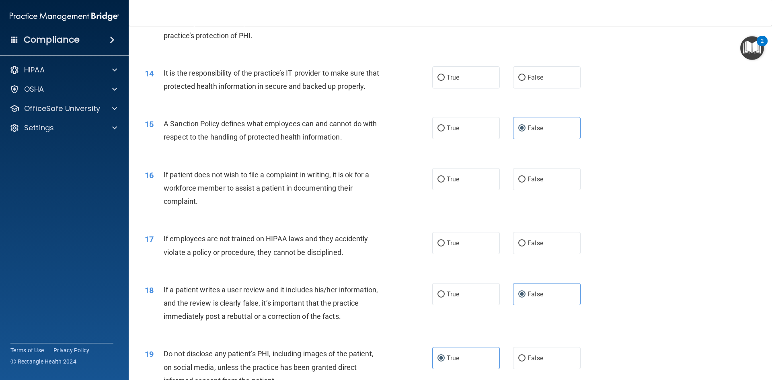
scroll to position [875, 0]
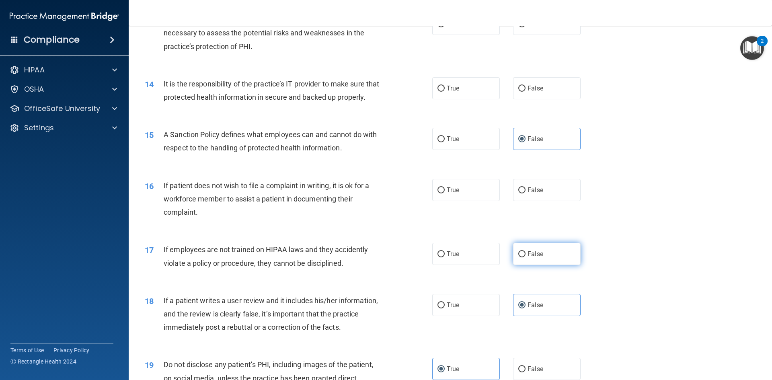
click at [548, 265] on label "False" at bounding box center [547, 254] width 68 height 22
click at [526, 257] on input "False" at bounding box center [522, 254] width 7 height 6
radio input "true"
click at [459, 201] on label "True" at bounding box center [466, 190] width 68 height 22
click at [445, 194] on input "True" at bounding box center [441, 190] width 7 height 6
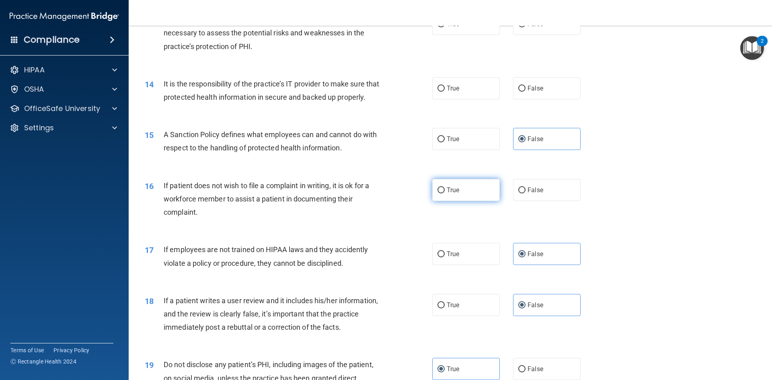
radio input "true"
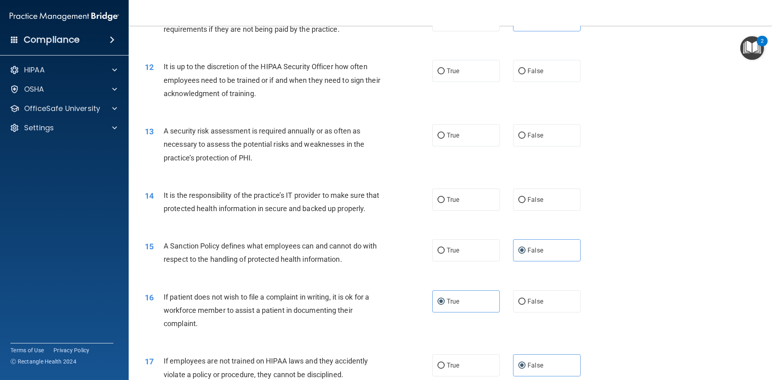
scroll to position [754, 0]
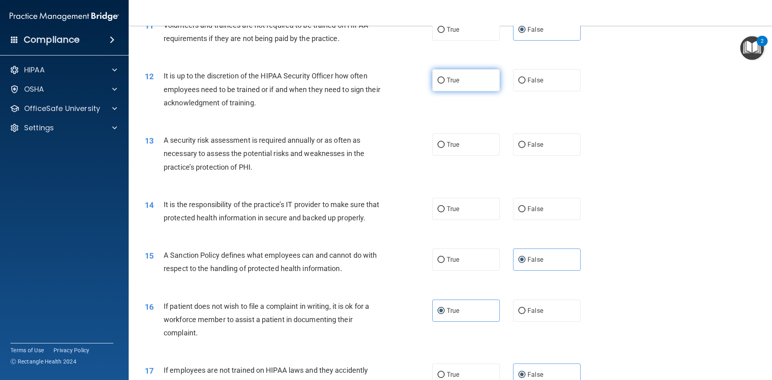
click at [467, 82] on label "True" at bounding box center [466, 80] width 68 height 22
click at [445, 82] on input "True" at bounding box center [441, 81] width 7 height 6
radio input "true"
click at [452, 143] on span "True" at bounding box center [453, 145] width 12 height 8
click at [445, 143] on input "True" at bounding box center [441, 145] width 7 height 6
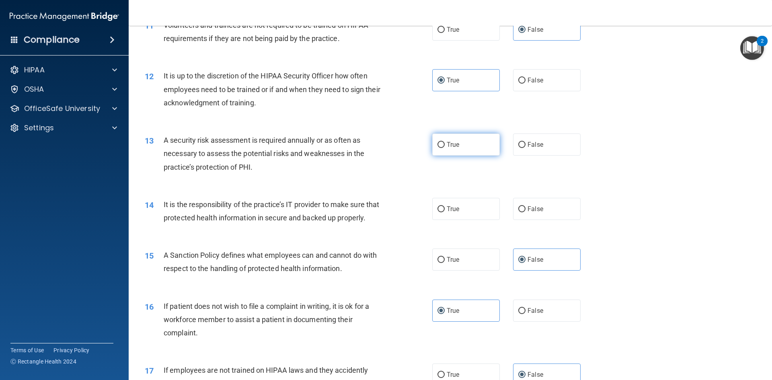
radio input "true"
click at [548, 212] on label "False" at bounding box center [547, 209] width 68 height 22
click at [526, 212] on input "False" at bounding box center [522, 209] width 7 height 6
radio input "true"
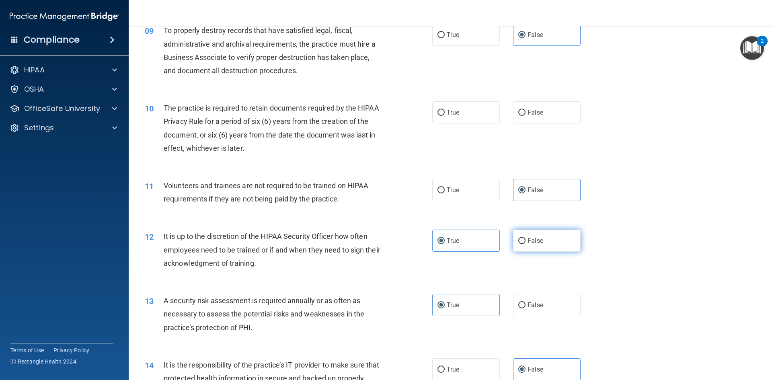
scroll to position [593, 0]
click at [467, 115] on label "True" at bounding box center [466, 113] width 68 height 22
click at [445, 115] on input "True" at bounding box center [441, 113] width 7 height 6
radio input "true"
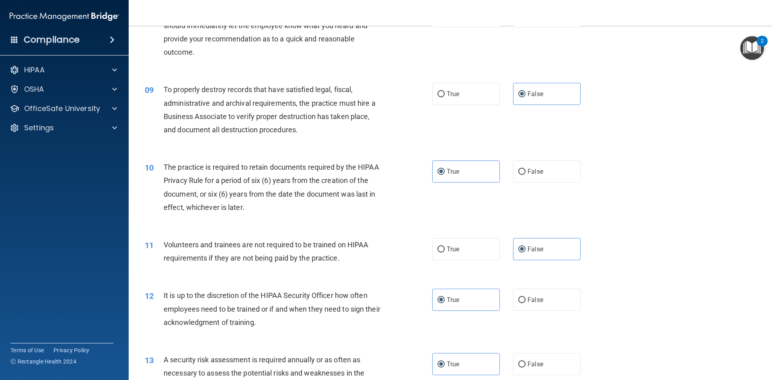
scroll to position [432, 0]
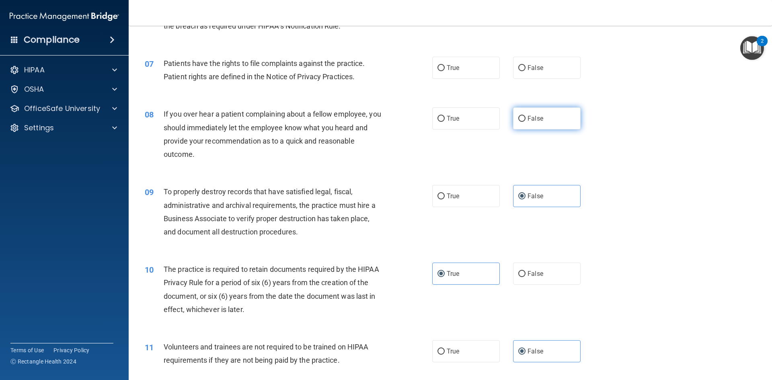
click at [540, 116] on label "False" at bounding box center [547, 118] width 68 height 22
click at [526, 116] on input "False" at bounding box center [522, 119] width 7 height 6
radio input "true"
click at [449, 70] on span "True" at bounding box center [453, 68] width 12 height 8
click at [445, 70] on input "True" at bounding box center [441, 68] width 7 height 6
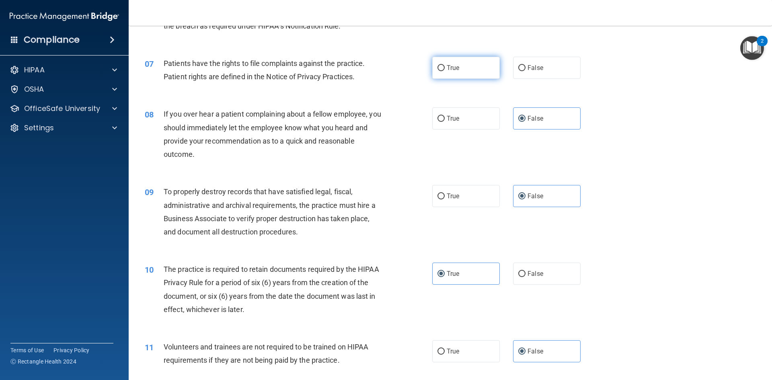
radio input "true"
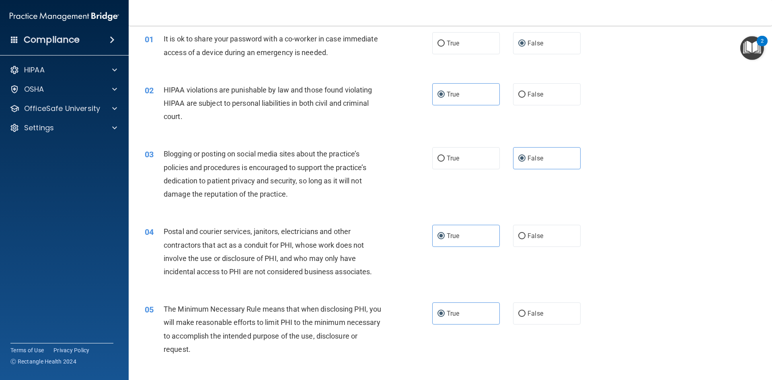
scroll to position [0, 0]
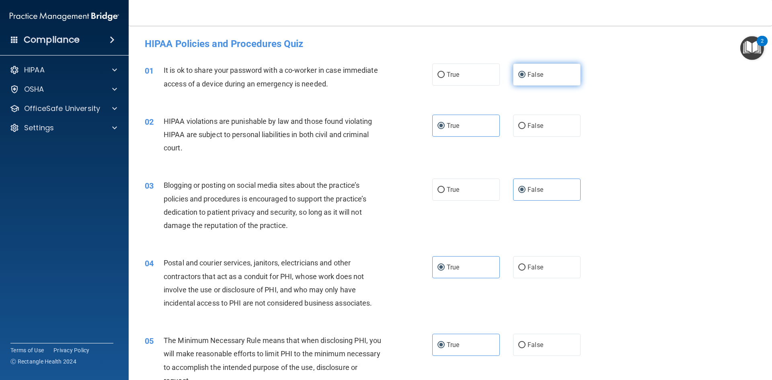
click at [537, 72] on span "False" at bounding box center [536, 75] width 16 height 8
click at [526, 72] on input "False" at bounding box center [522, 75] width 7 height 6
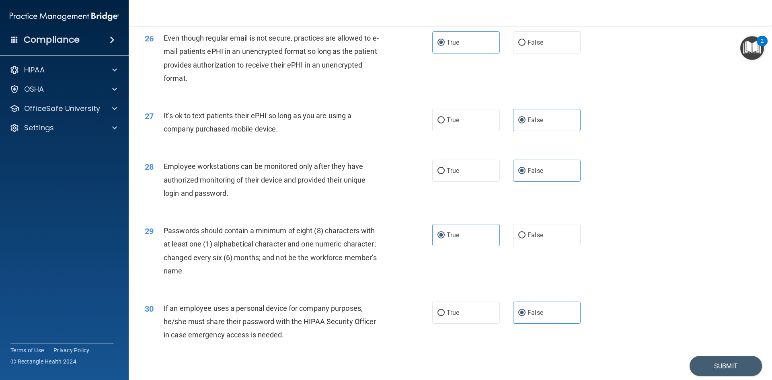
scroll to position [1639, 0]
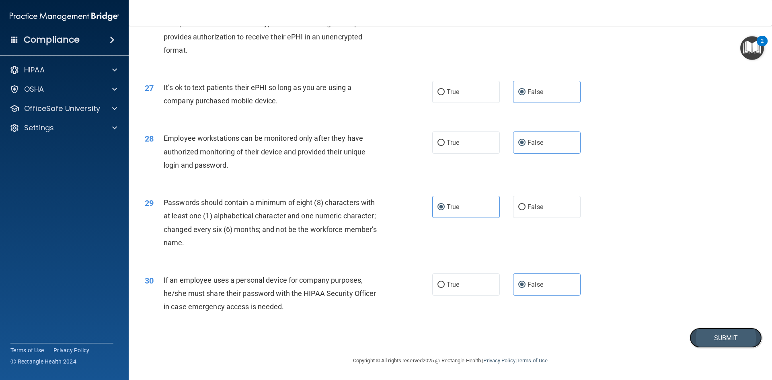
click at [721, 341] on button "Submit" at bounding box center [726, 338] width 72 height 21
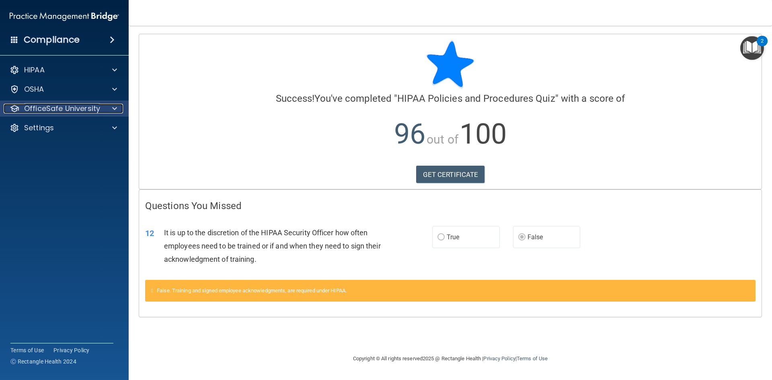
click at [86, 109] on p "OfficeSafe University" at bounding box center [62, 109] width 76 height 10
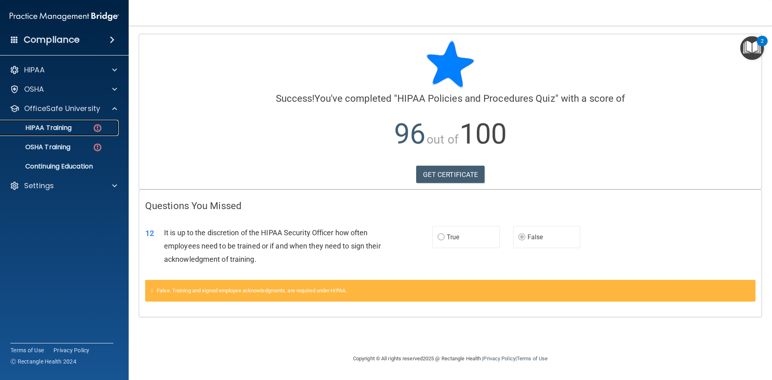
click at [73, 126] on div "HIPAA Training" at bounding box center [60, 128] width 110 height 8
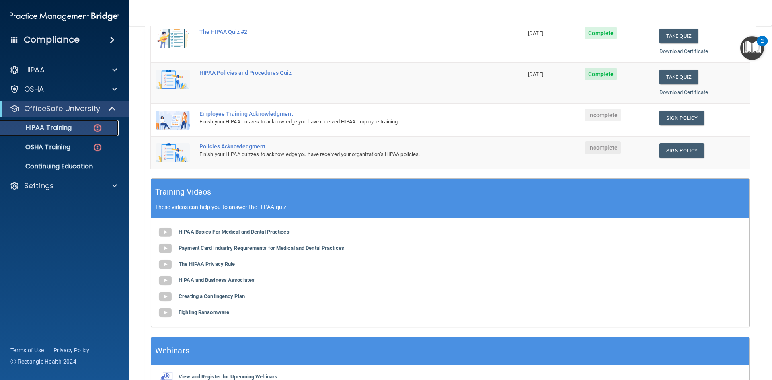
scroll to position [121, 0]
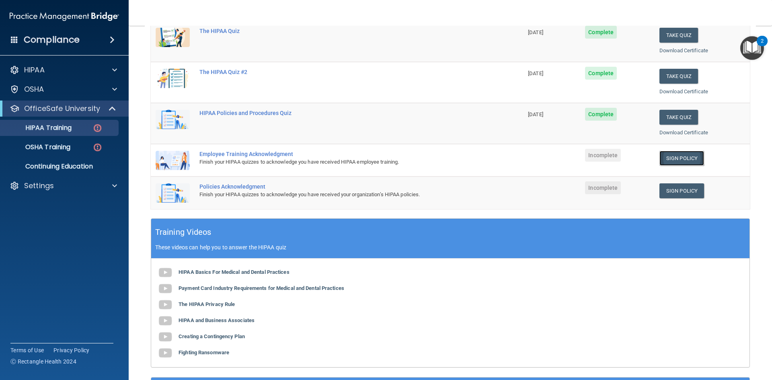
click at [678, 159] on link "Sign Policy" at bounding box center [682, 158] width 45 height 15
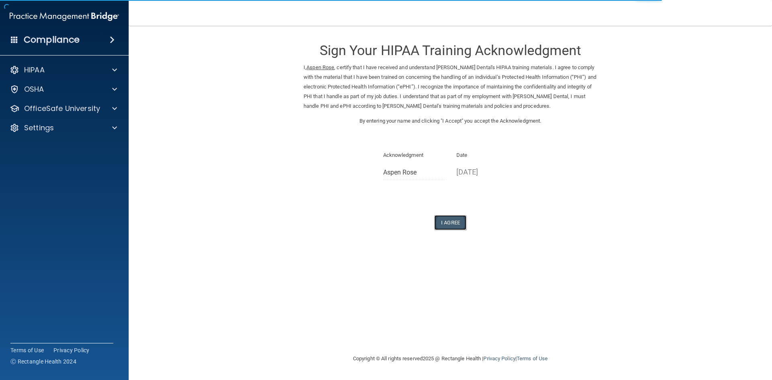
click at [454, 220] on button "I Agree" at bounding box center [450, 222] width 32 height 15
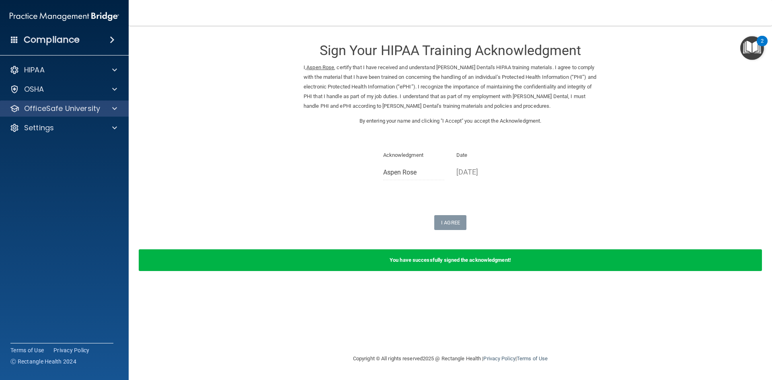
click at [36, 114] on div "OfficeSafe University" at bounding box center [64, 109] width 129 height 16
click at [98, 108] on p "OfficeSafe University" at bounding box center [62, 109] width 76 height 10
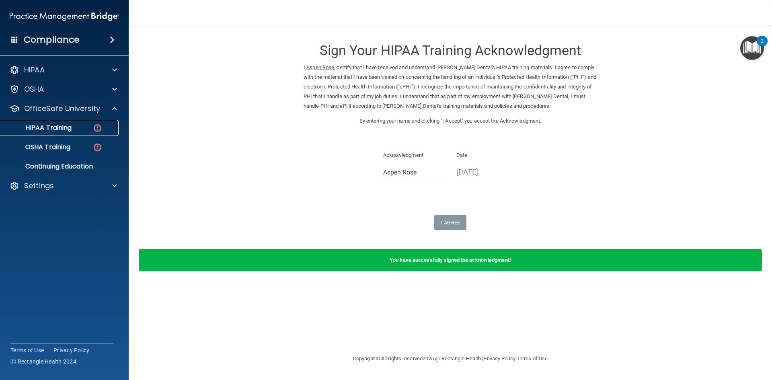
click at [65, 127] on p "HIPAA Training" at bounding box center [38, 128] width 66 height 8
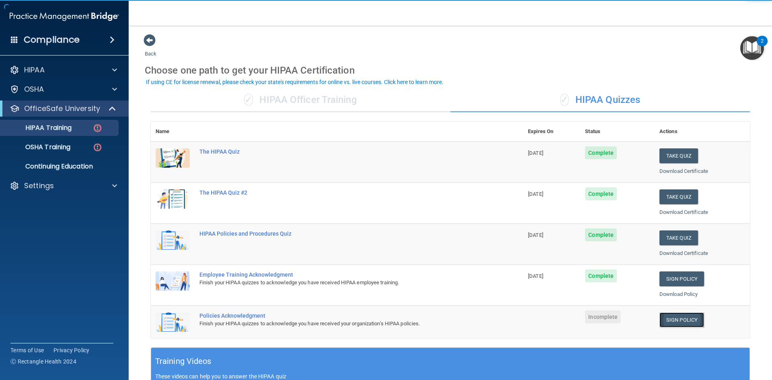
click at [686, 319] on link "Sign Policy" at bounding box center [682, 320] width 45 height 15
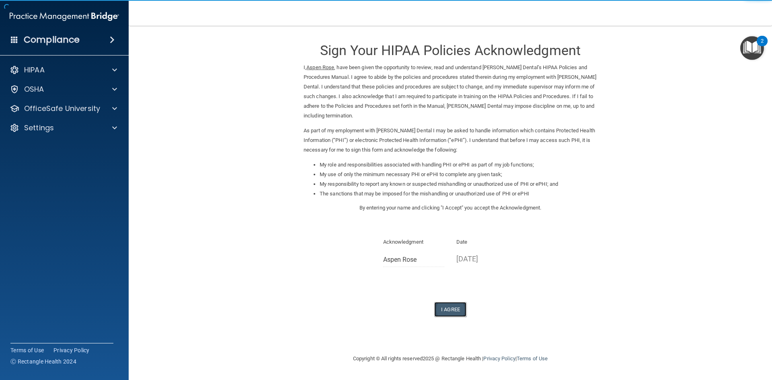
click at [449, 308] on button "I Agree" at bounding box center [450, 309] width 32 height 15
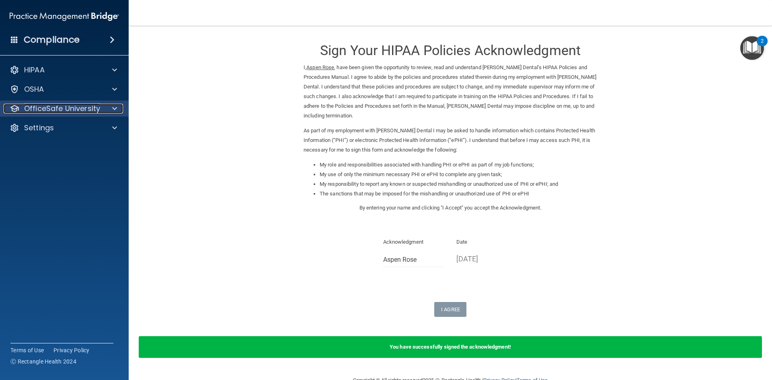
click at [68, 108] on p "OfficeSafe University" at bounding box center [62, 109] width 76 height 10
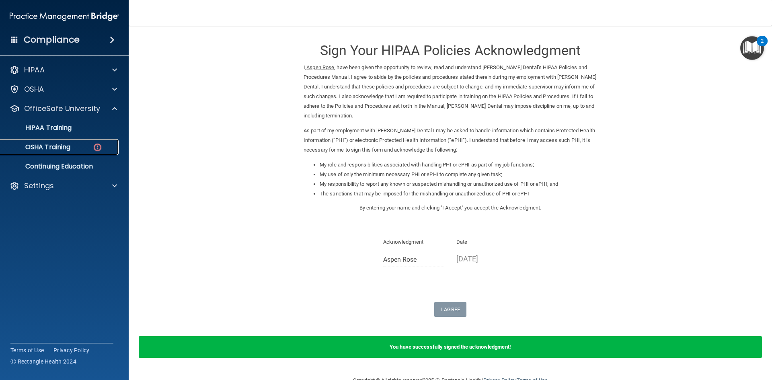
click at [50, 146] on p "OSHA Training" at bounding box center [37, 147] width 65 height 8
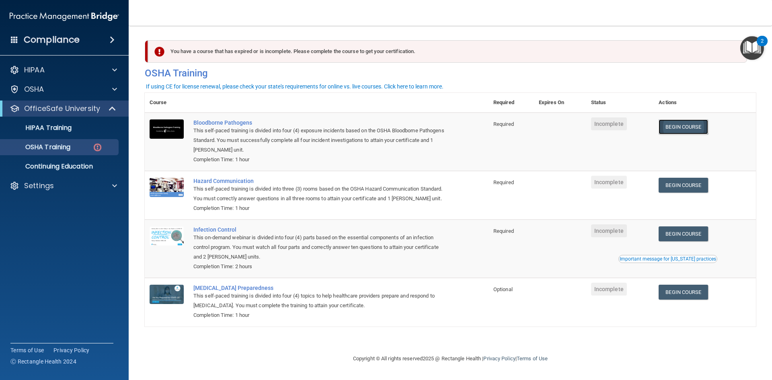
click at [687, 127] on link "Begin Course" at bounding box center [683, 126] width 49 height 15
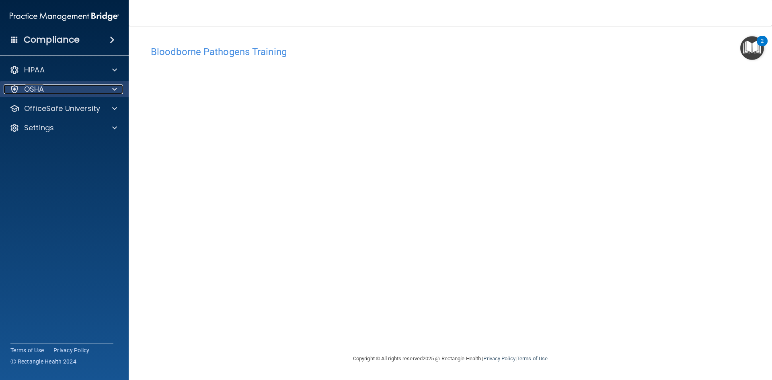
click at [64, 93] on div "OSHA" at bounding box center [54, 89] width 100 height 10
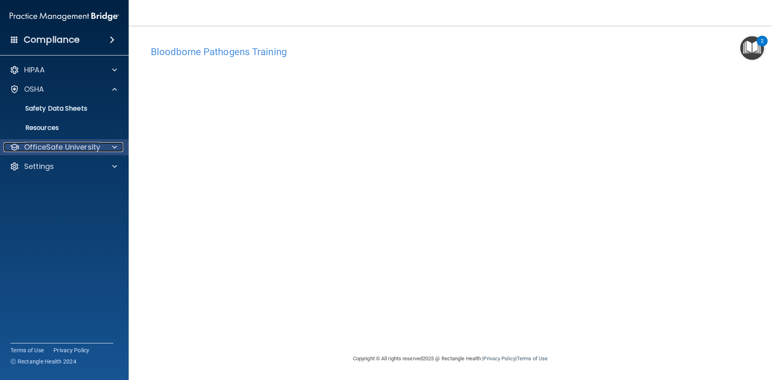
click at [63, 146] on p "OfficeSafe University" at bounding box center [62, 147] width 76 height 10
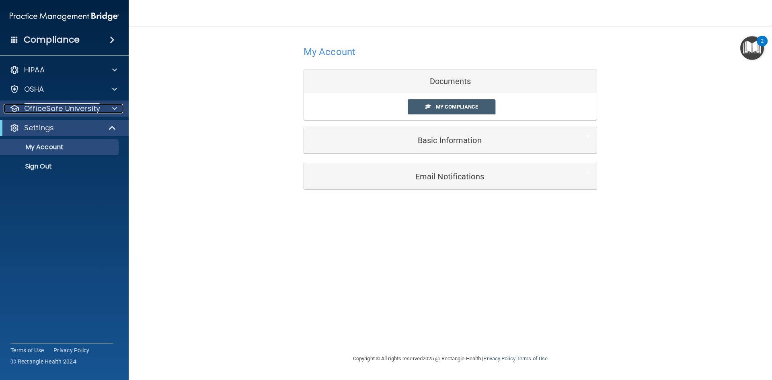
click at [66, 109] on p "OfficeSafe University" at bounding box center [62, 109] width 76 height 10
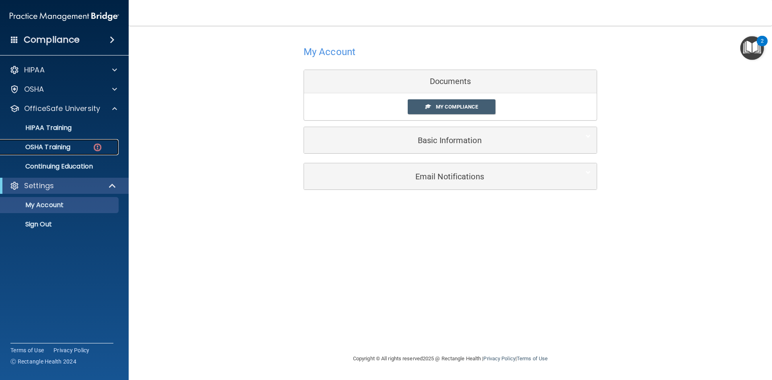
click at [64, 145] on p "OSHA Training" at bounding box center [37, 147] width 65 height 8
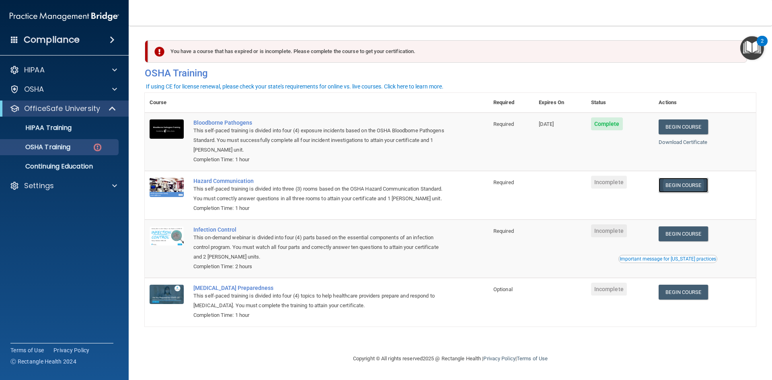
click at [685, 185] on link "Begin Course" at bounding box center [683, 185] width 49 height 15
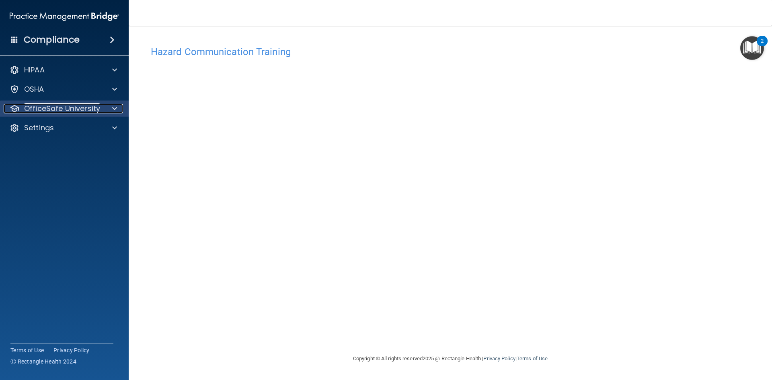
click at [82, 111] on p "OfficeSafe University" at bounding box center [62, 109] width 76 height 10
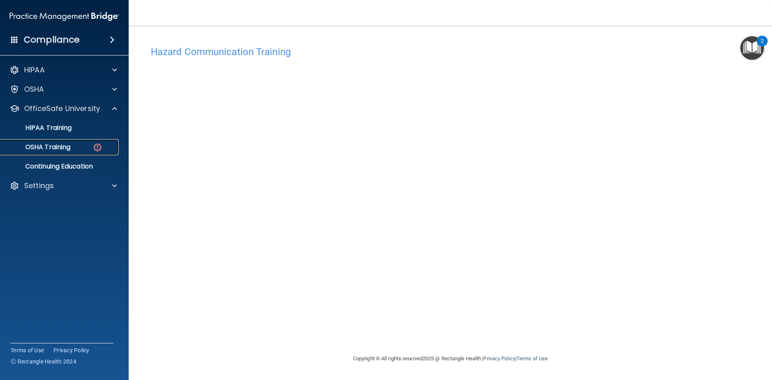
click at [70, 149] on p "OSHA Training" at bounding box center [37, 147] width 65 height 8
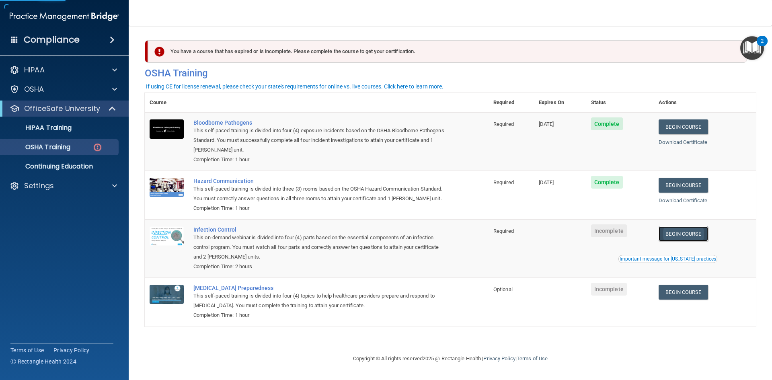
click at [690, 234] on link "Begin Course" at bounding box center [683, 234] width 49 height 15
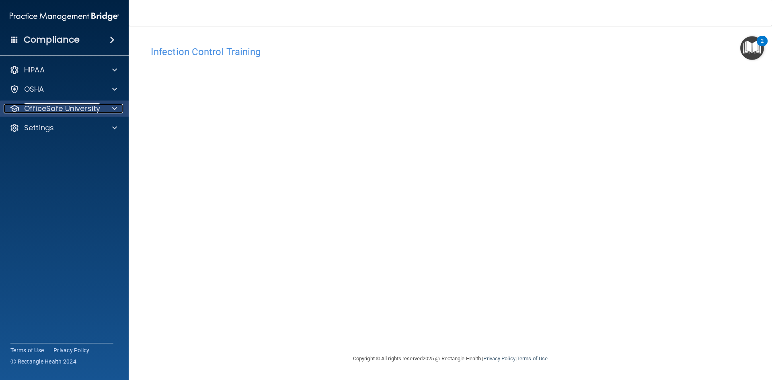
click at [47, 109] on p "OfficeSafe University" at bounding box center [62, 109] width 76 height 10
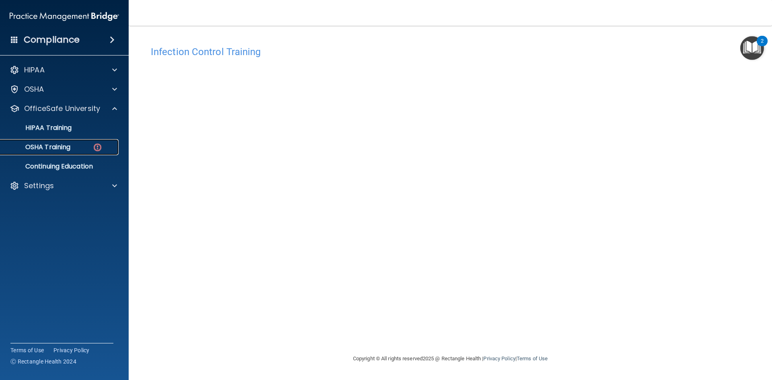
click at [58, 144] on p "OSHA Training" at bounding box center [37, 147] width 65 height 8
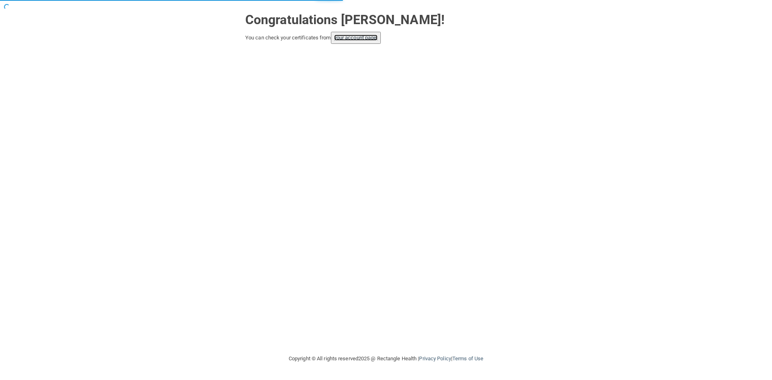
click at [354, 36] on link "your account page!" at bounding box center [356, 38] width 44 height 6
